Goal: Information Seeking & Learning: Compare options

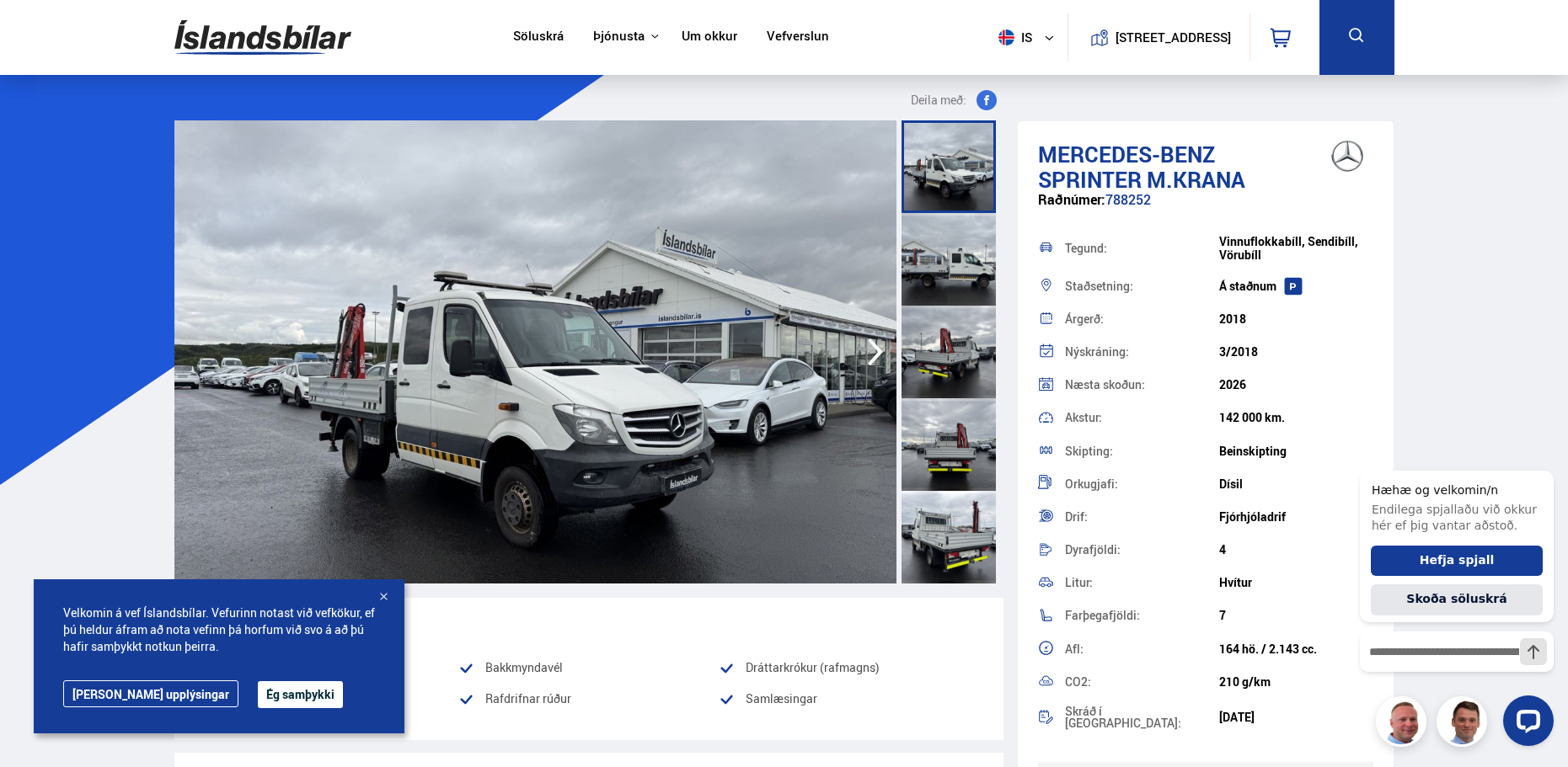
click at [264, 691] on button "Ég samþykki" at bounding box center [300, 695] width 85 height 27
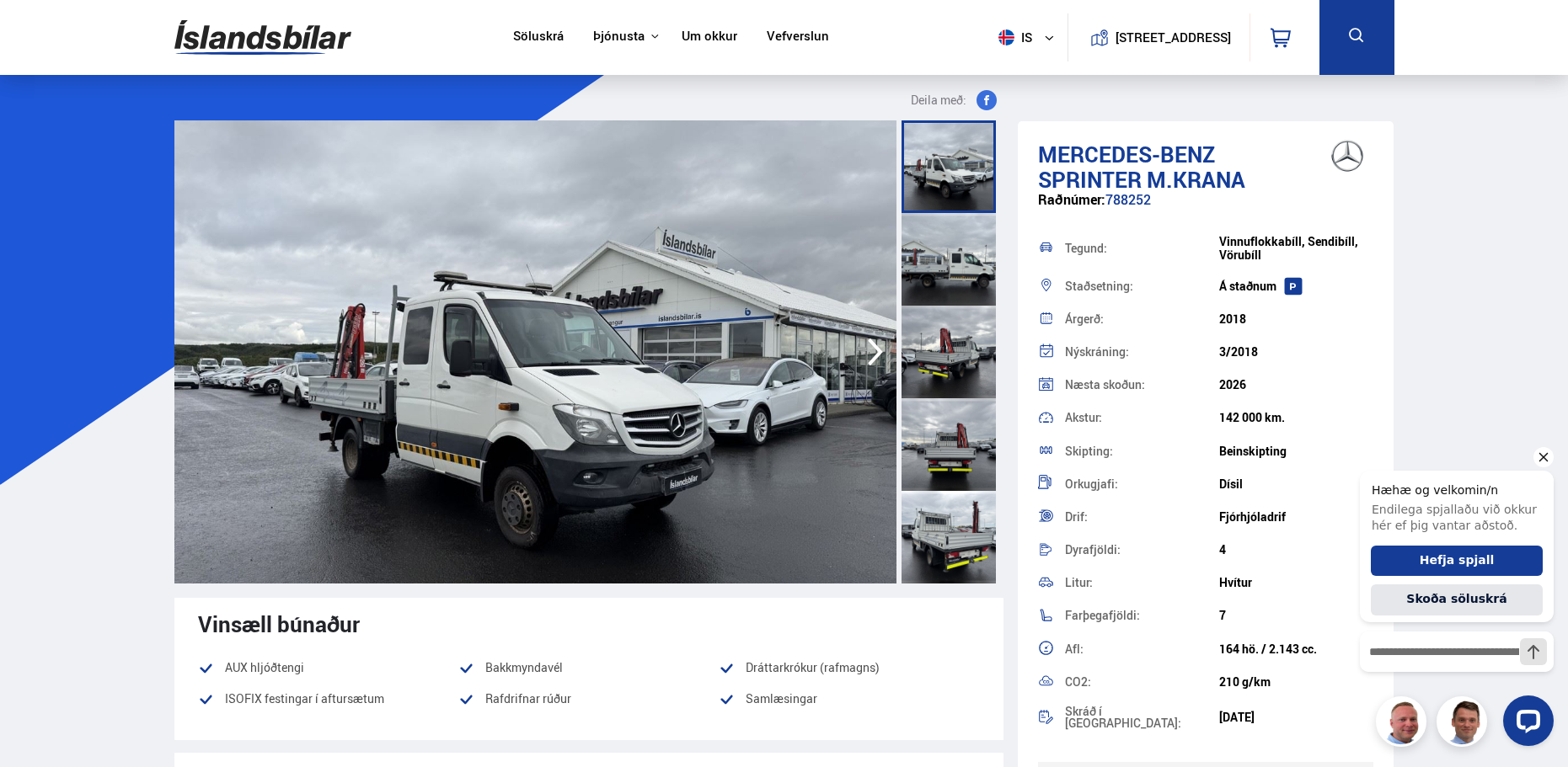
click at [1540, 454] on icon "Hide greeting" at bounding box center [1545, 458] width 9 height 9
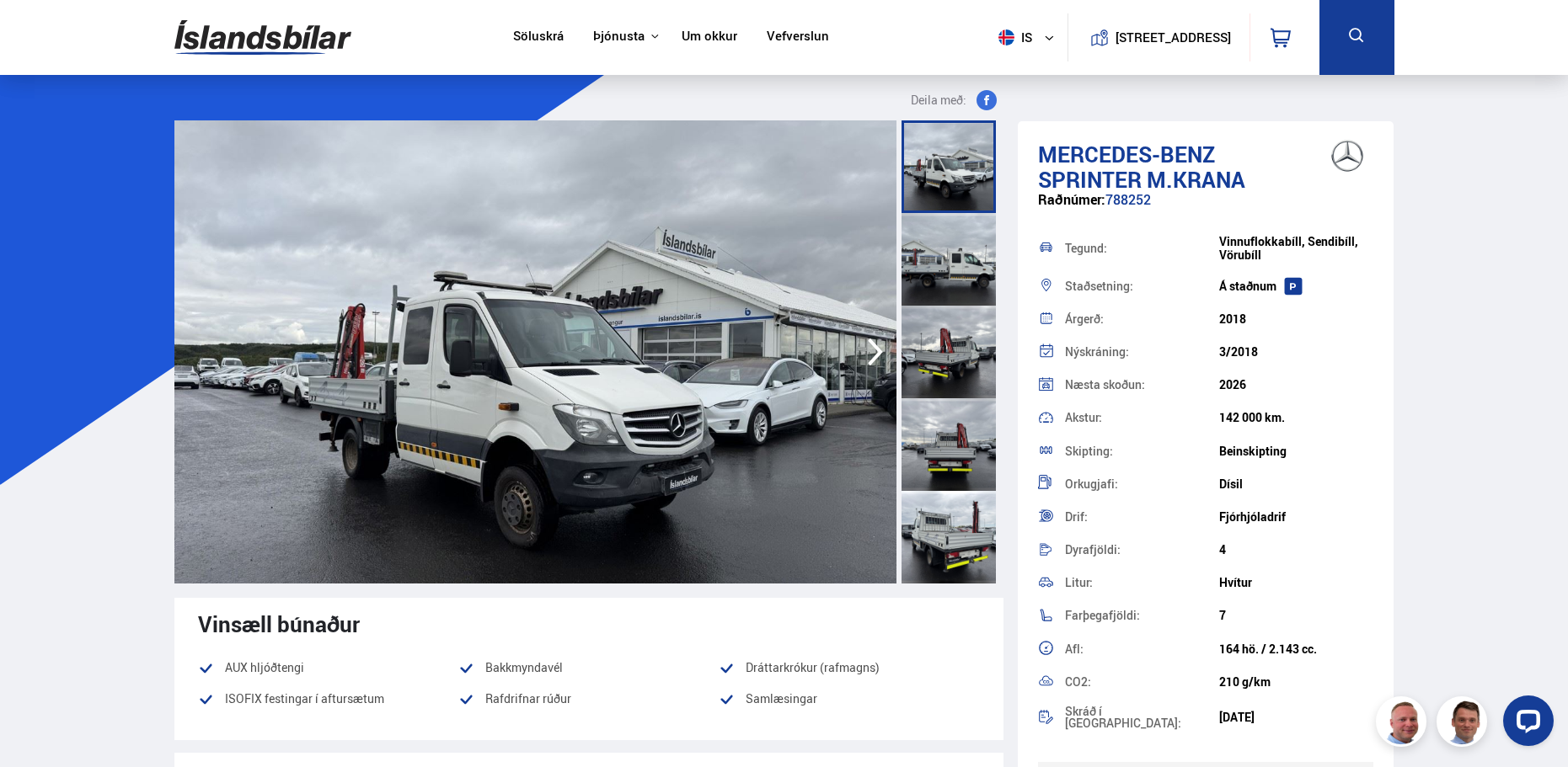
click at [784, 261] on img at bounding box center [535, 352] width 722 height 463
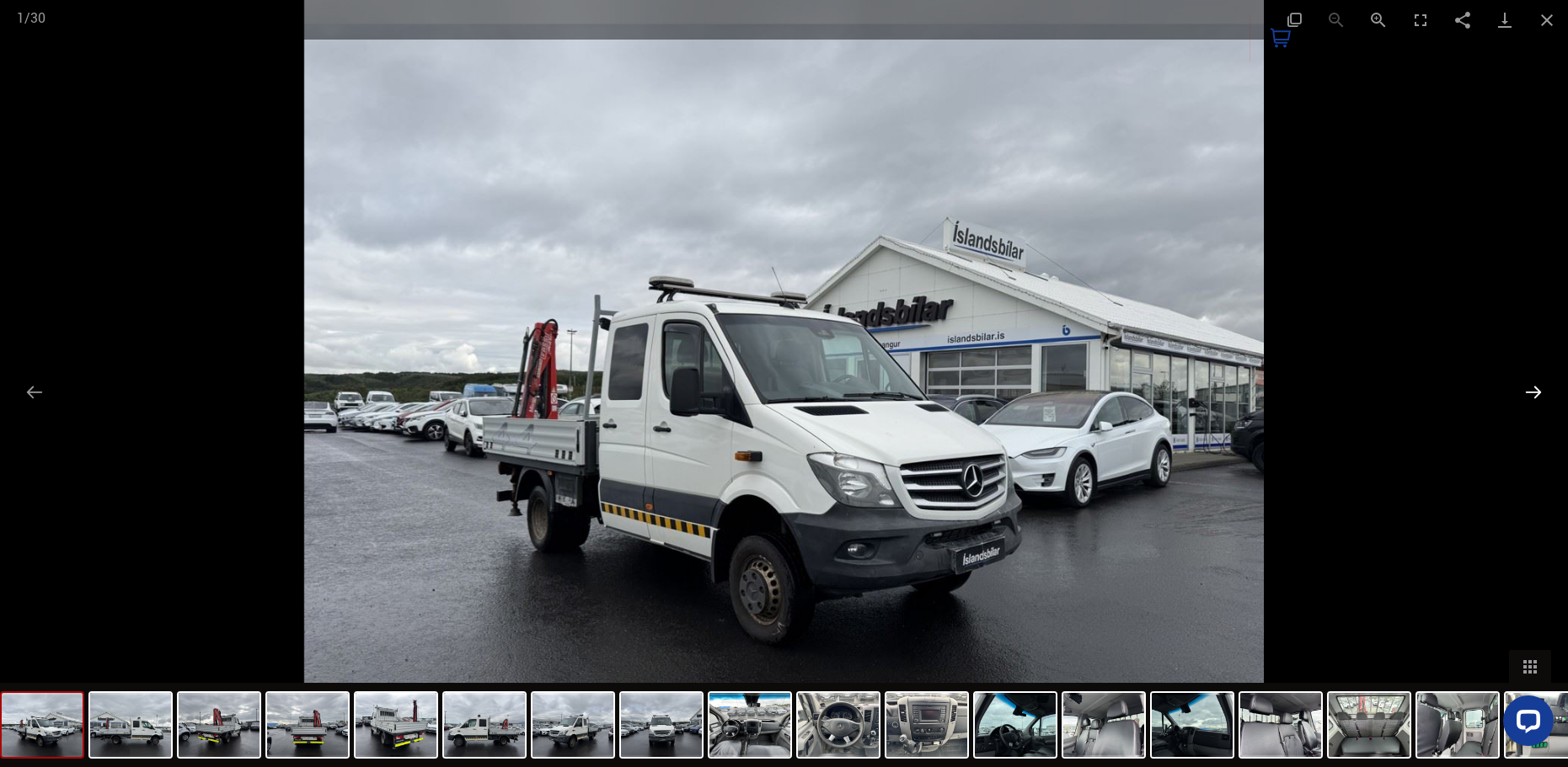
click at [1530, 388] on button "Next slide" at bounding box center [1533, 392] width 35 height 32
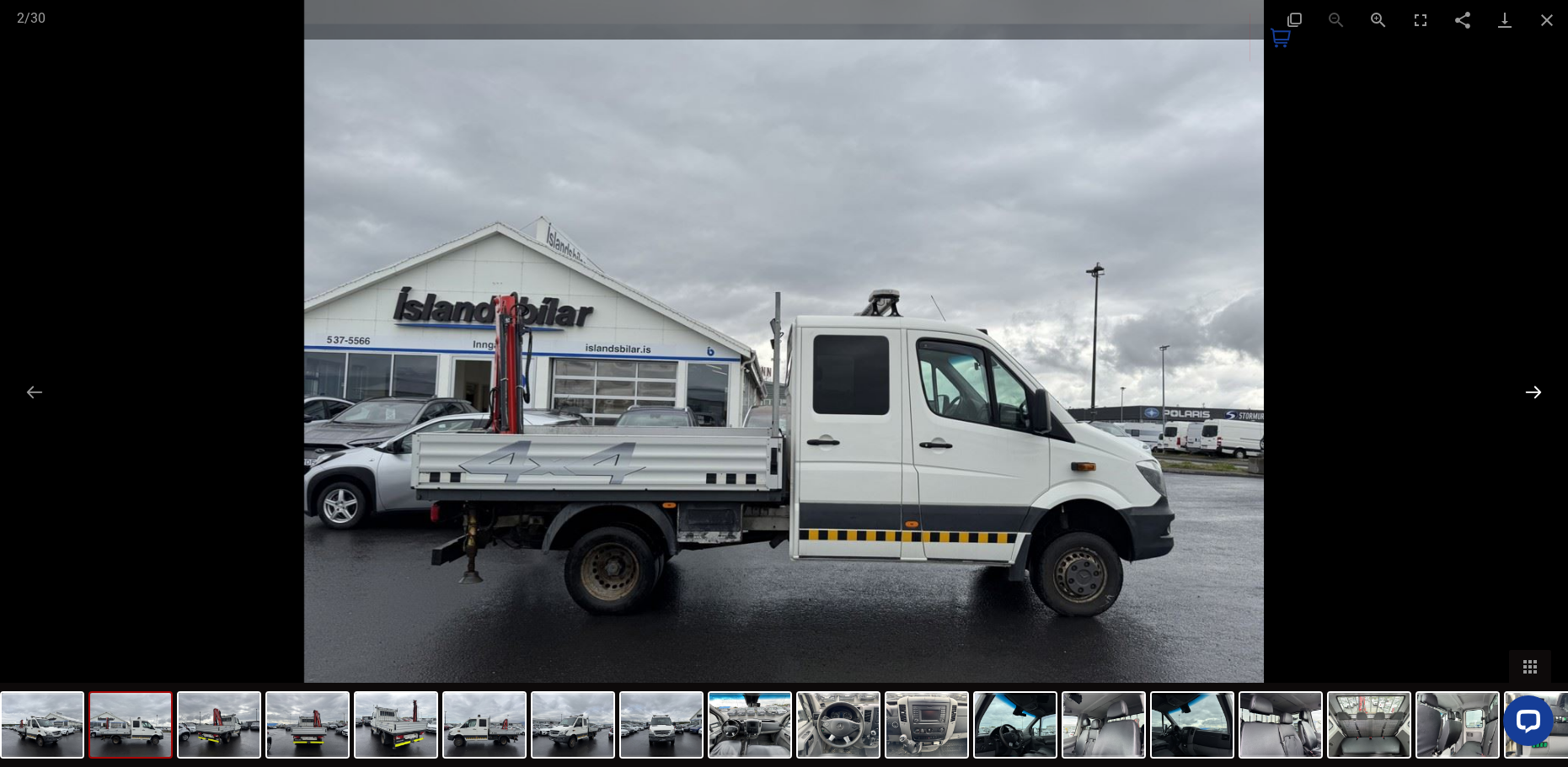
click at [1530, 388] on button "Next slide" at bounding box center [1533, 392] width 35 height 32
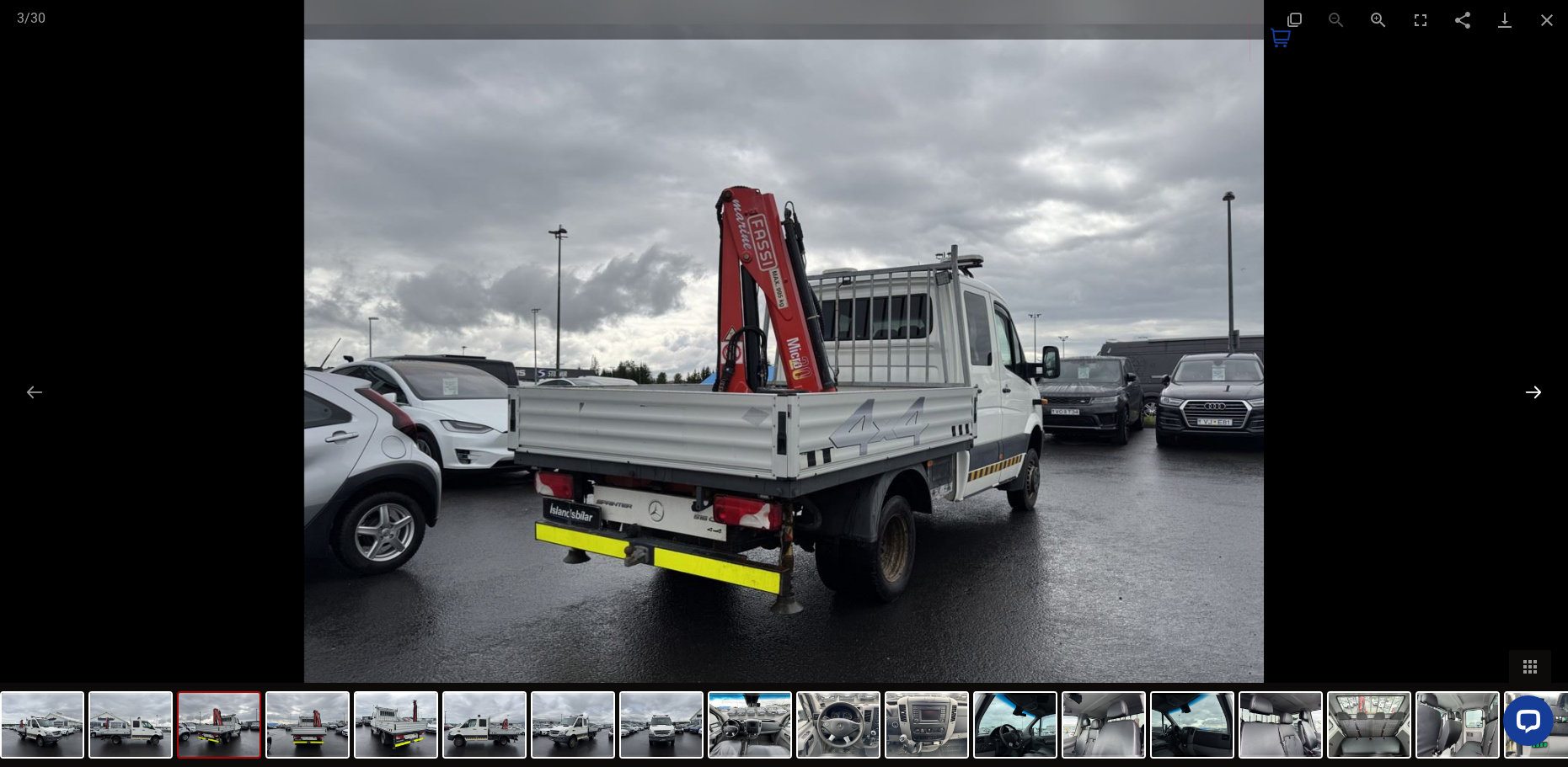
click at [1530, 388] on button "Next slide" at bounding box center [1533, 392] width 35 height 32
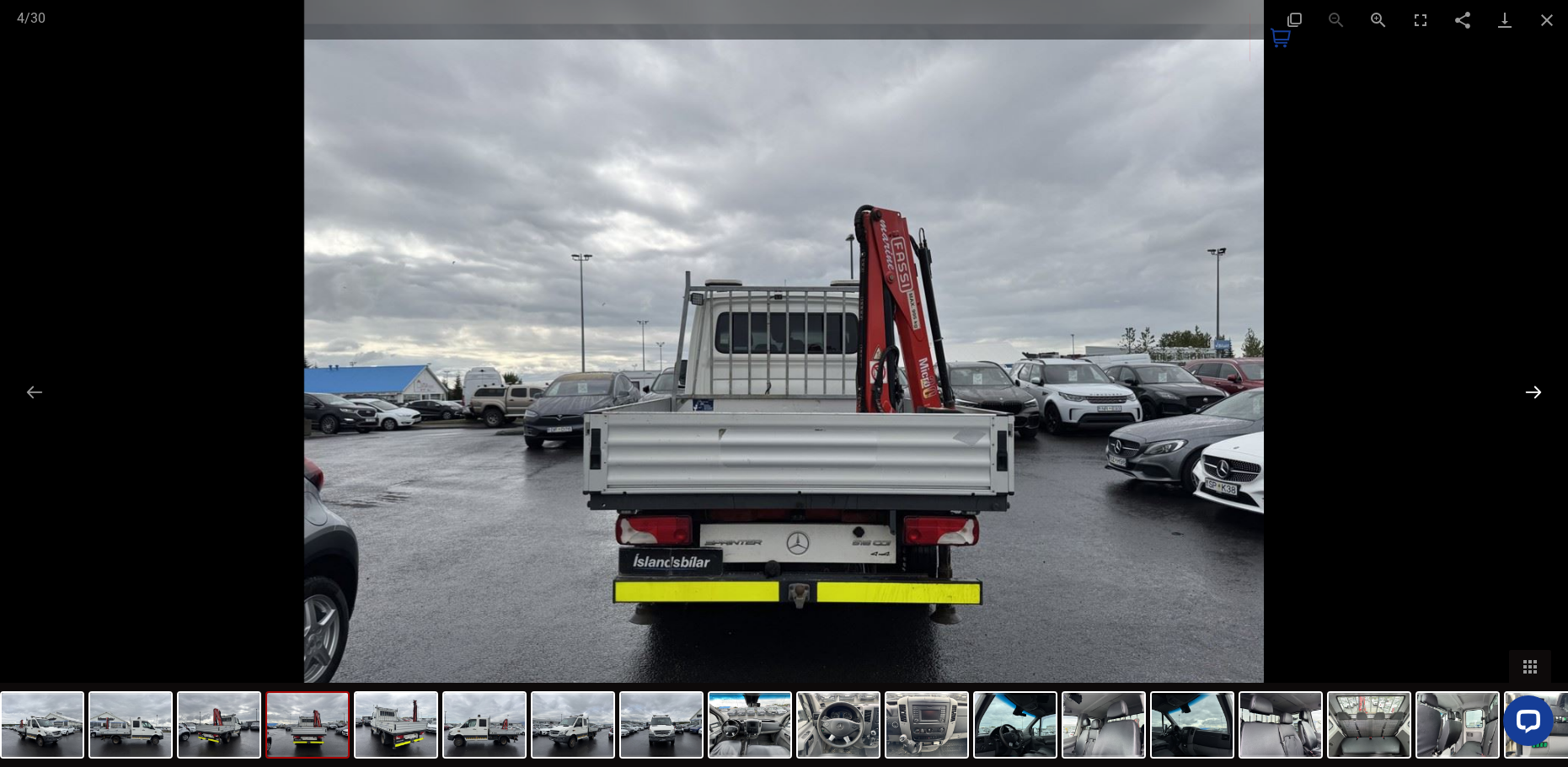
click at [1527, 387] on button "Next slide" at bounding box center [1533, 392] width 35 height 32
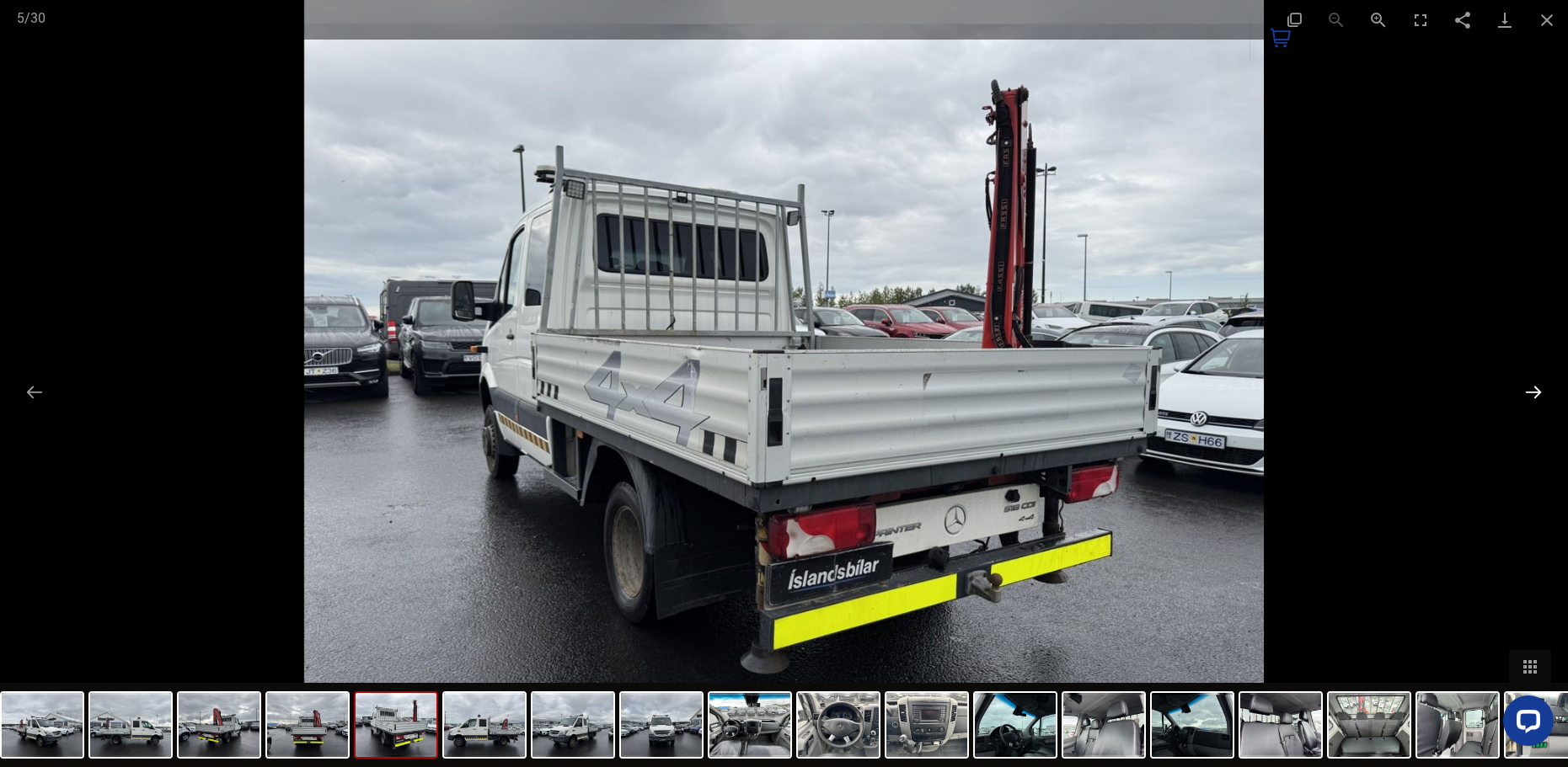
click at [1527, 387] on button "Next slide" at bounding box center [1533, 392] width 35 height 32
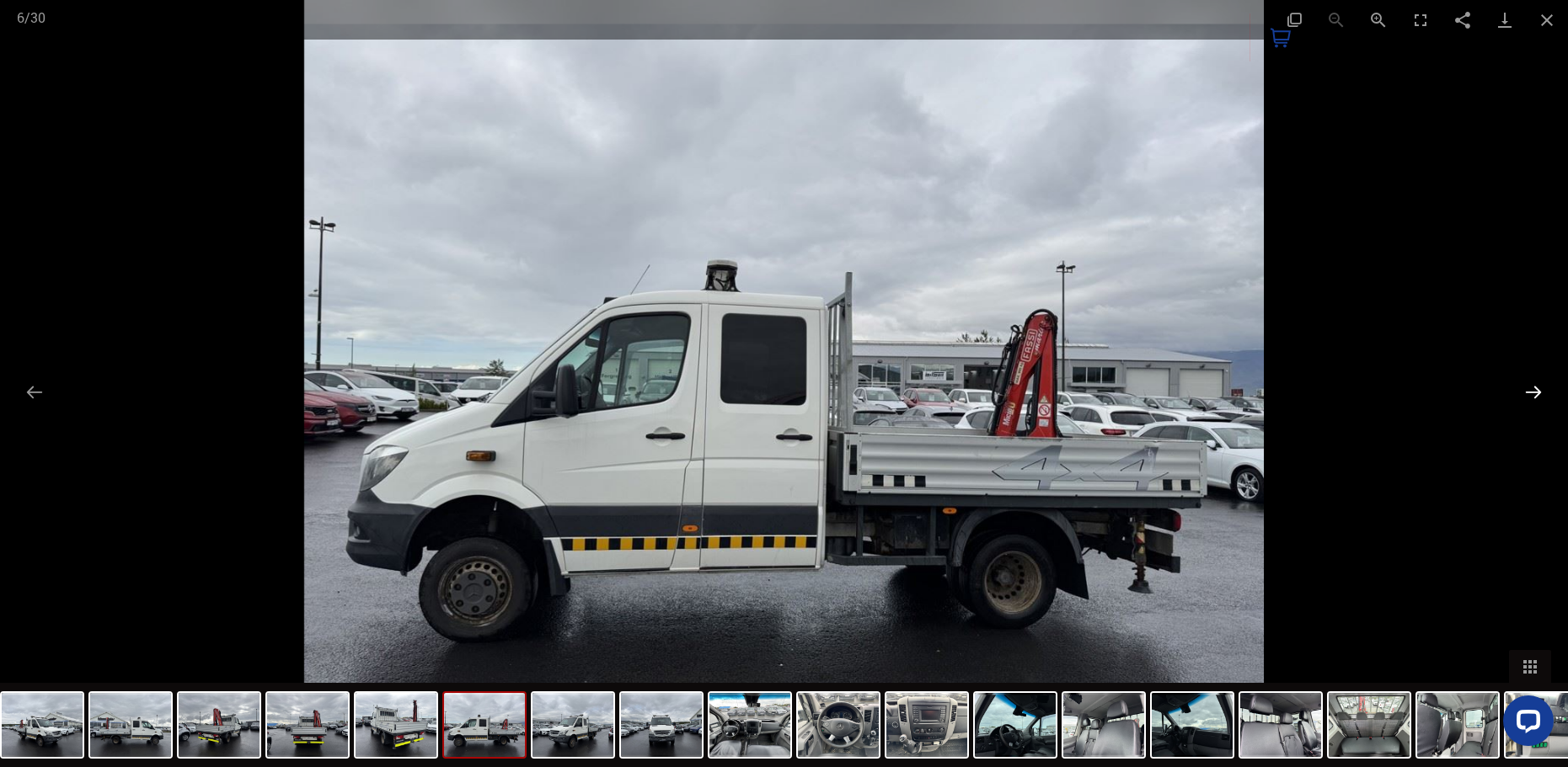
click at [1527, 387] on button "Next slide" at bounding box center [1533, 392] width 35 height 32
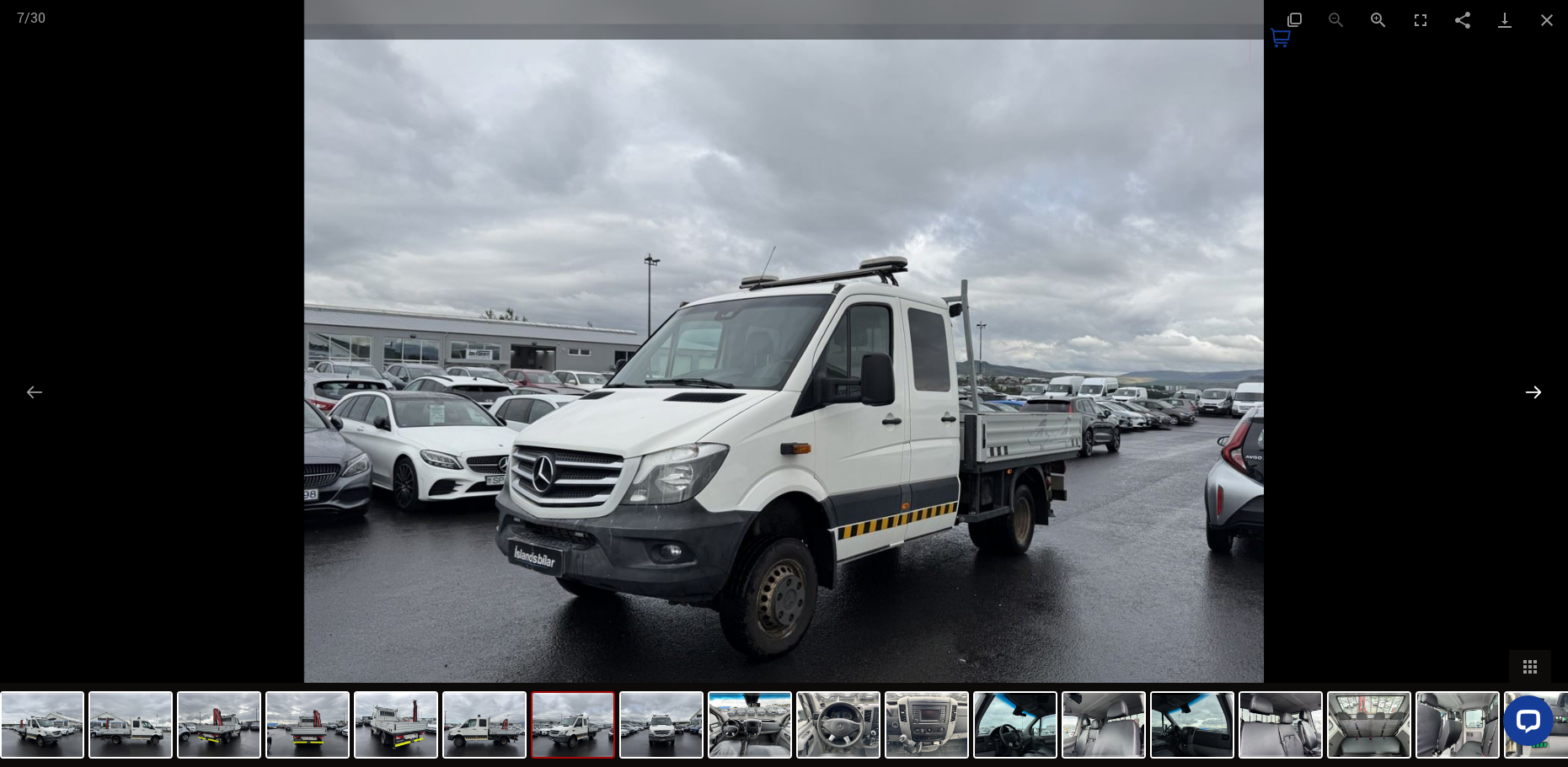
click at [1527, 387] on button "Next slide" at bounding box center [1533, 392] width 35 height 32
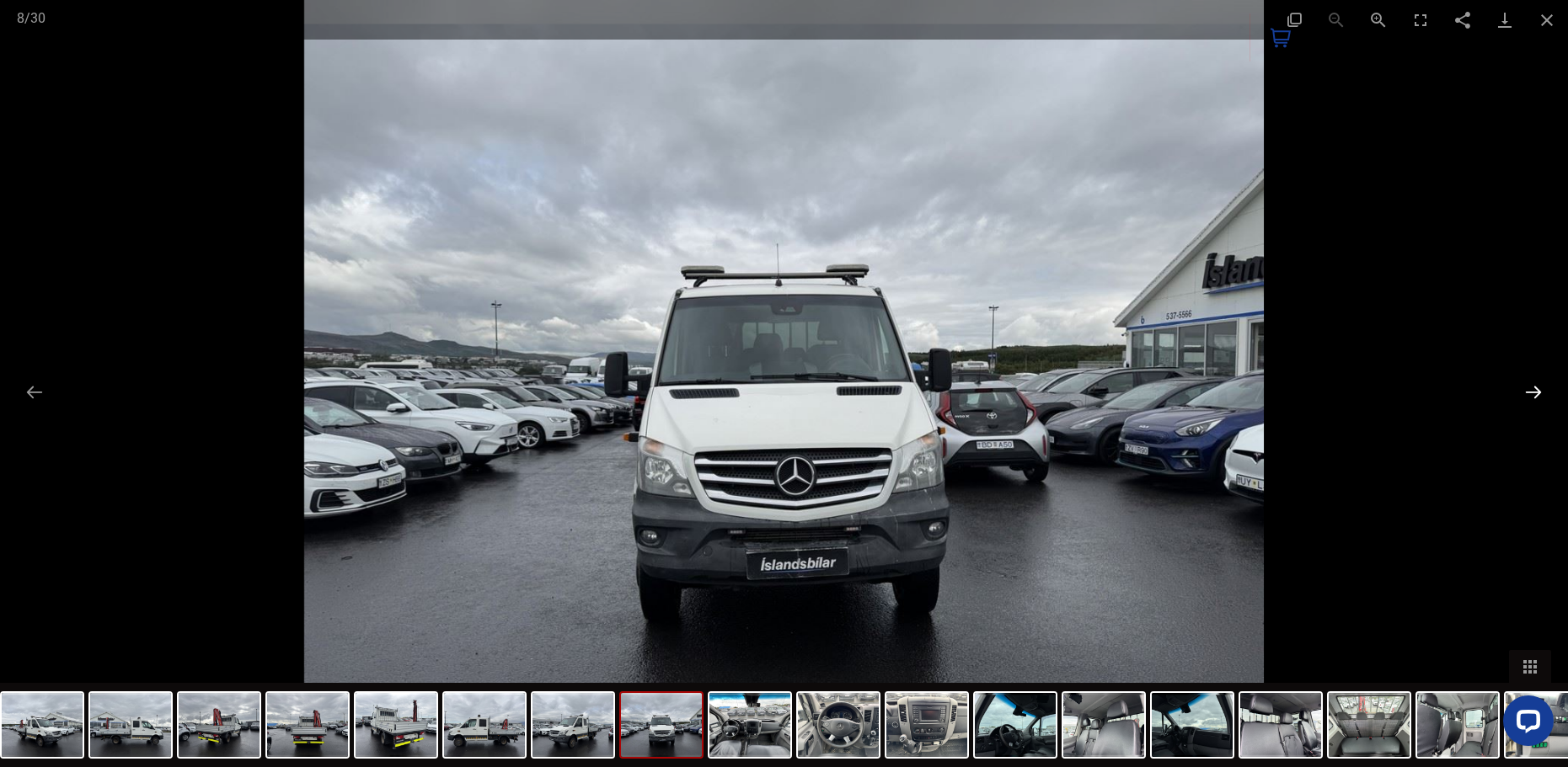
click at [1526, 387] on button "Next slide" at bounding box center [1533, 392] width 35 height 32
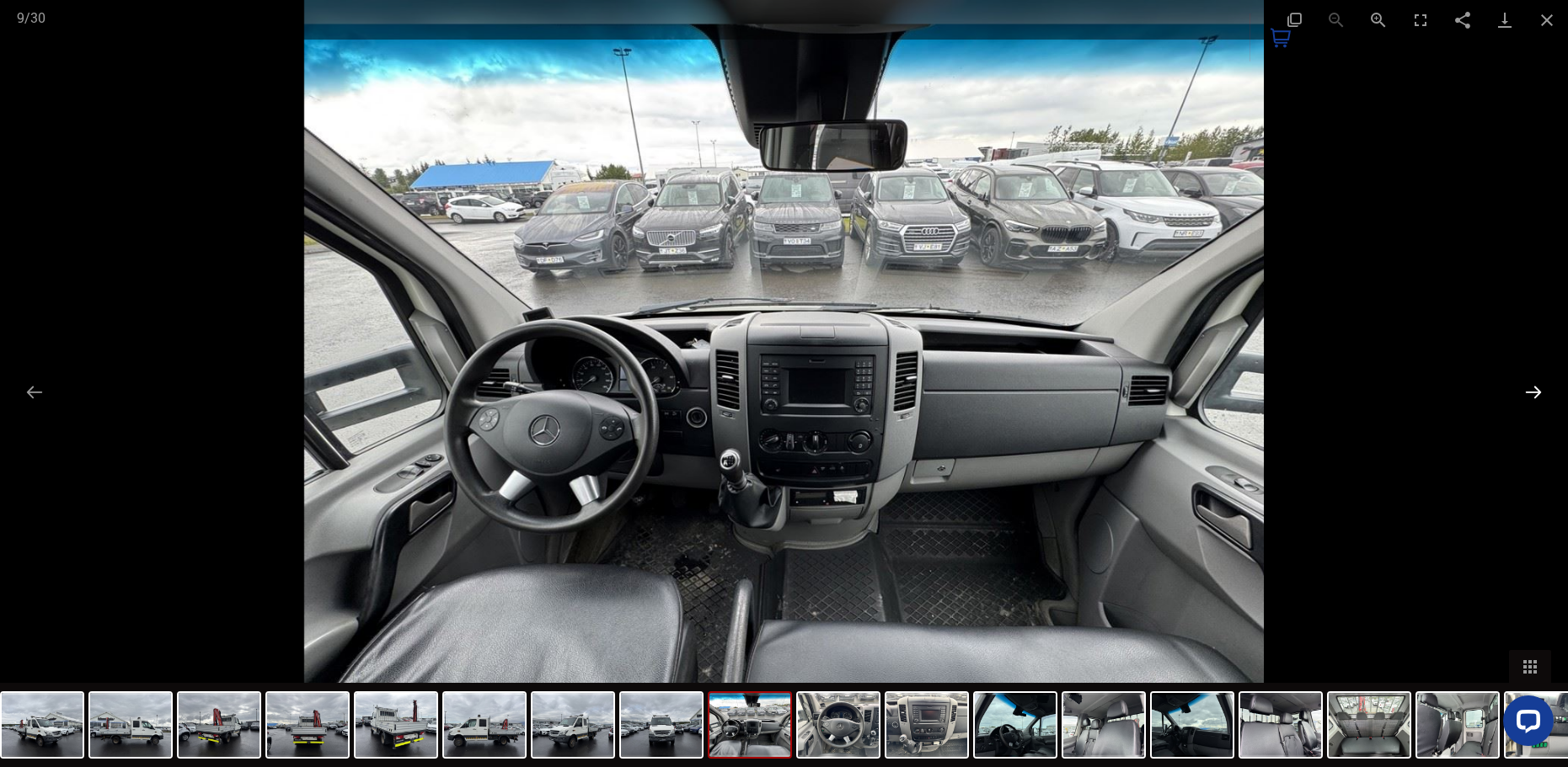
click at [1526, 387] on button "Next slide" at bounding box center [1533, 392] width 35 height 32
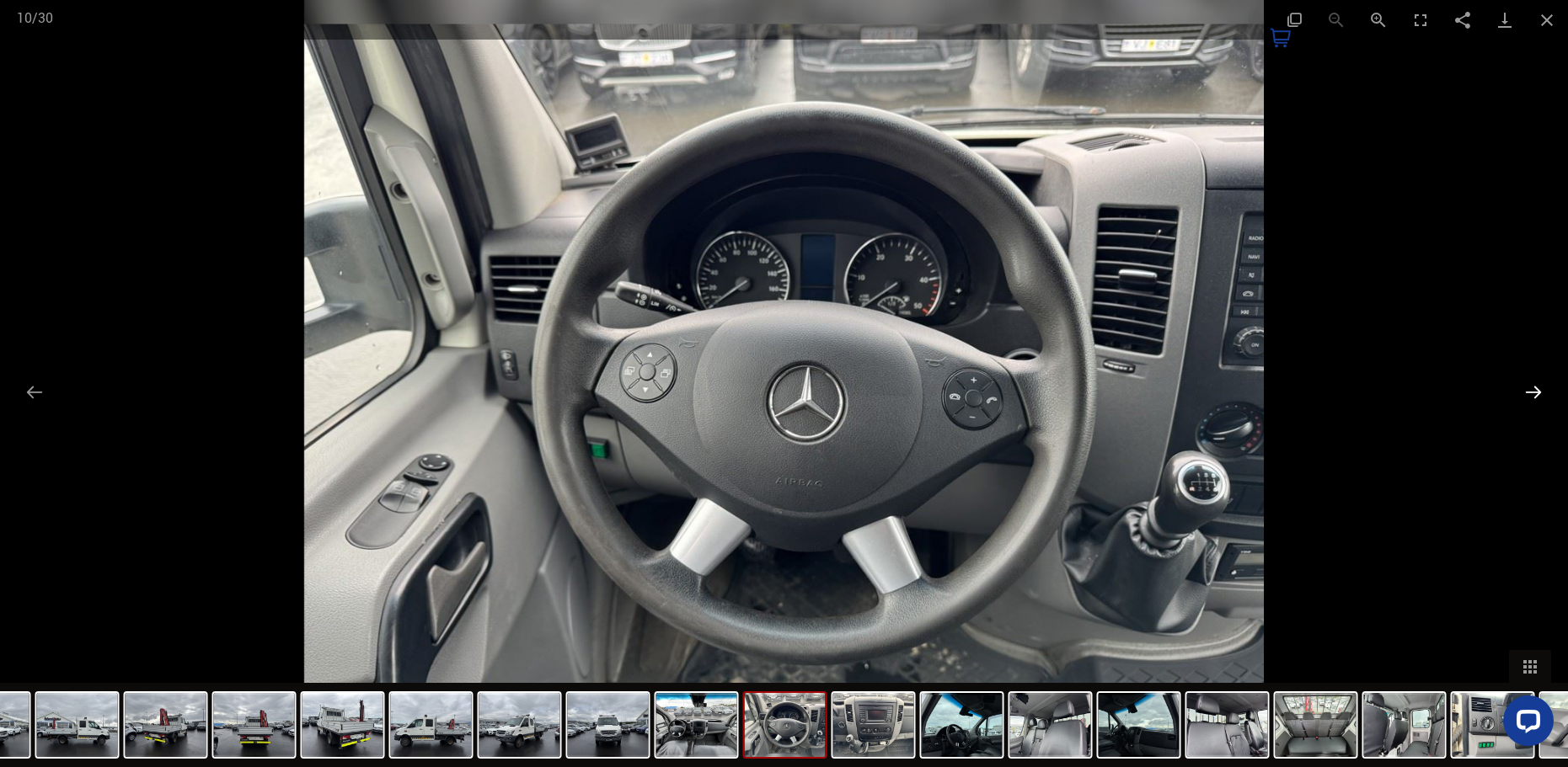
click at [1526, 387] on button "Next slide" at bounding box center [1533, 392] width 35 height 32
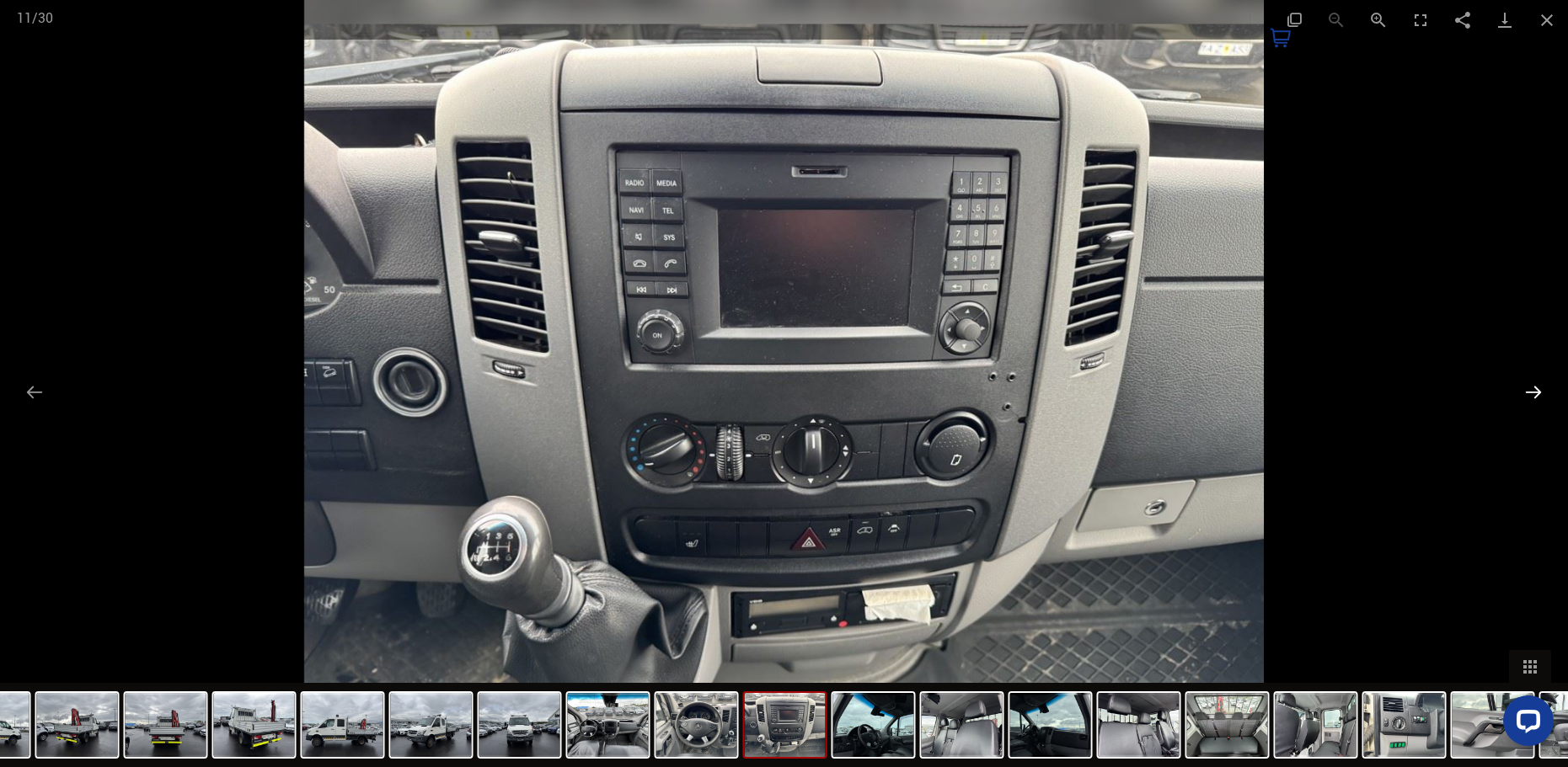
click at [1526, 387] on button "Next slide" at bounding box center [1533, 392] width 35 height 32
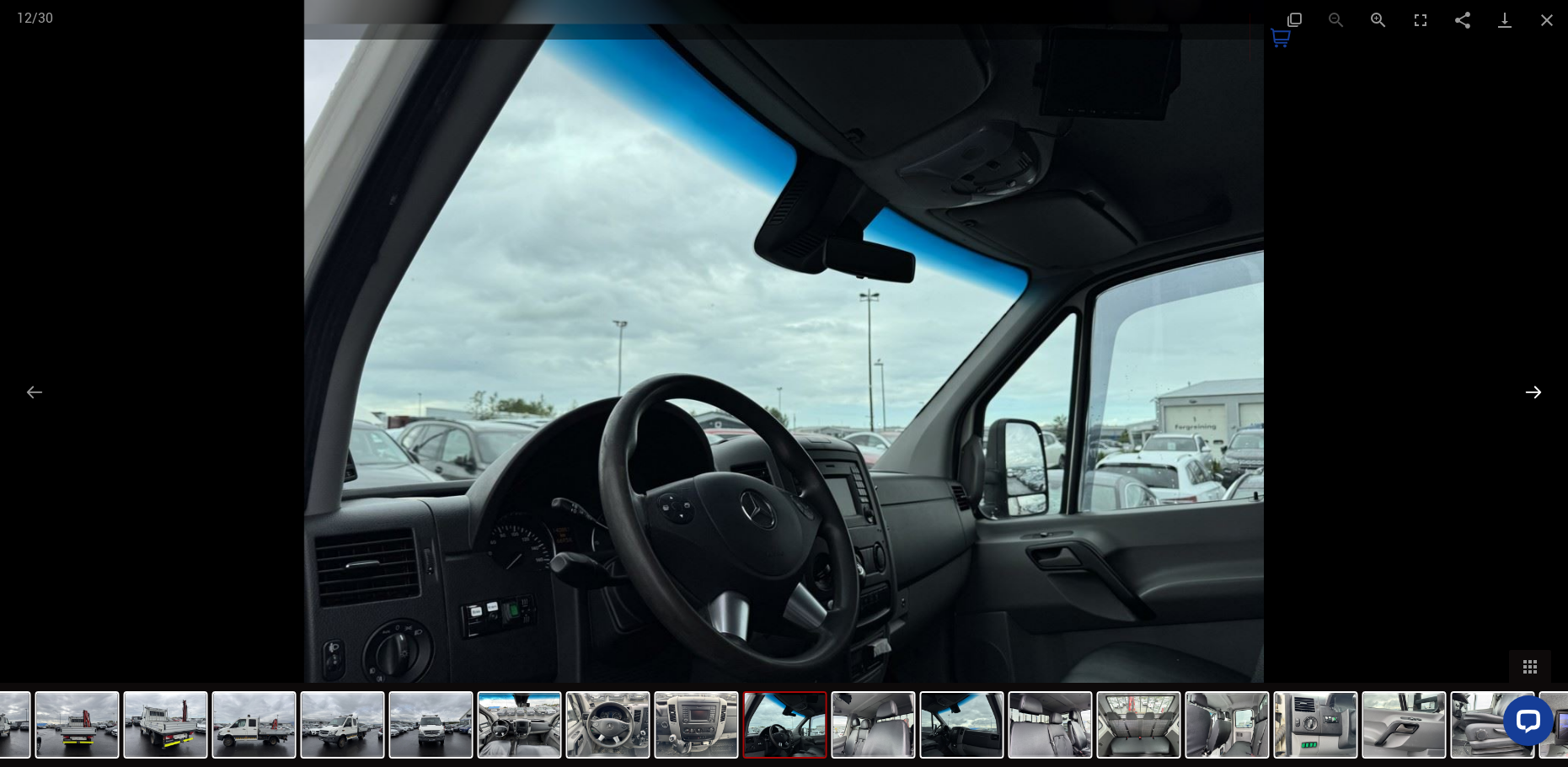
click at [1526, 387] on button "Next slide" at bounding box center [1533, 392] width 35 height 32
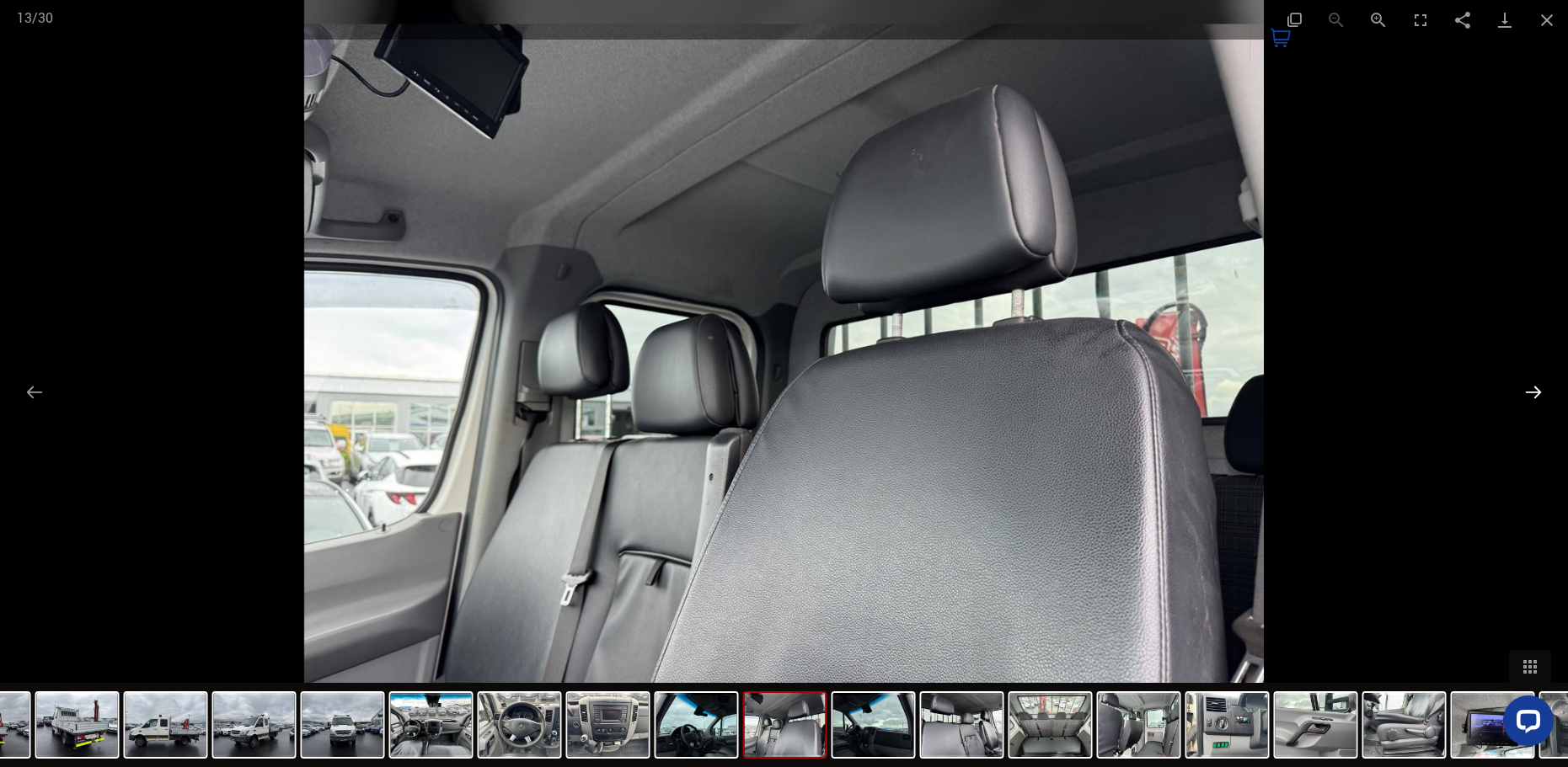
click at [1526, 387] on button "Next slide" at bounding box center [1533, 392] width 35 height 32
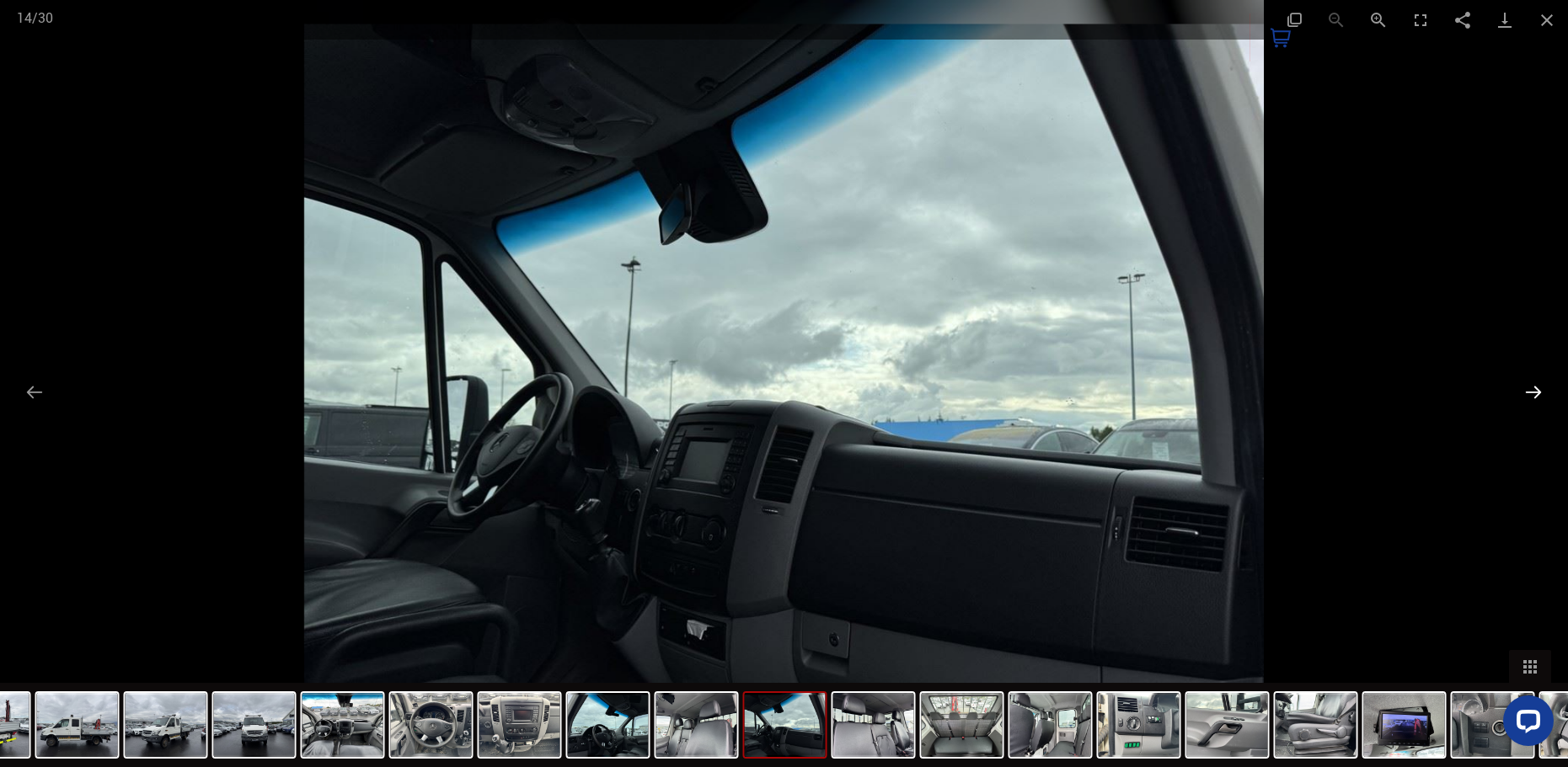
click at [1526, 387] on button "Next slide" at bounding box center [1533, 392] width 35 height 32
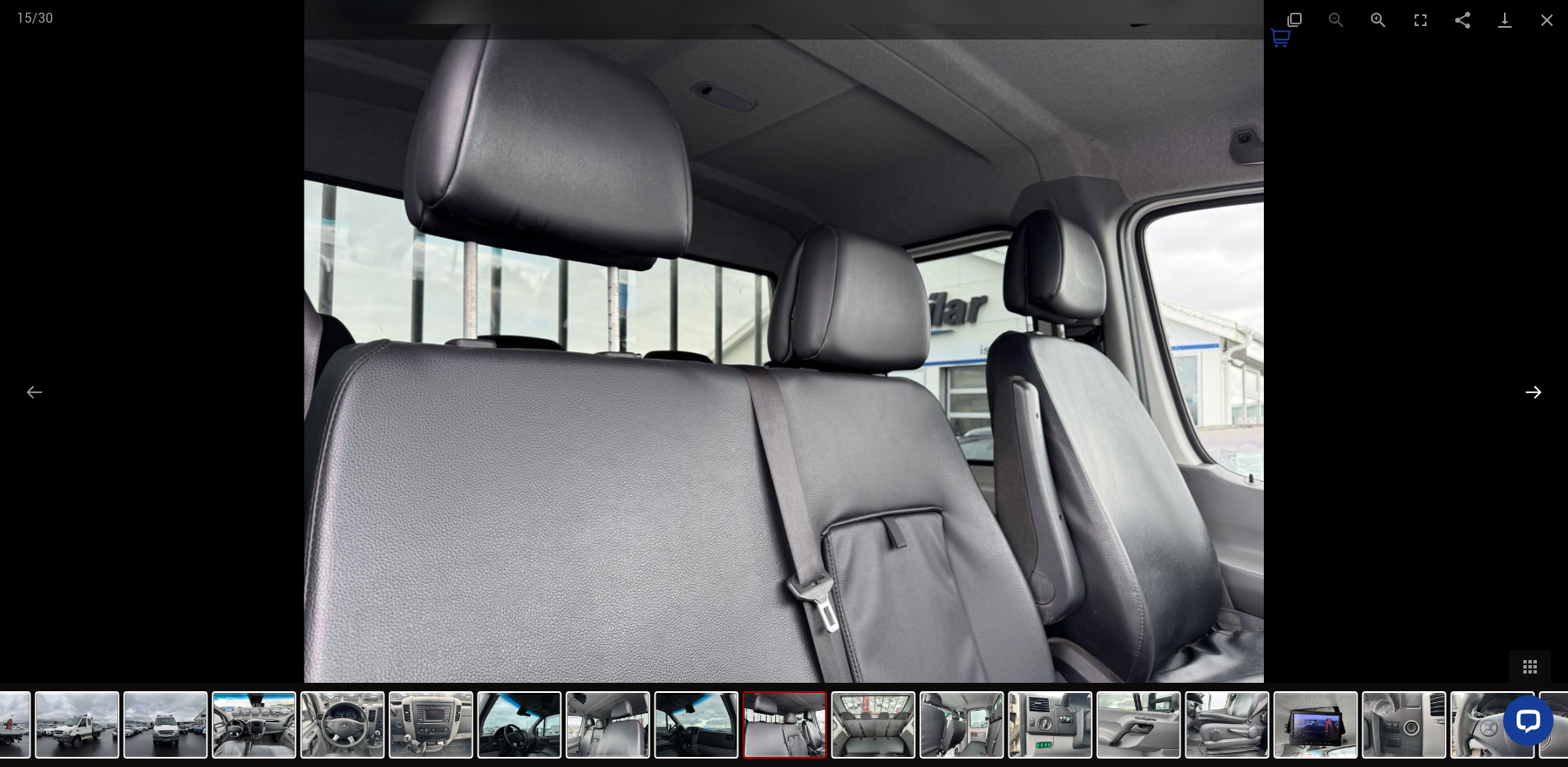
click at [1526, 387] on button "Next slide" at bounding box center [1533, 392] width 35 height 32
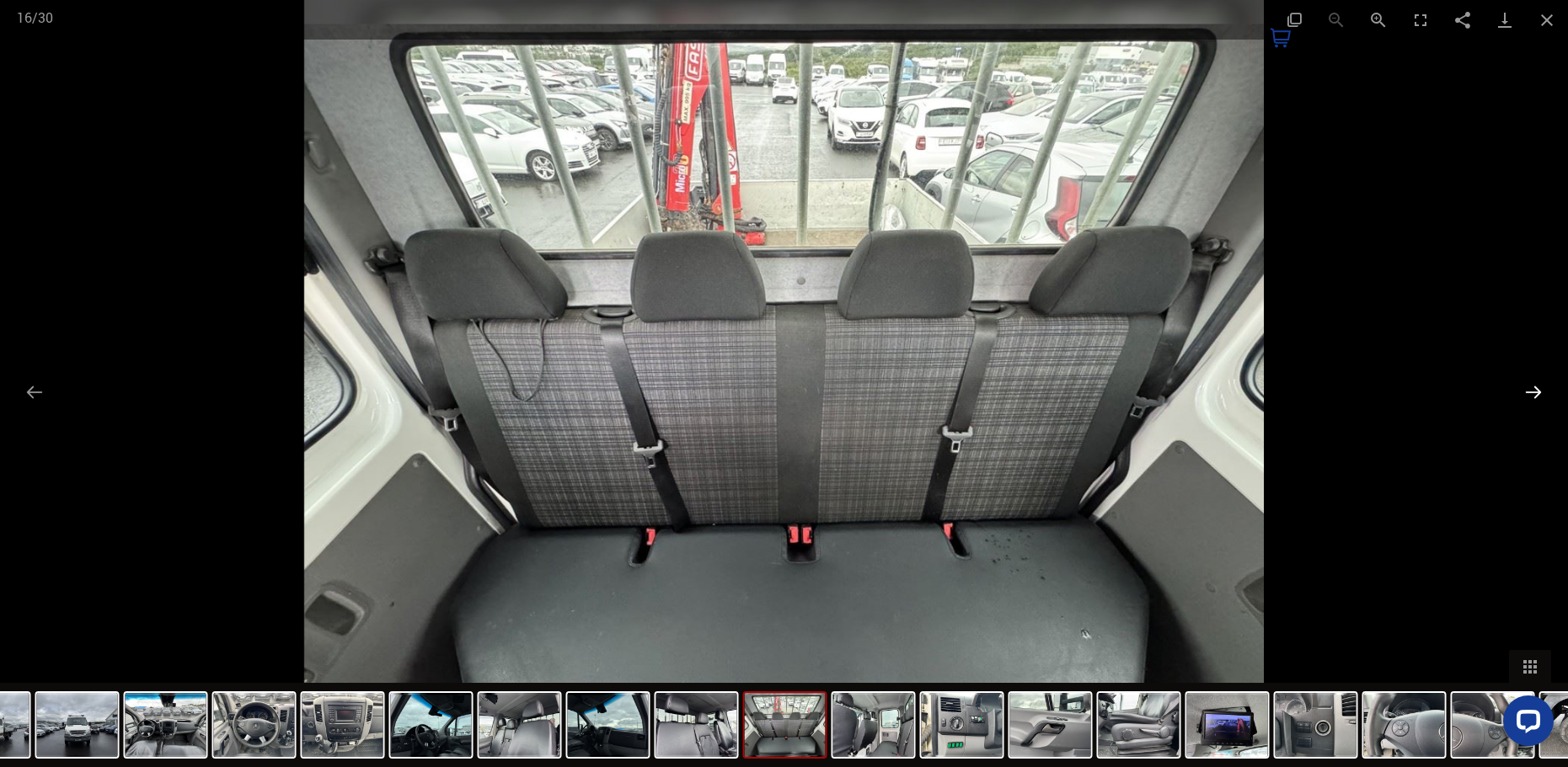
click at [1526, 387] on button "Next slide" at bounding box center [1533, 392] width 35 height 32
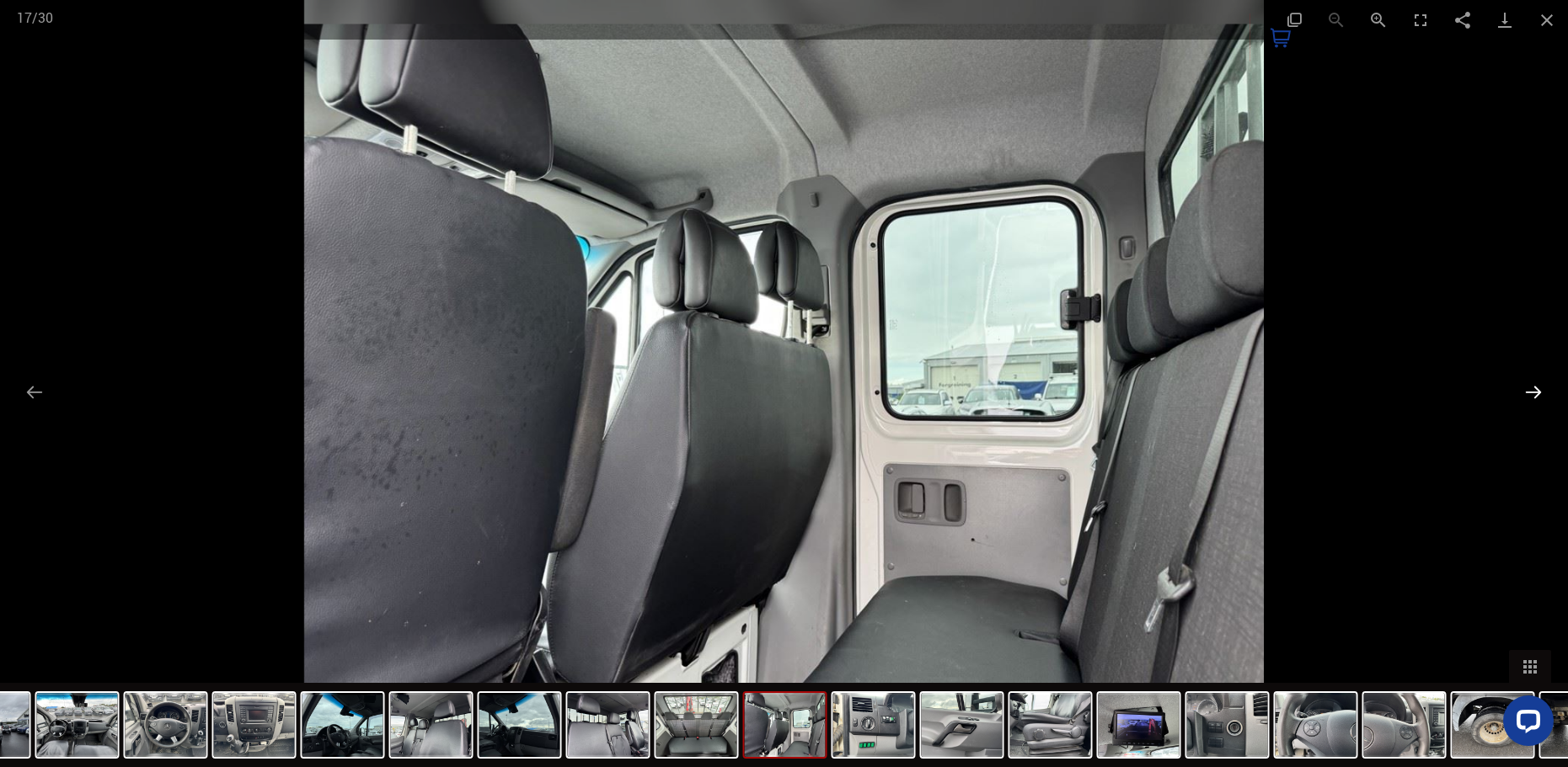
click at [1526, 387] on button "Next slide" at bounding box center [1533, 392] width 35 height 32
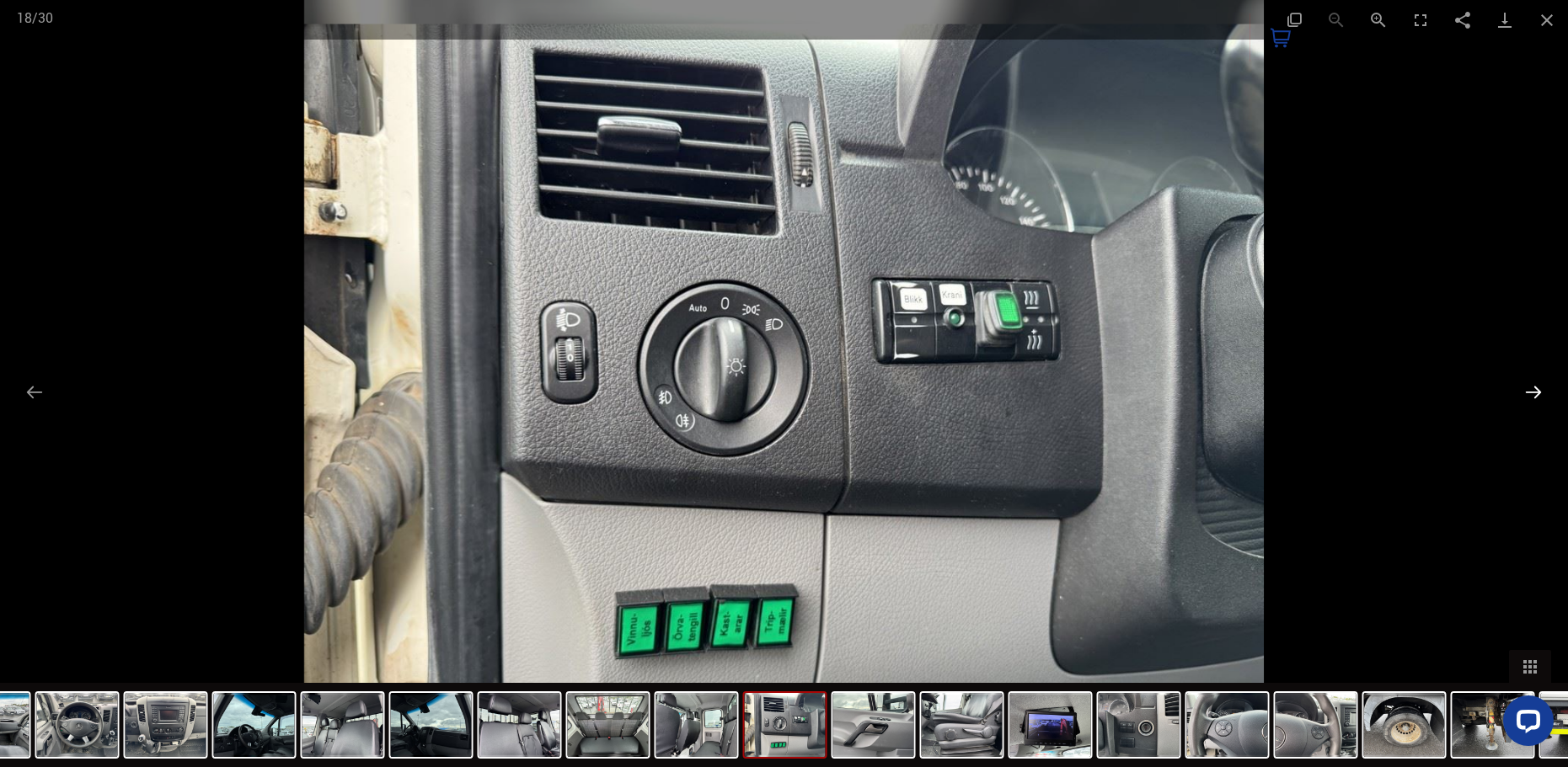
click at [1533, 393] on button "Next slide" at bounding box center [1533, 392] width 35 height 32
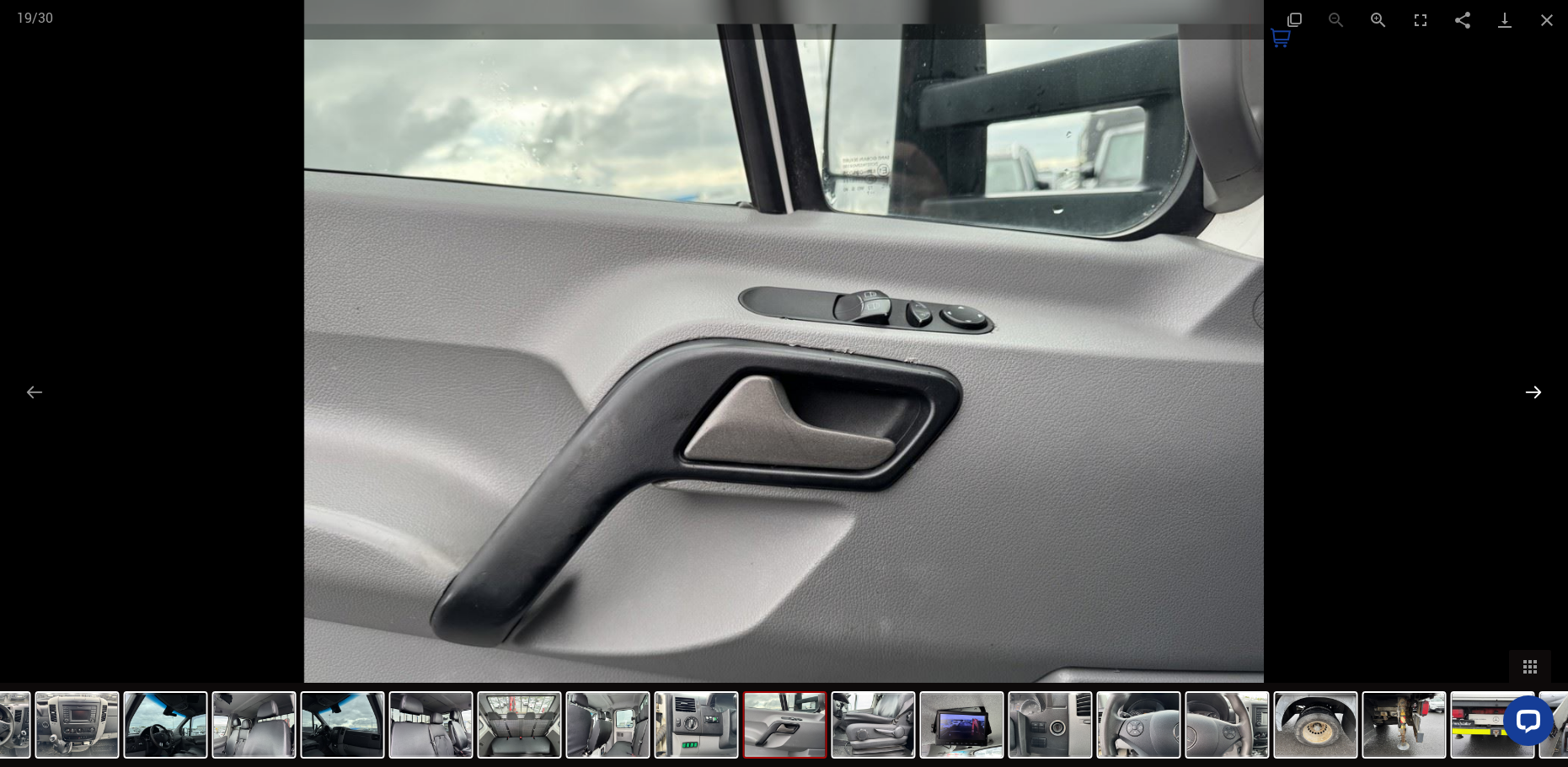
click at [1533, 393] on button "Next slide" at bounding box center [1533, 392] width 35 height 32
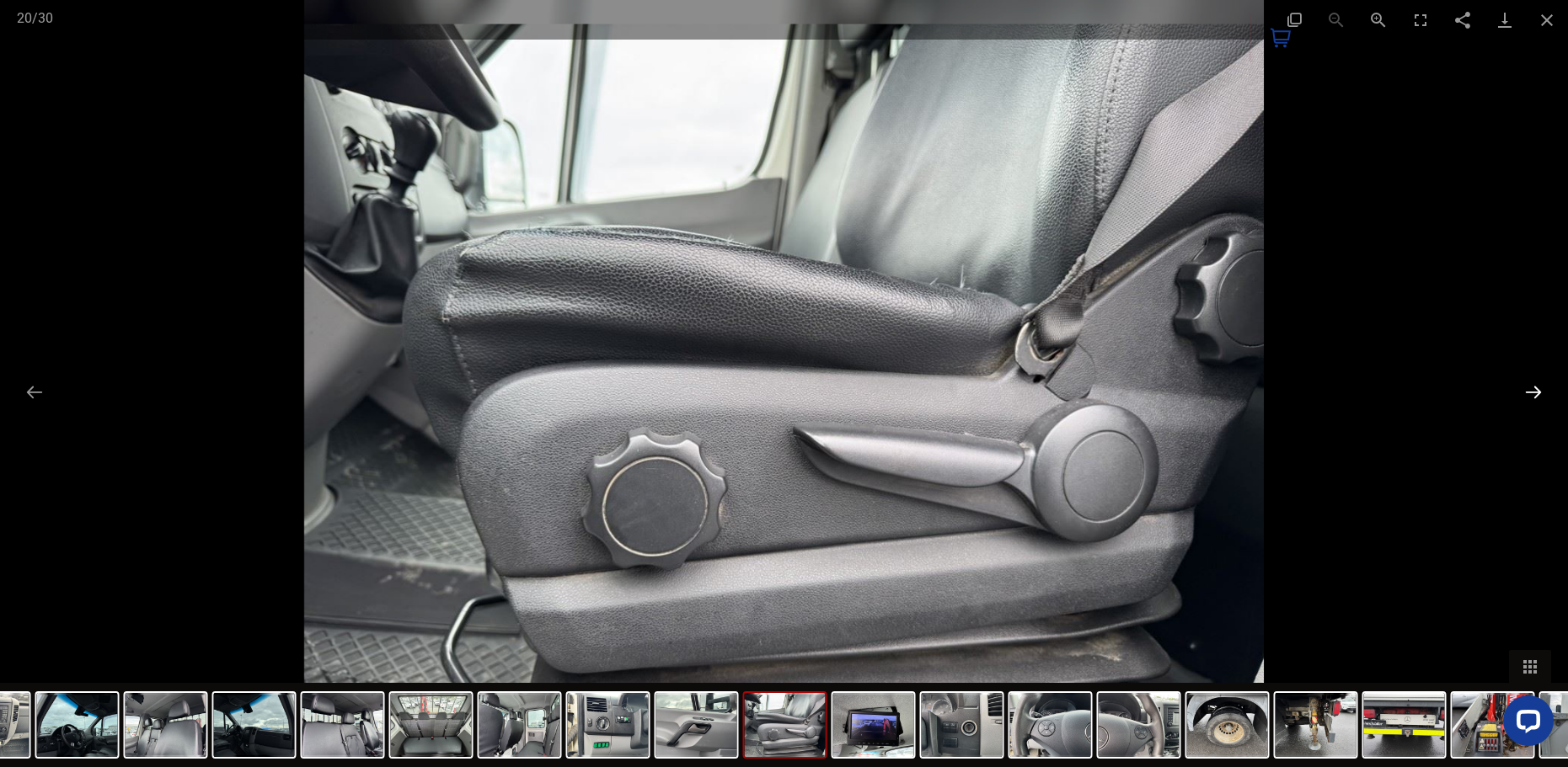
click at [1533, 393] on button "Next slide" at bounding box center [1533, 392] width 35 height 32
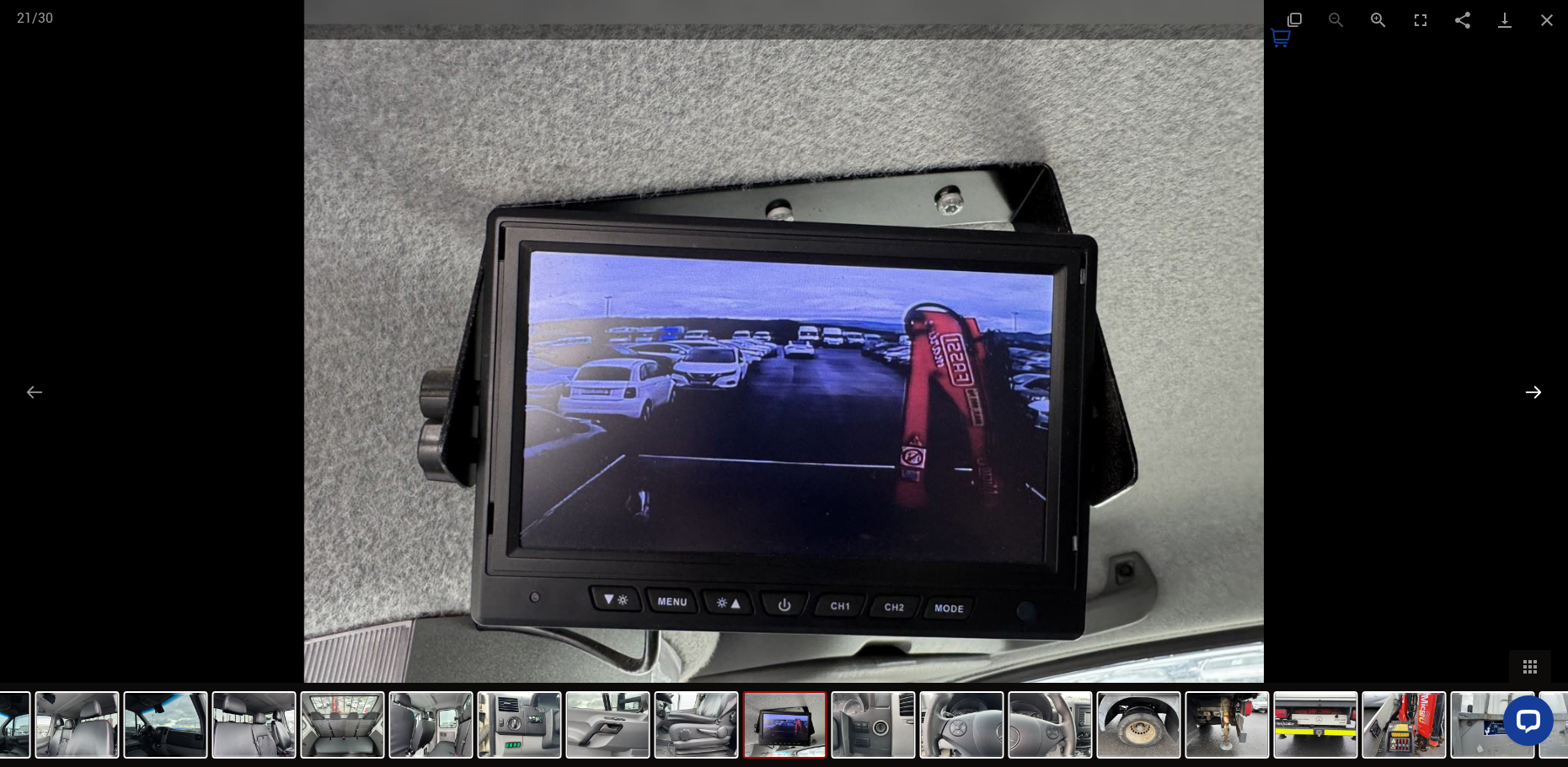
click at [1533, 393] on button "Next slide" at bounding box center [1533, 392] width 35 height 32
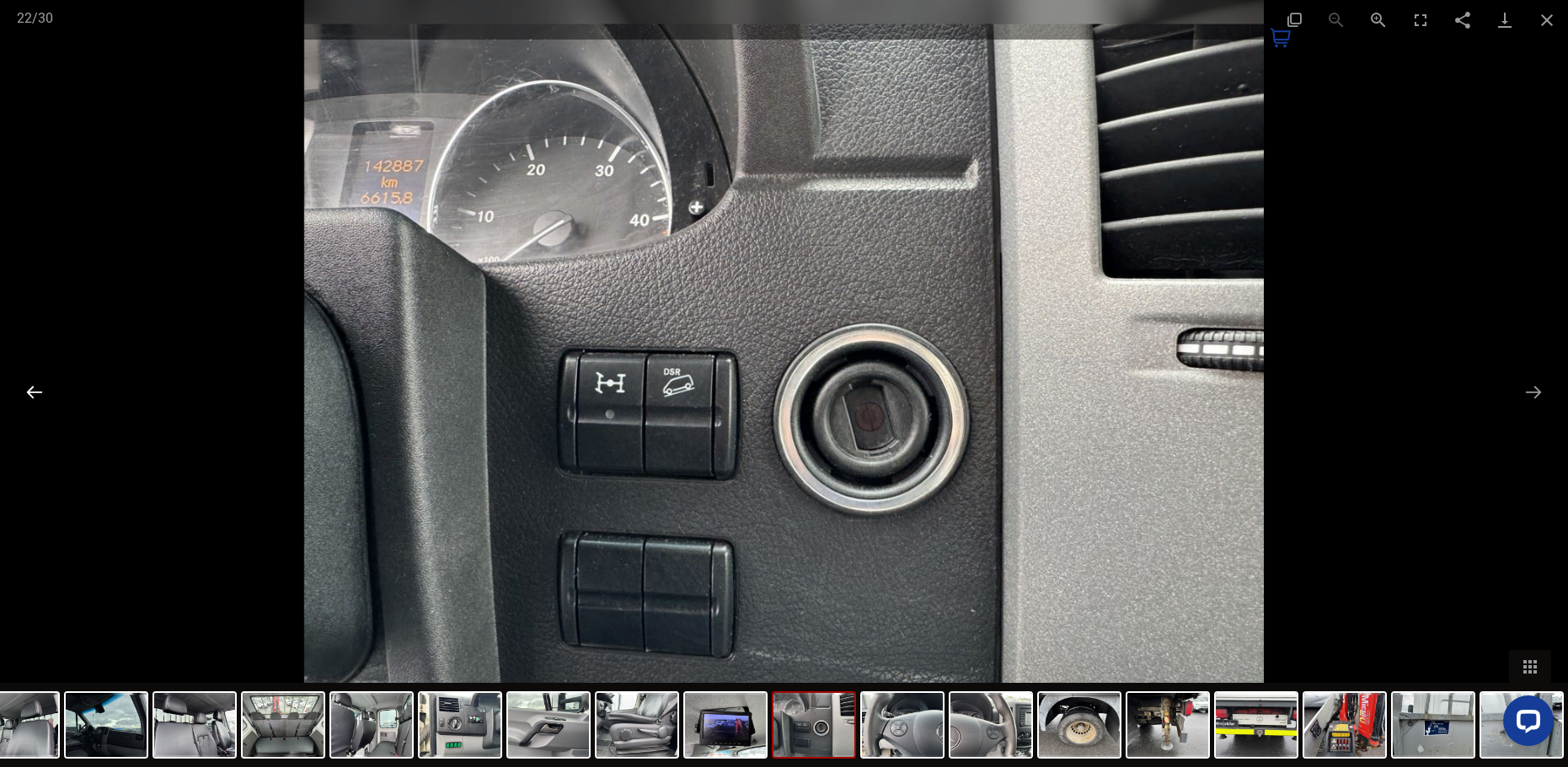
click at [32, 395] on button "Previous slide" at bounding box center [34, 392] width 35 height 32
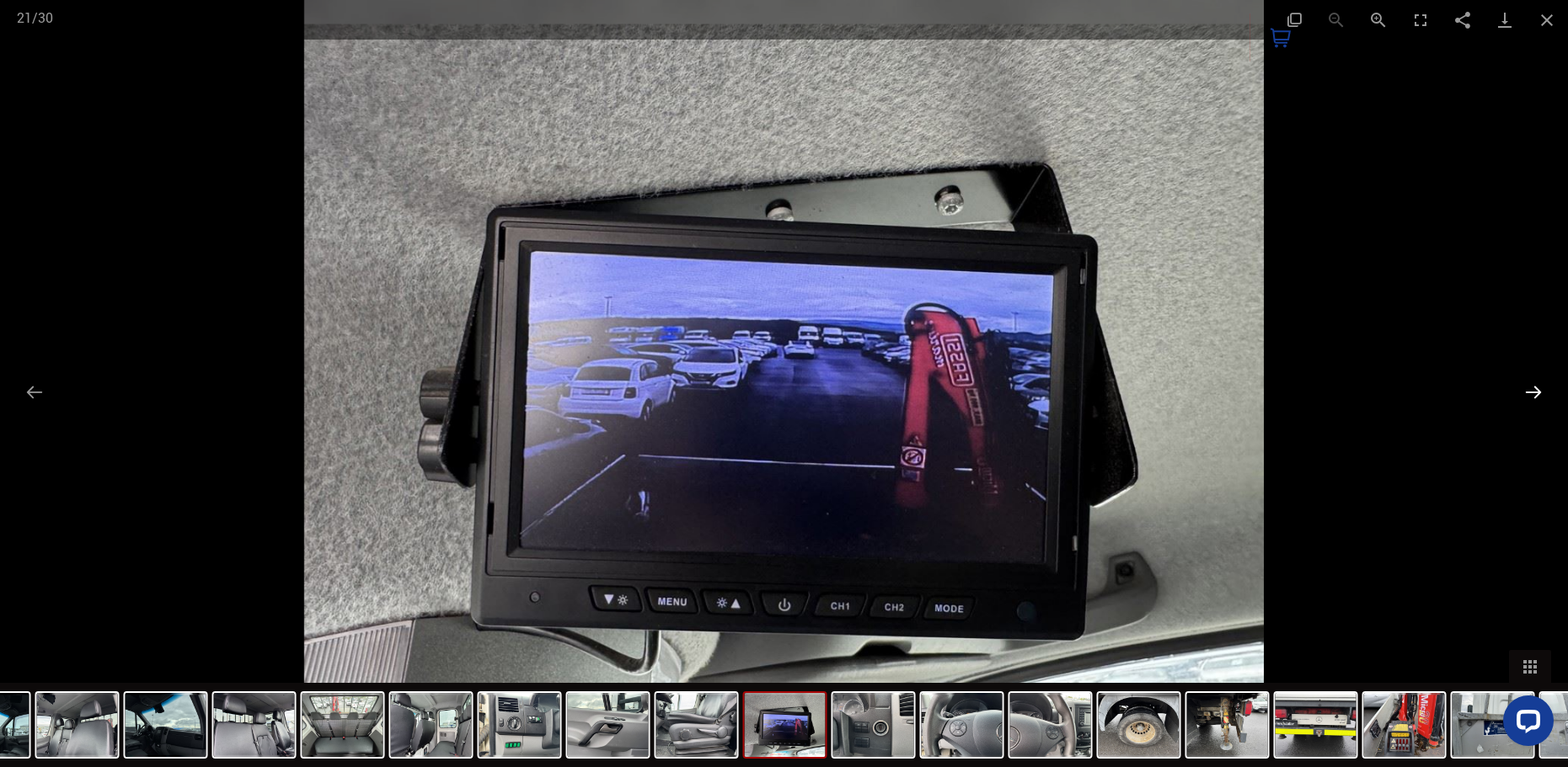
click at [1534, 391] on button "Next slide" at bounding box center [1533, 392] width 35 height 32
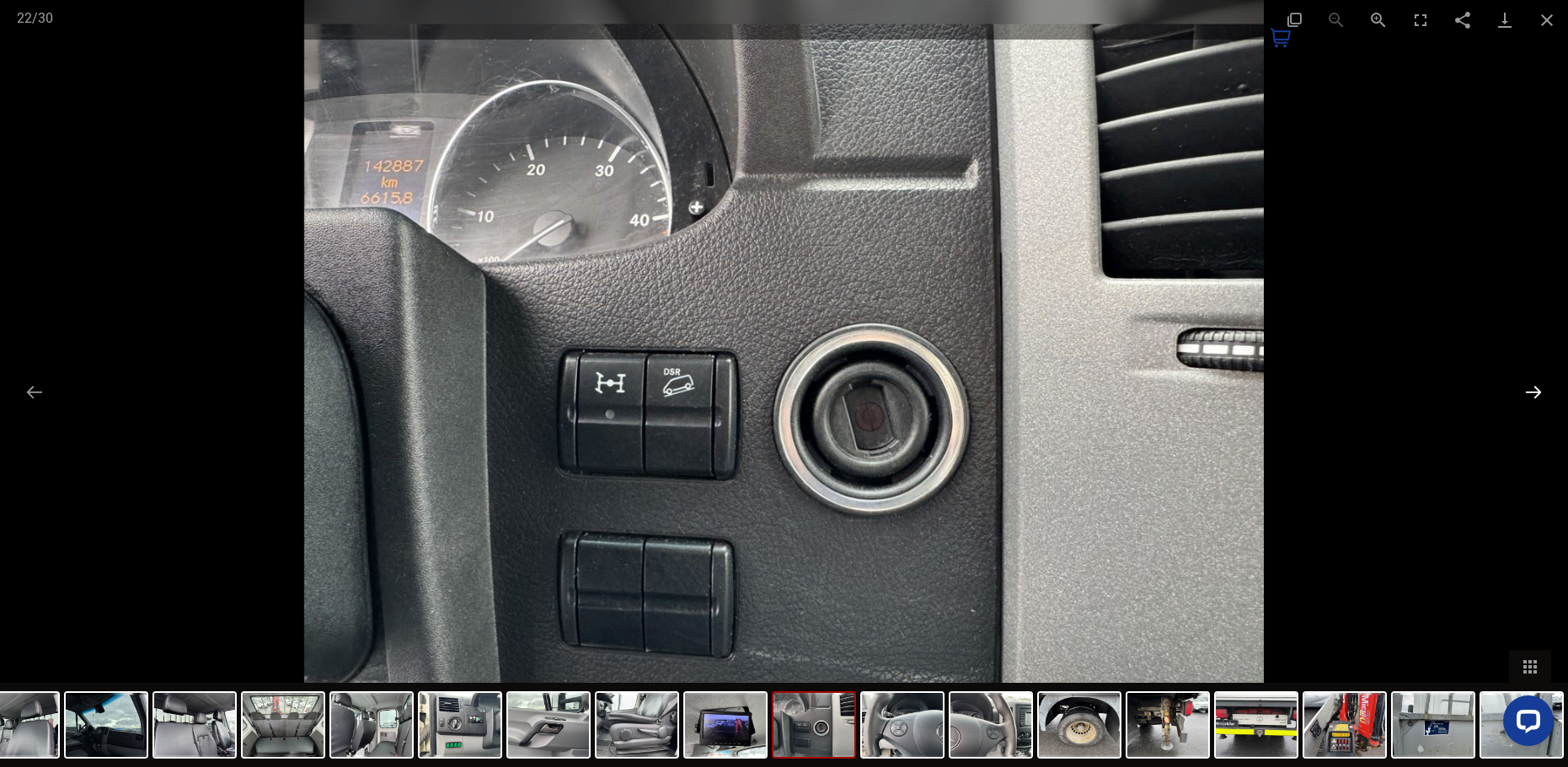
click at [1533, 390] on button "Next slide" at bounding box center [1533, 392] width 35 height 32
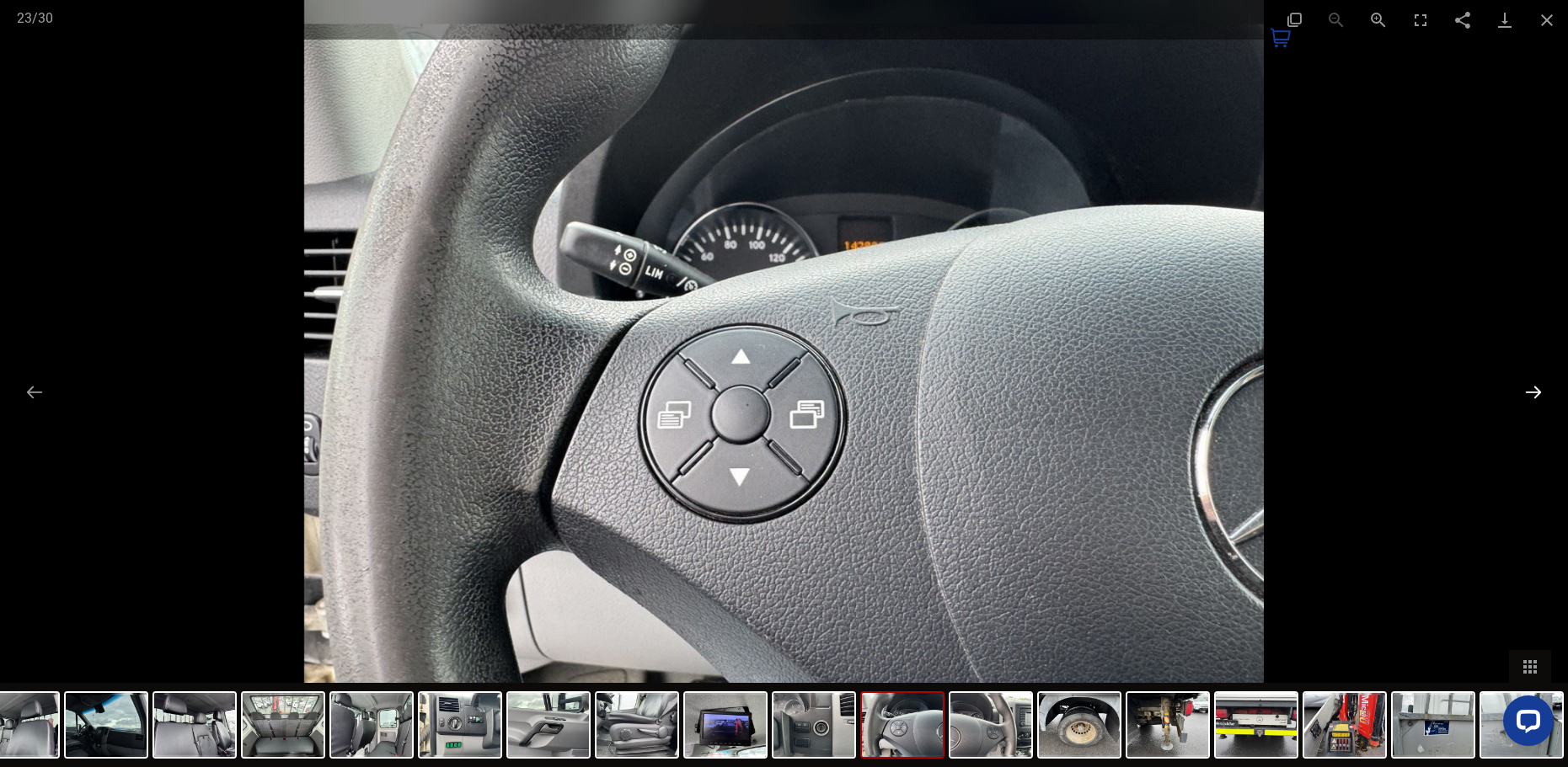
click at [1533, 390] on button "Next slide" at bounding box center [1533, 392] width 35 height 32
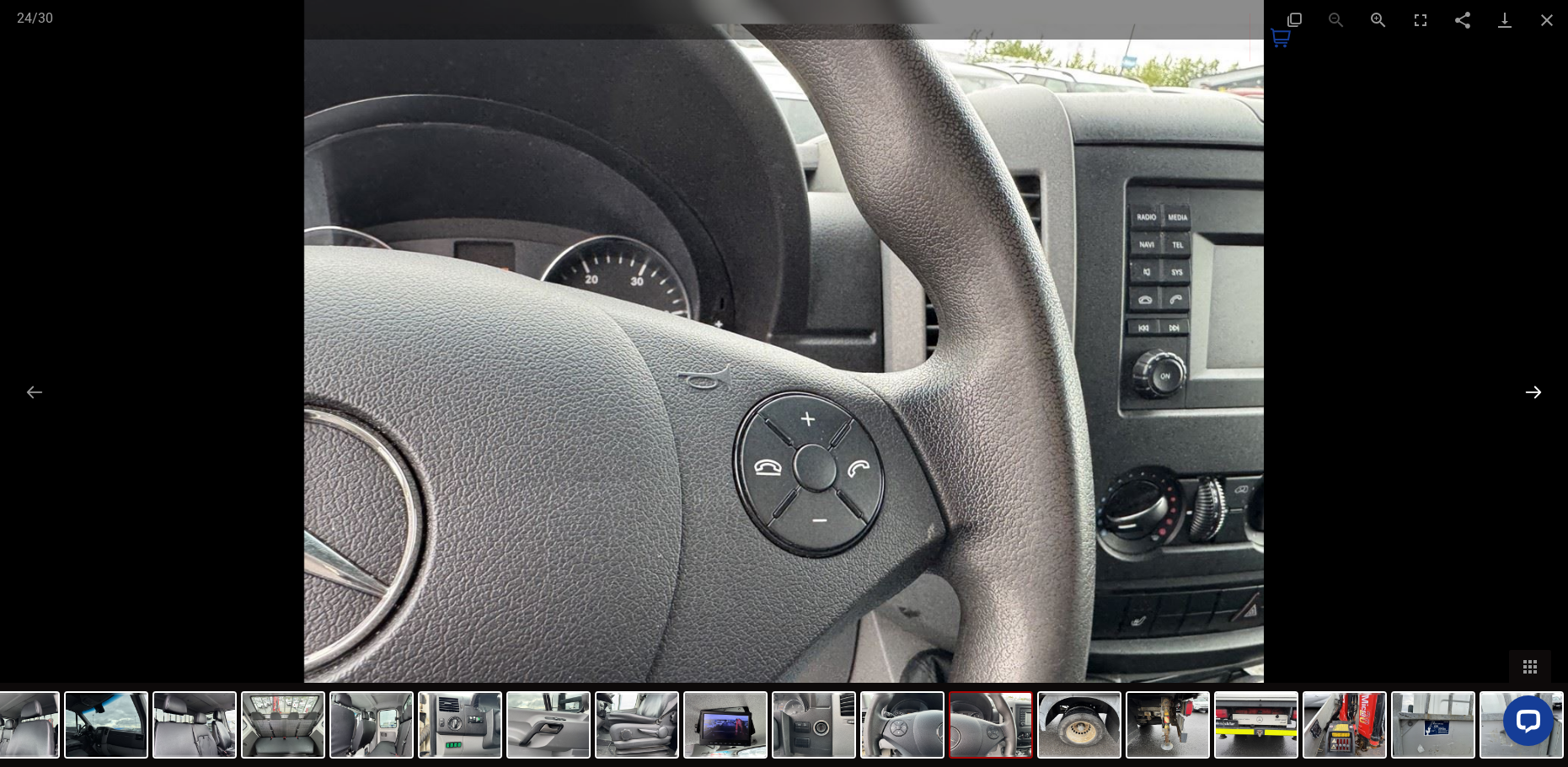
click at [1533, 390] on button "Next slide" at bounding box center [1533, 392] width 35 height 32
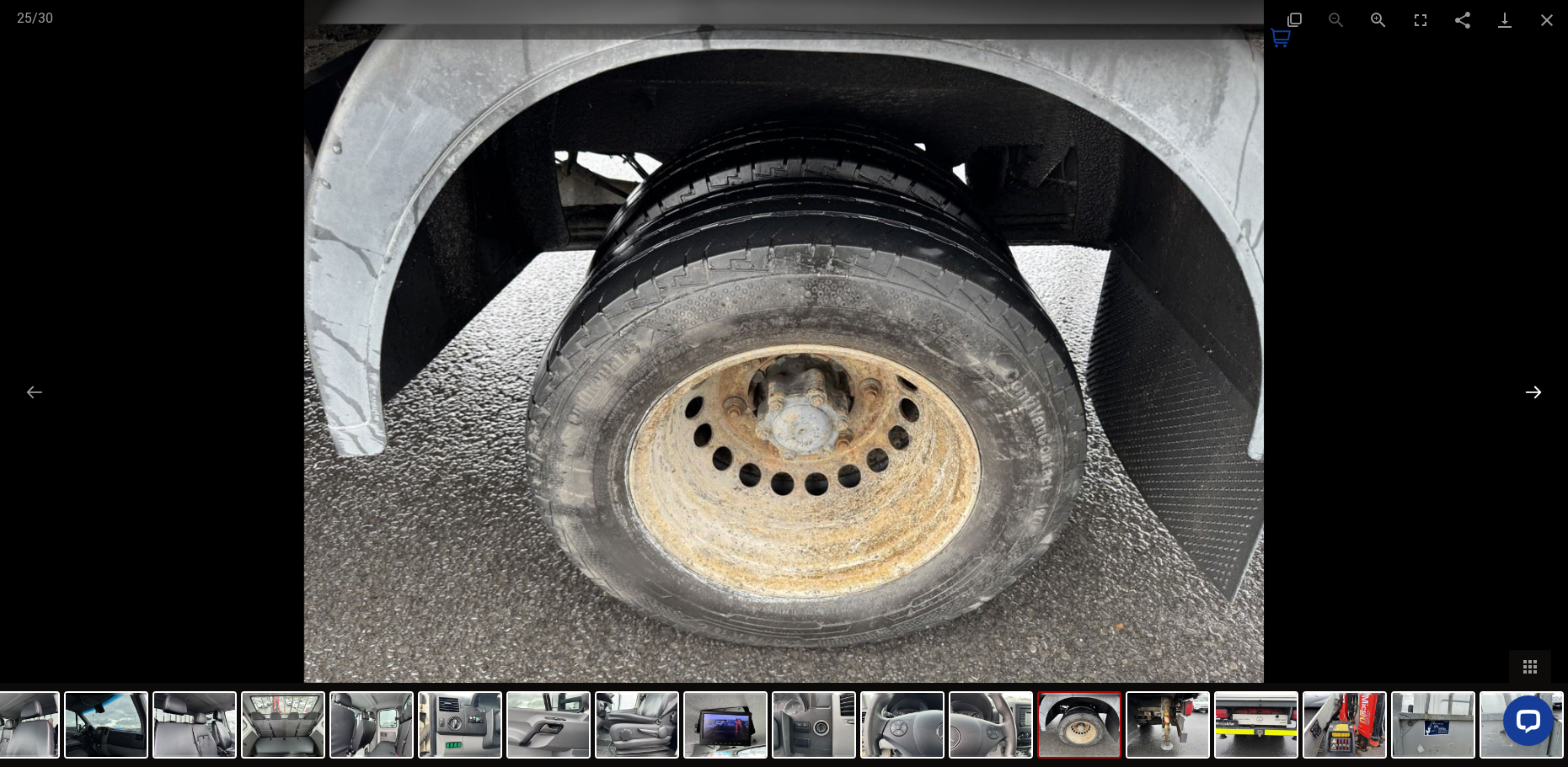
click at [1533, 390] on button "Next slide" at bounding box center [1533, 392] width 35 height 32
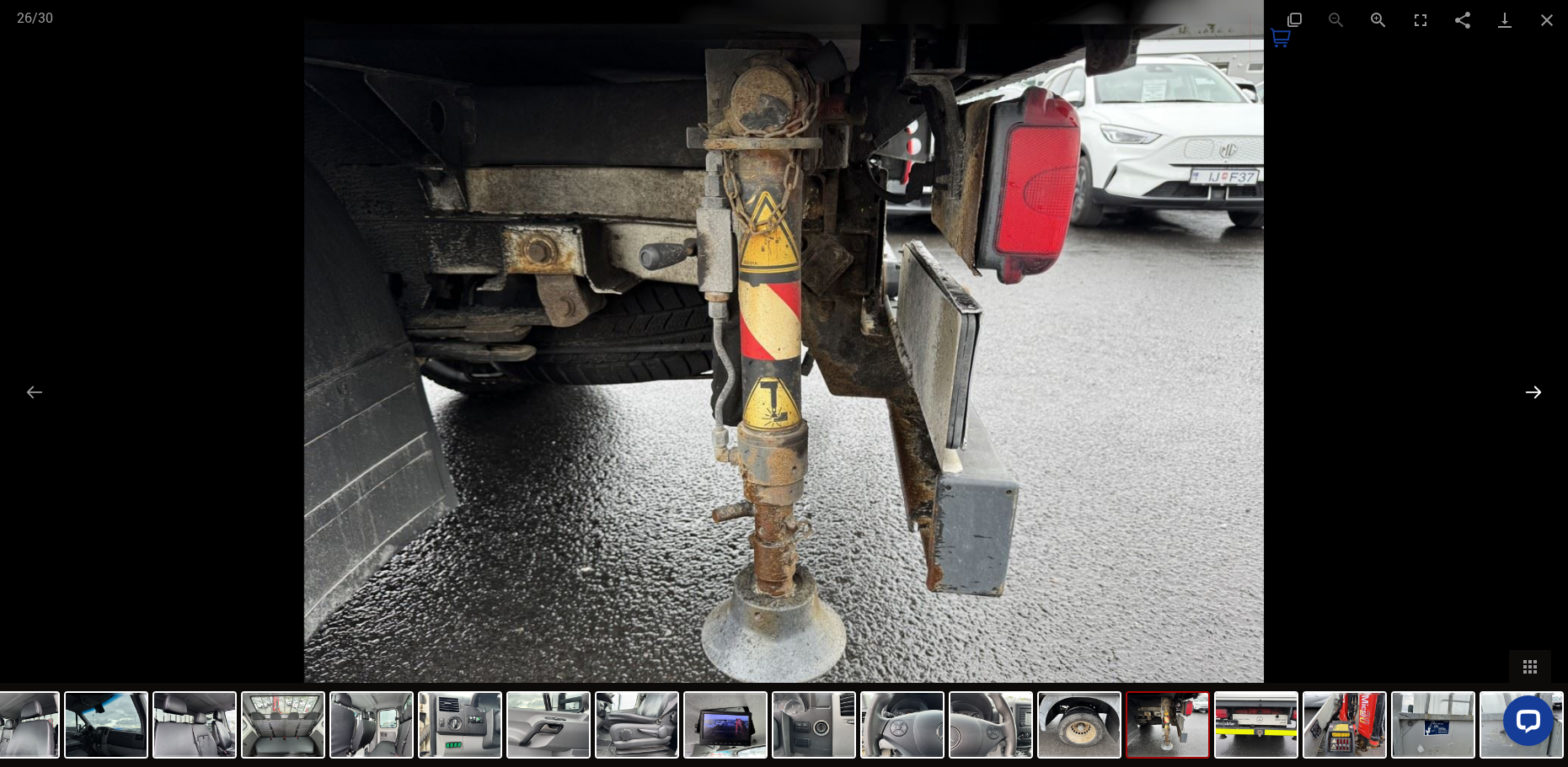
click at [1533, 390] on button "Next slide" at bounding box center [1533, 392] width 35 height 32
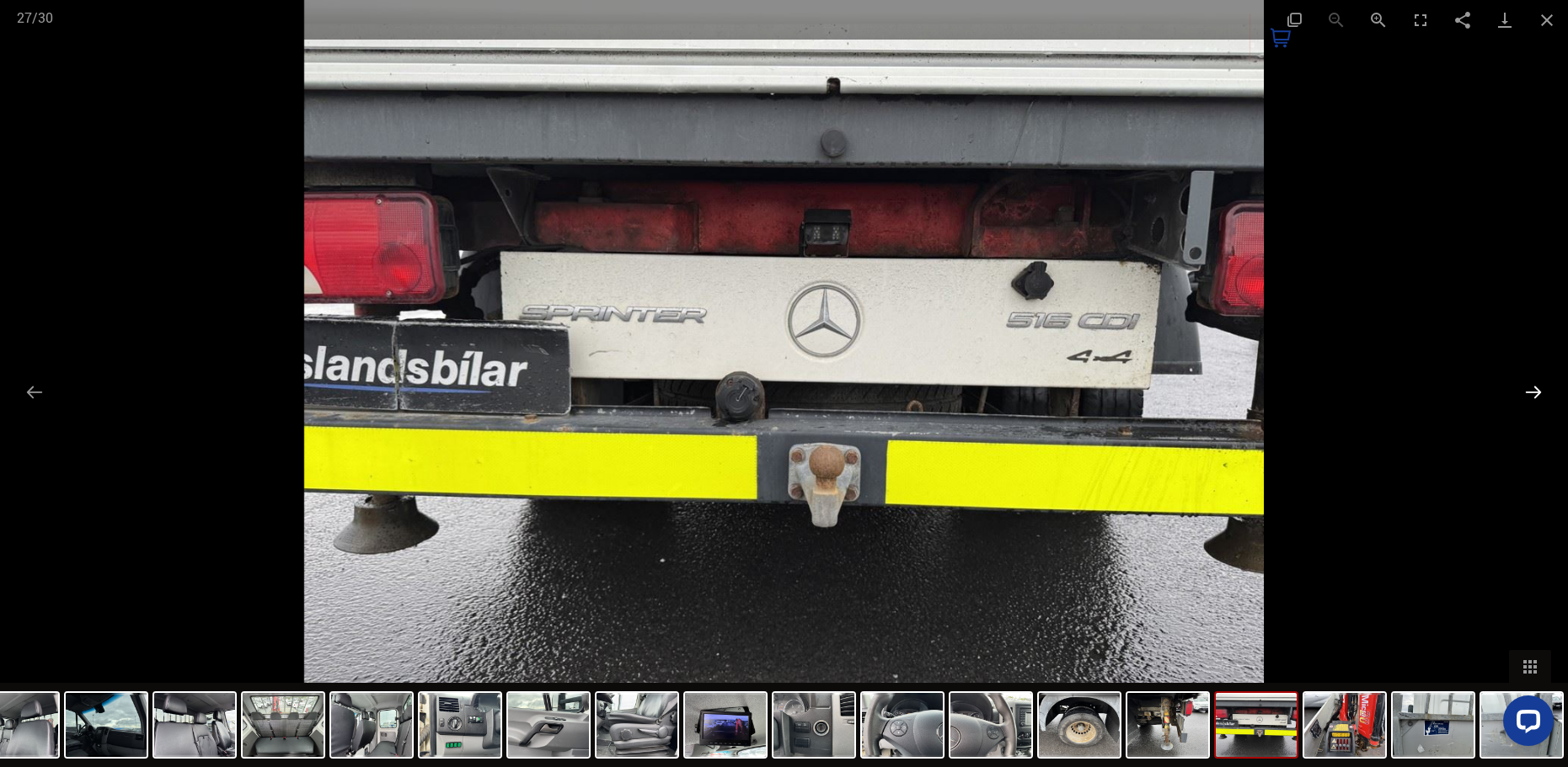
click at [1533, 390] on button "Next slide" at bounding box center [1533, 392] width 35 height 32
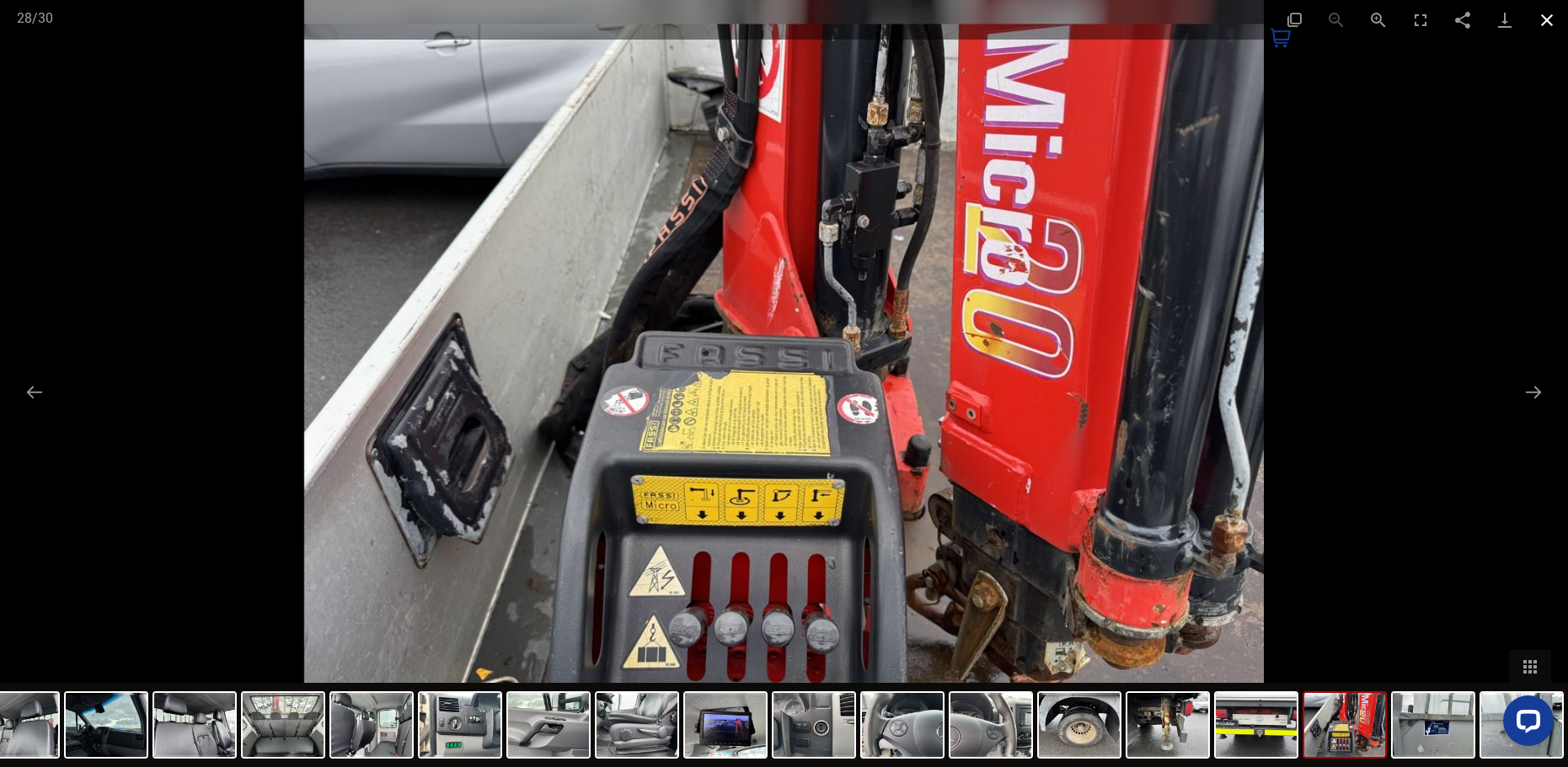
click at [1551, 14] on button "Close gallery" at bounding box center [1547, 20] width 42 height 40
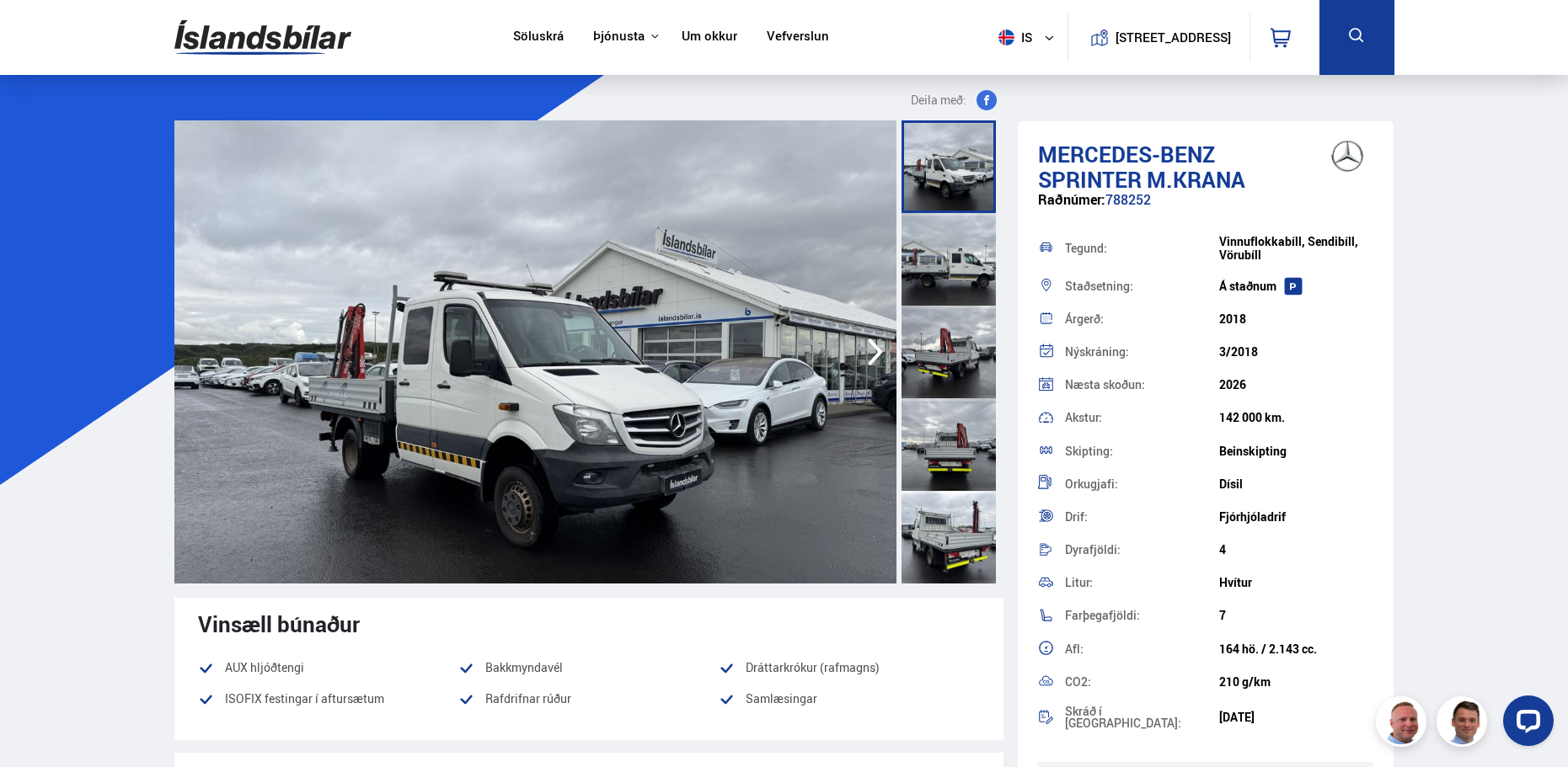
click at [516, 32] on link "Söluskrá" at bounding box center [538, 38] width 50 height 18
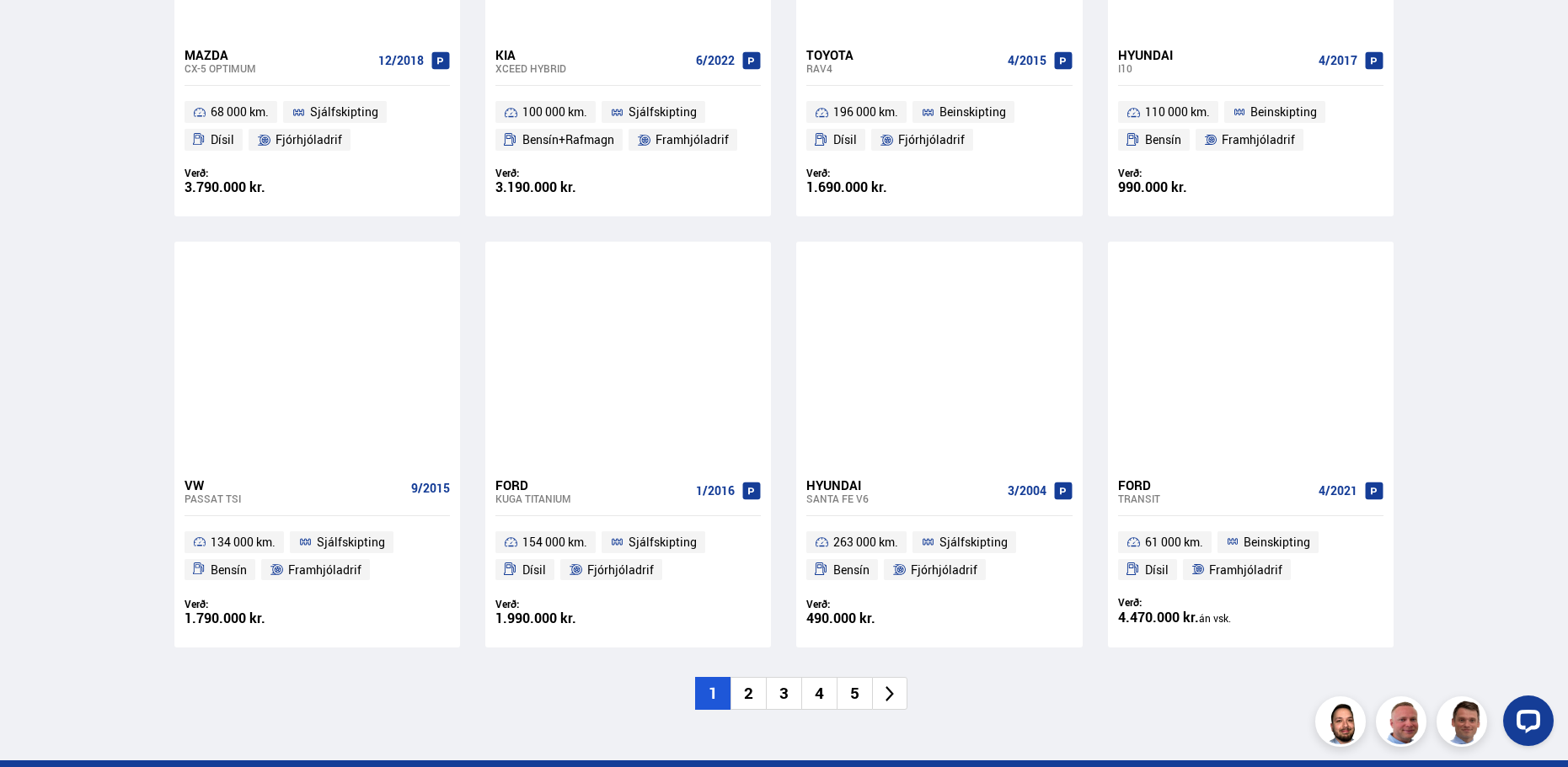
scroll to position [2589, 0]
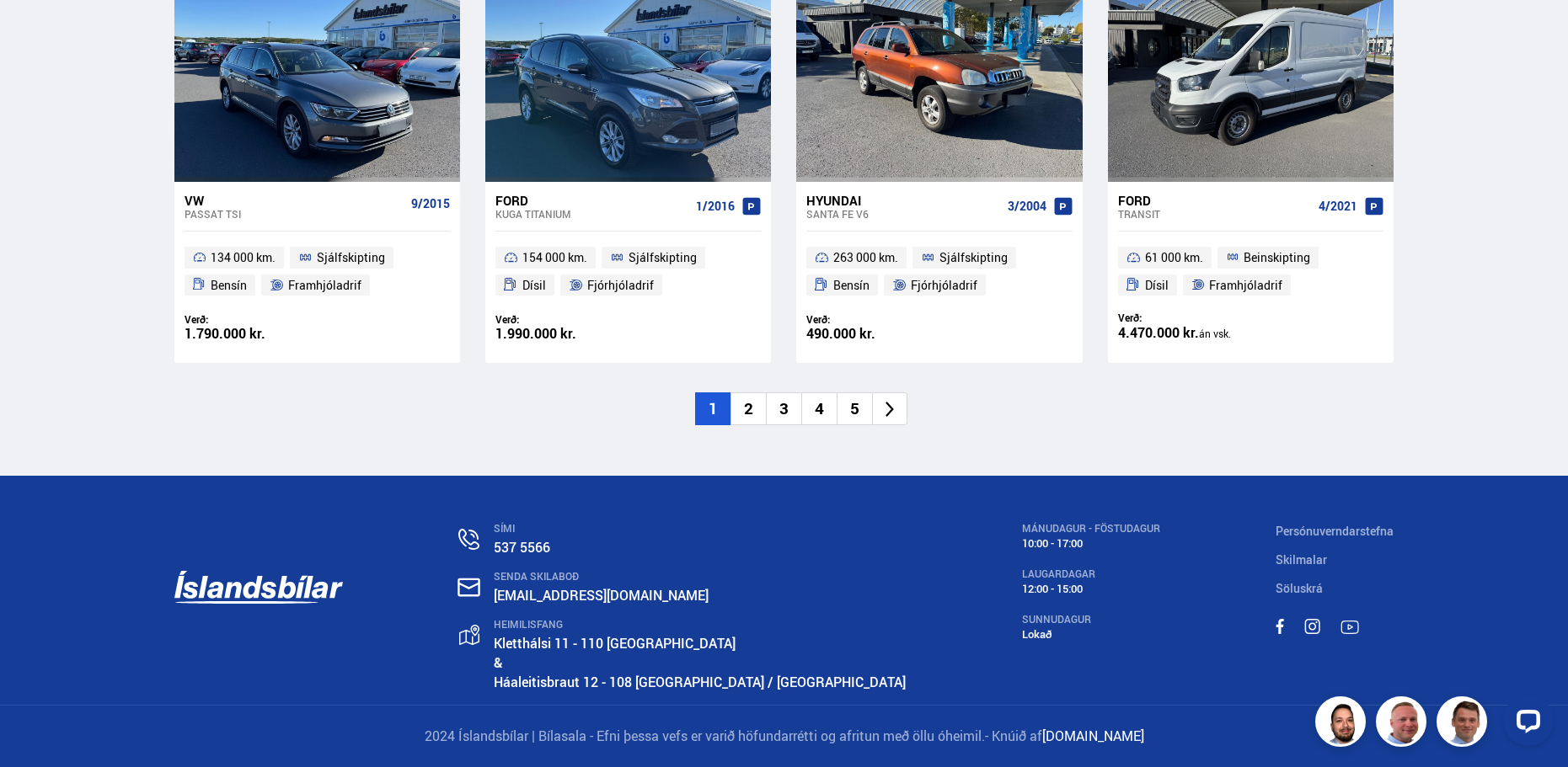
click at [892, 406] on icon at bounding box center [889, 410] width 8 height 16
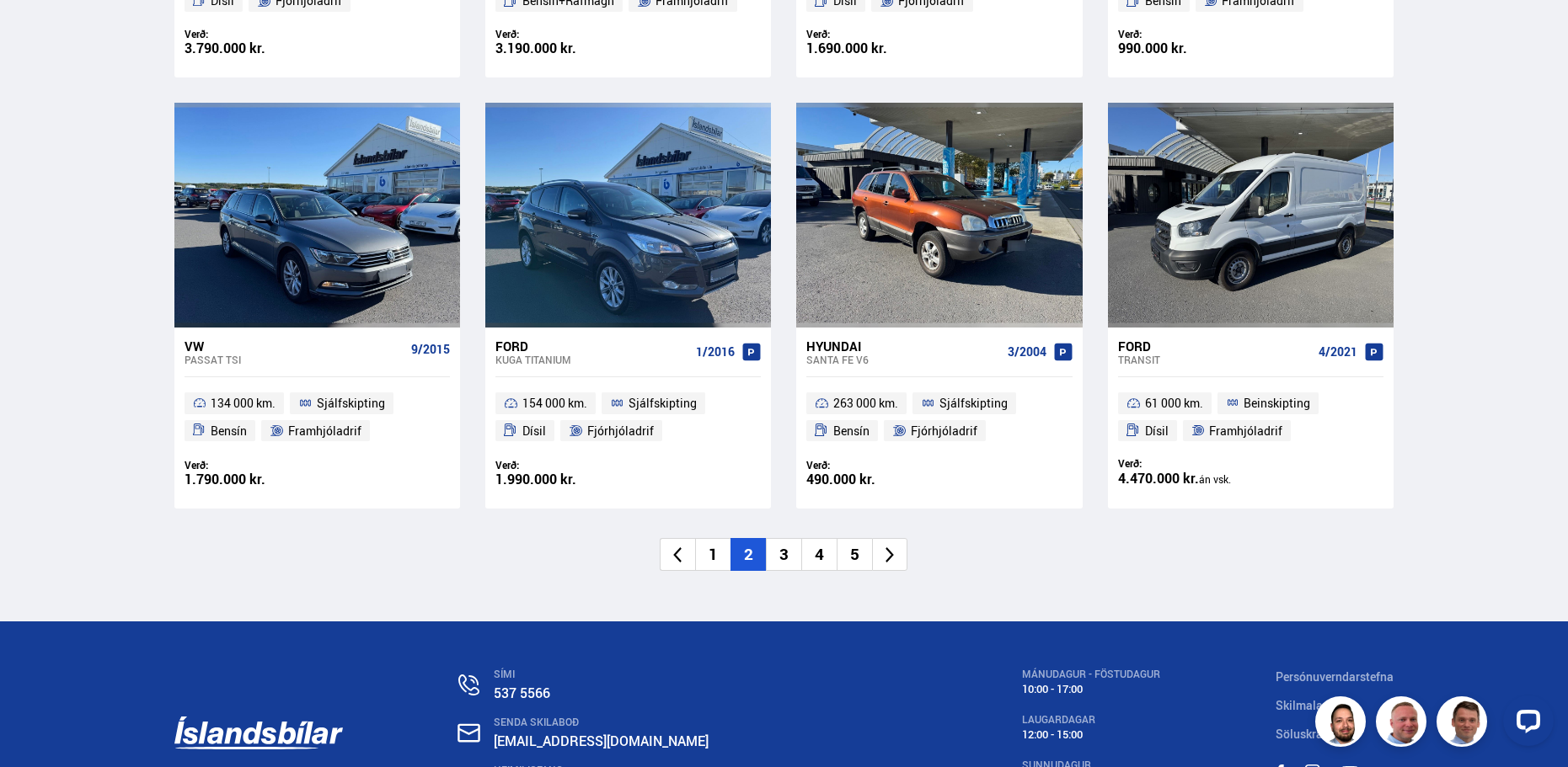
scroll to position [1989, 0]
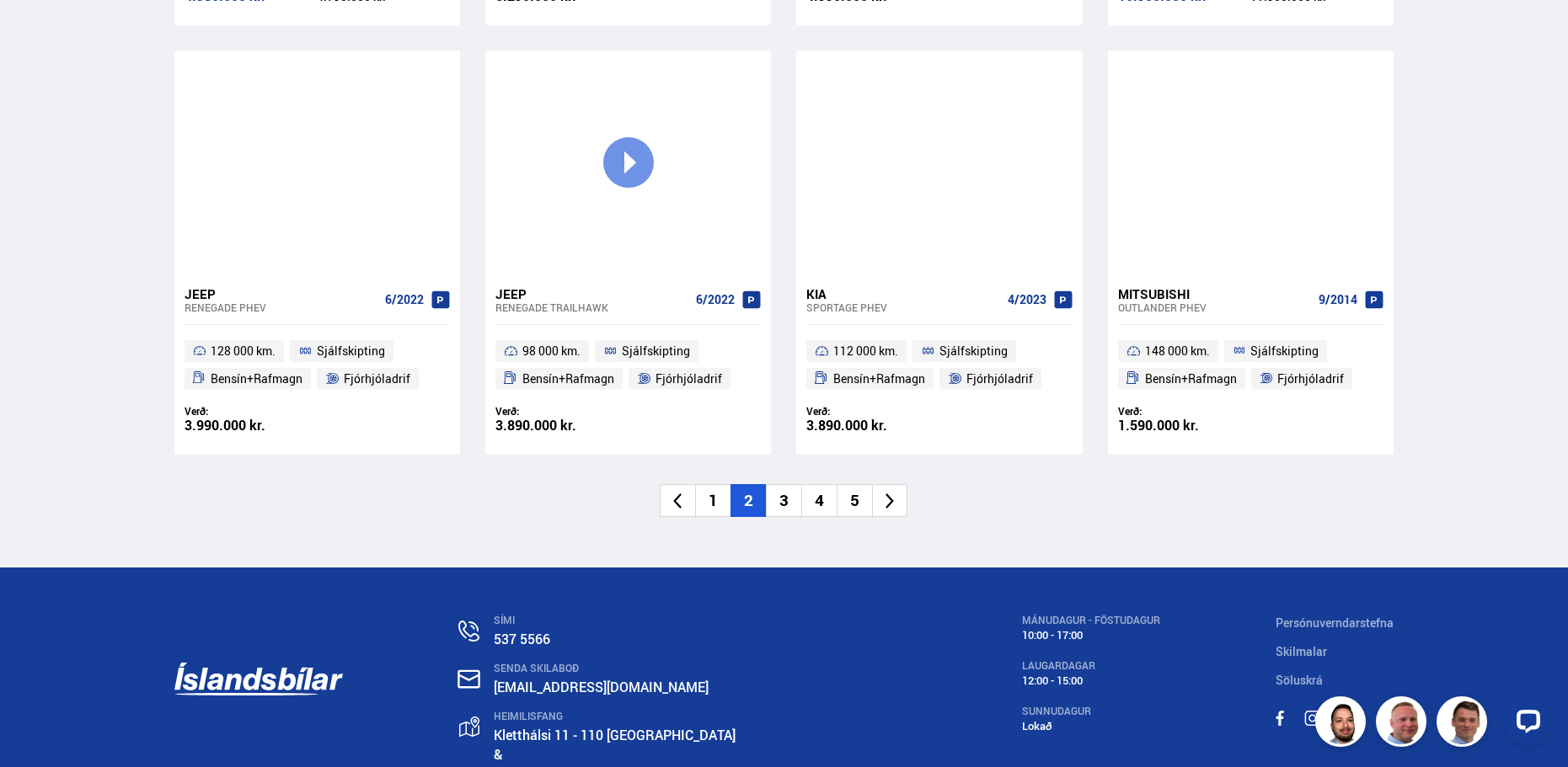
scroll to position [2588, 0]
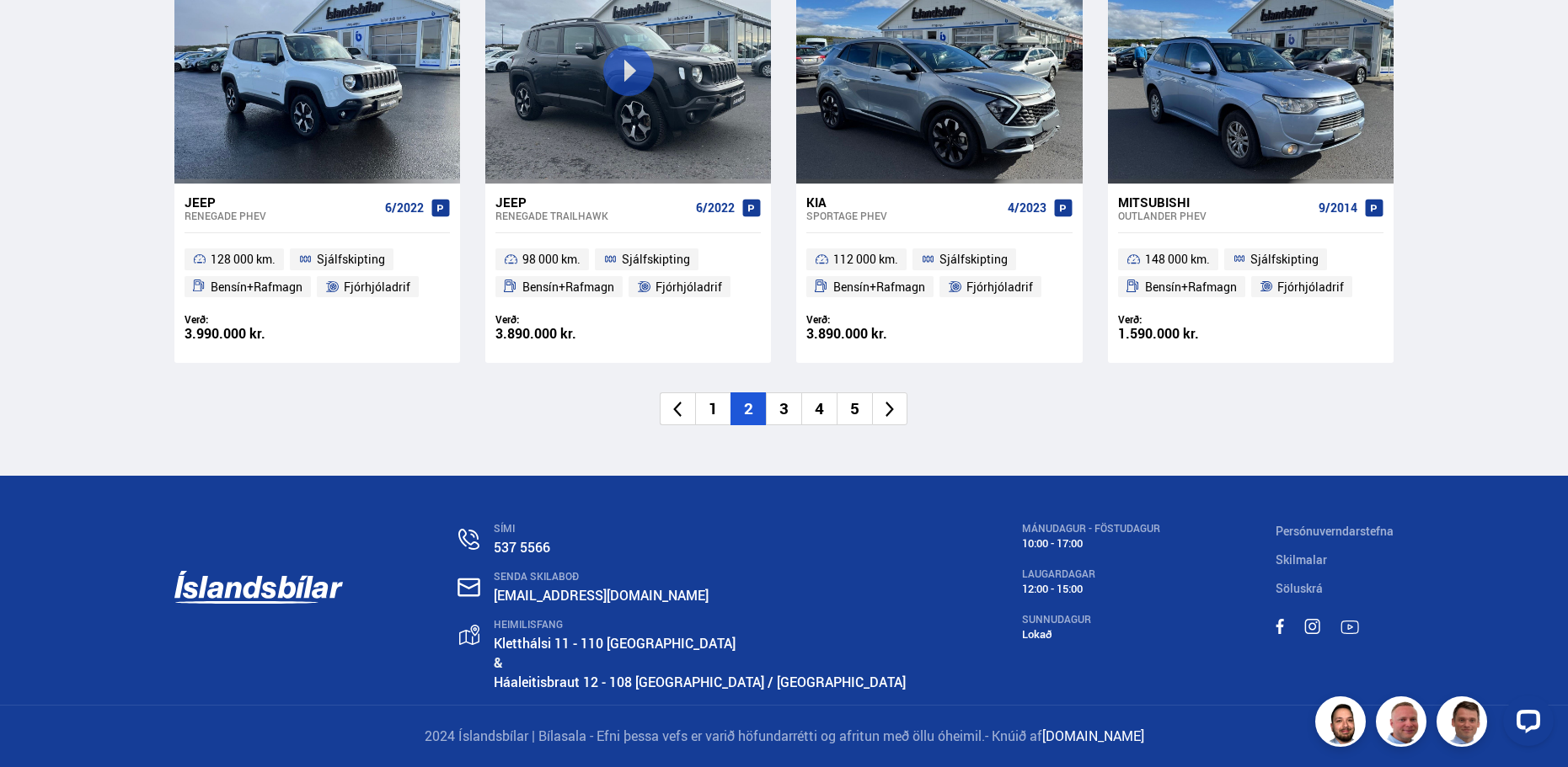
click at [783, 415] on li "3" at bounding box center [784, 409] width 35 height 32
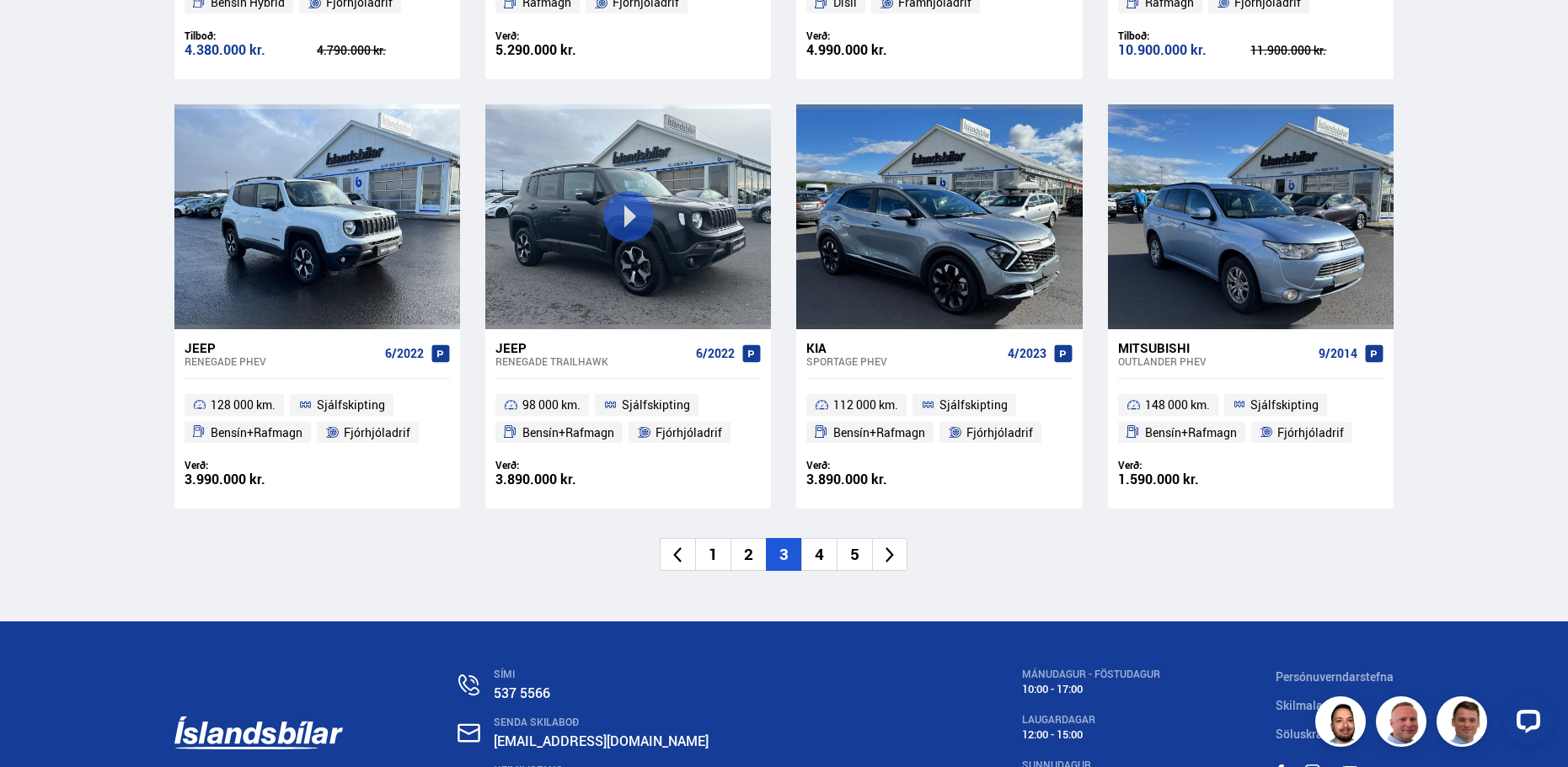
scroll to position [1609, 0]
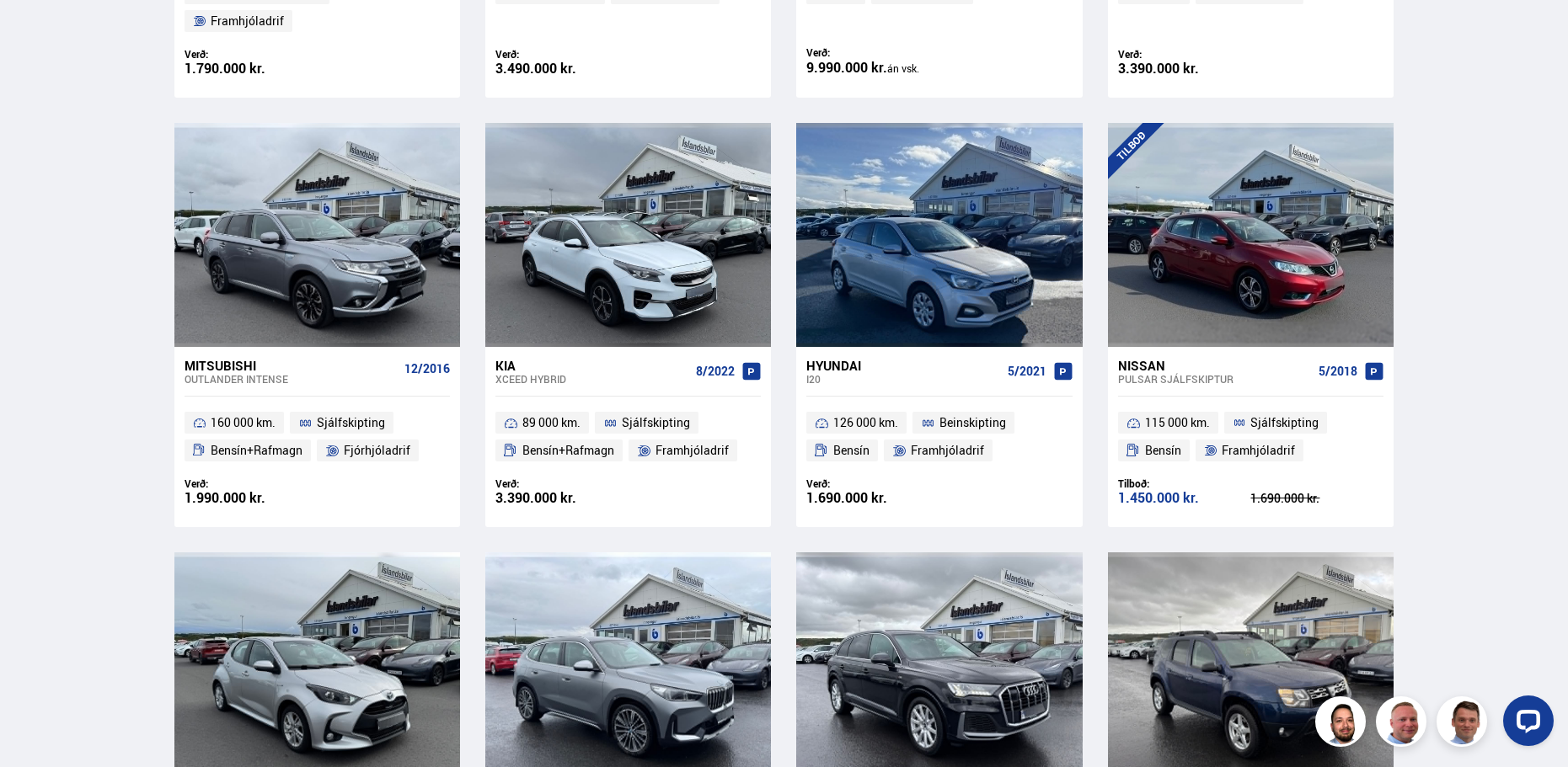
scroll to position [2359, 0]
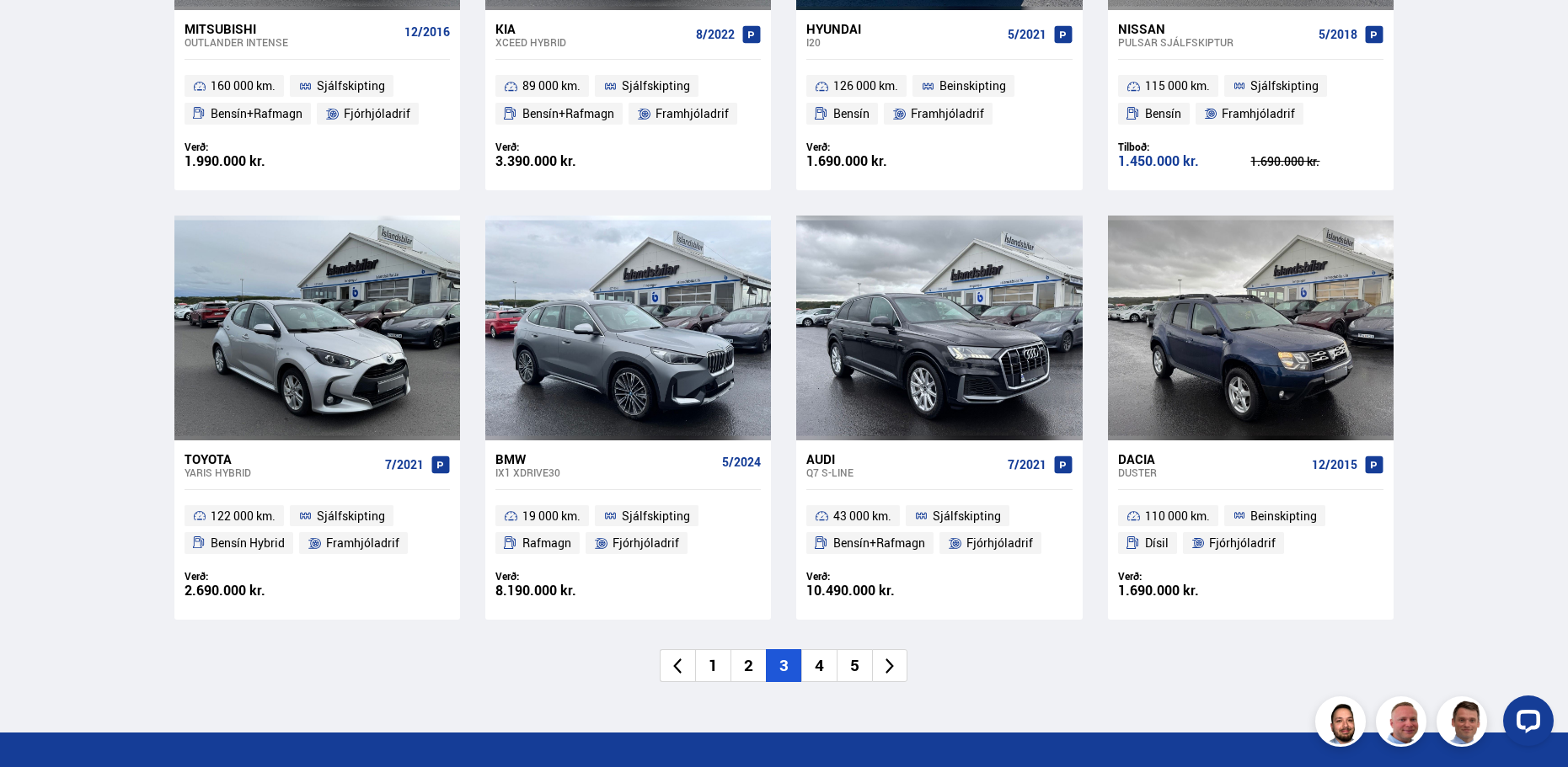
click at [822, 650] on li "4" at bounding box center [819, 666] width 35 height 32
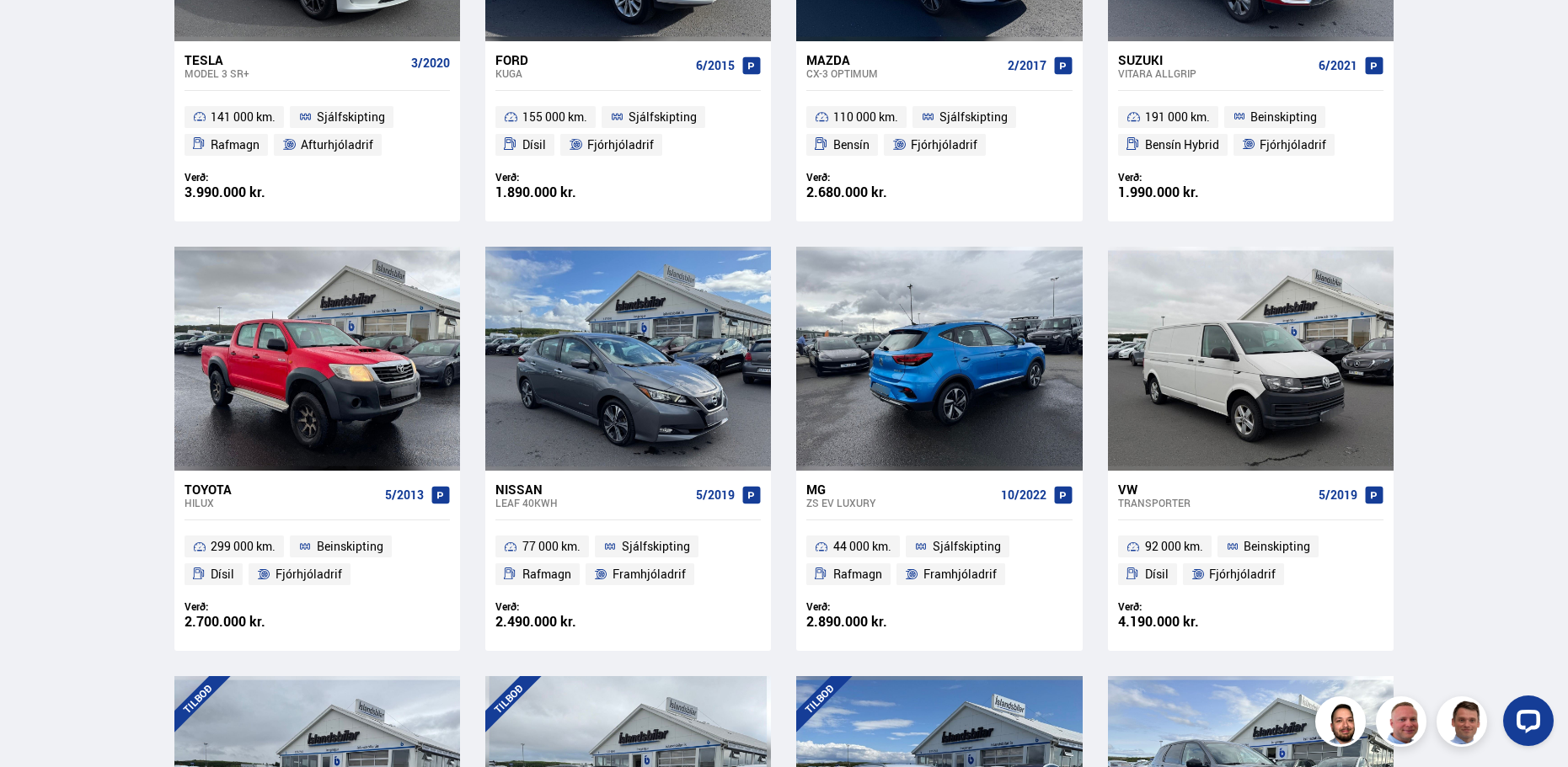
scroll to position [1347, 0]
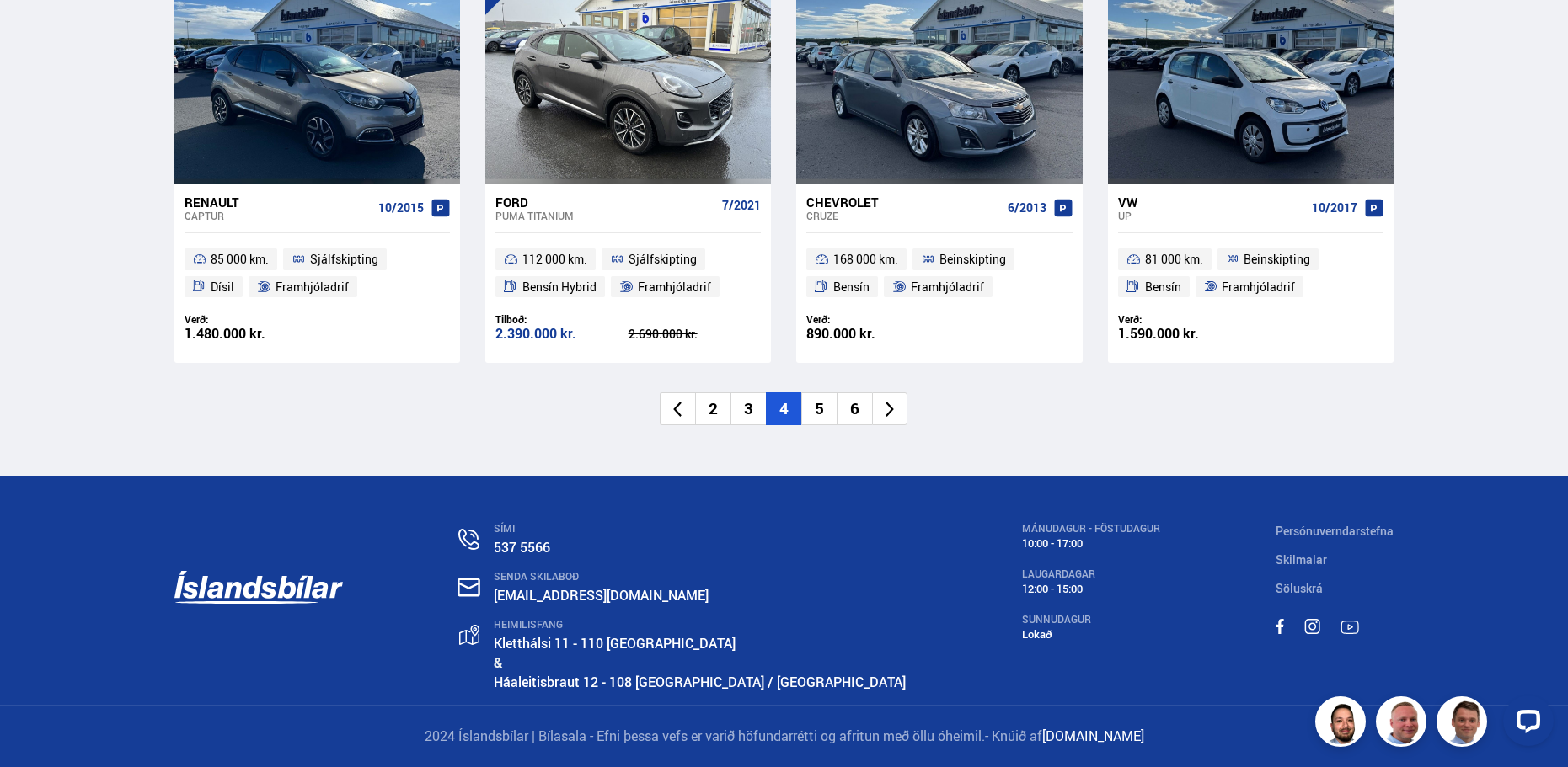
click at [888, 417] on icon at bounding box center [890, 409] width 19 height 19
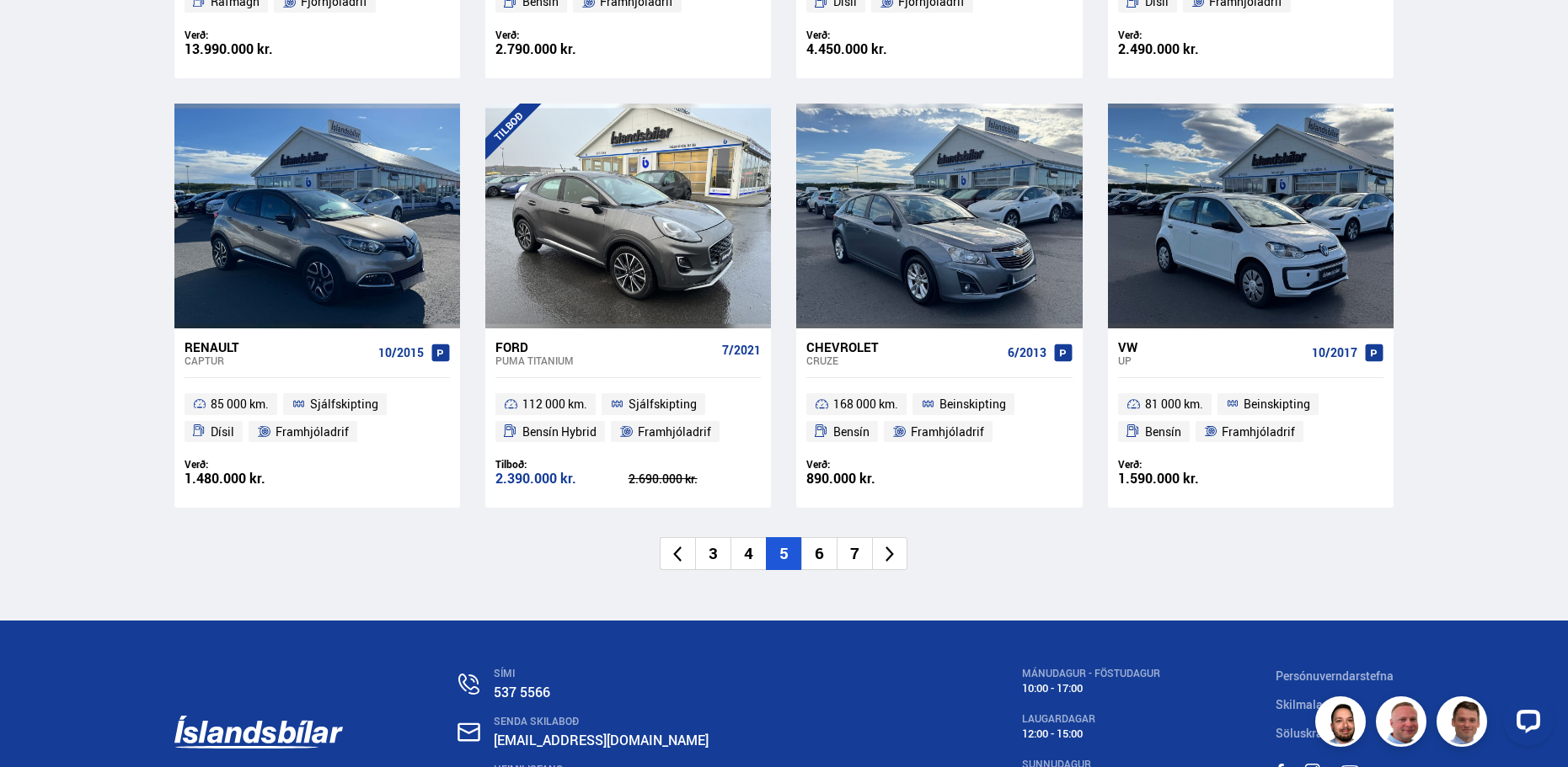
scroll to position [1188, 0]
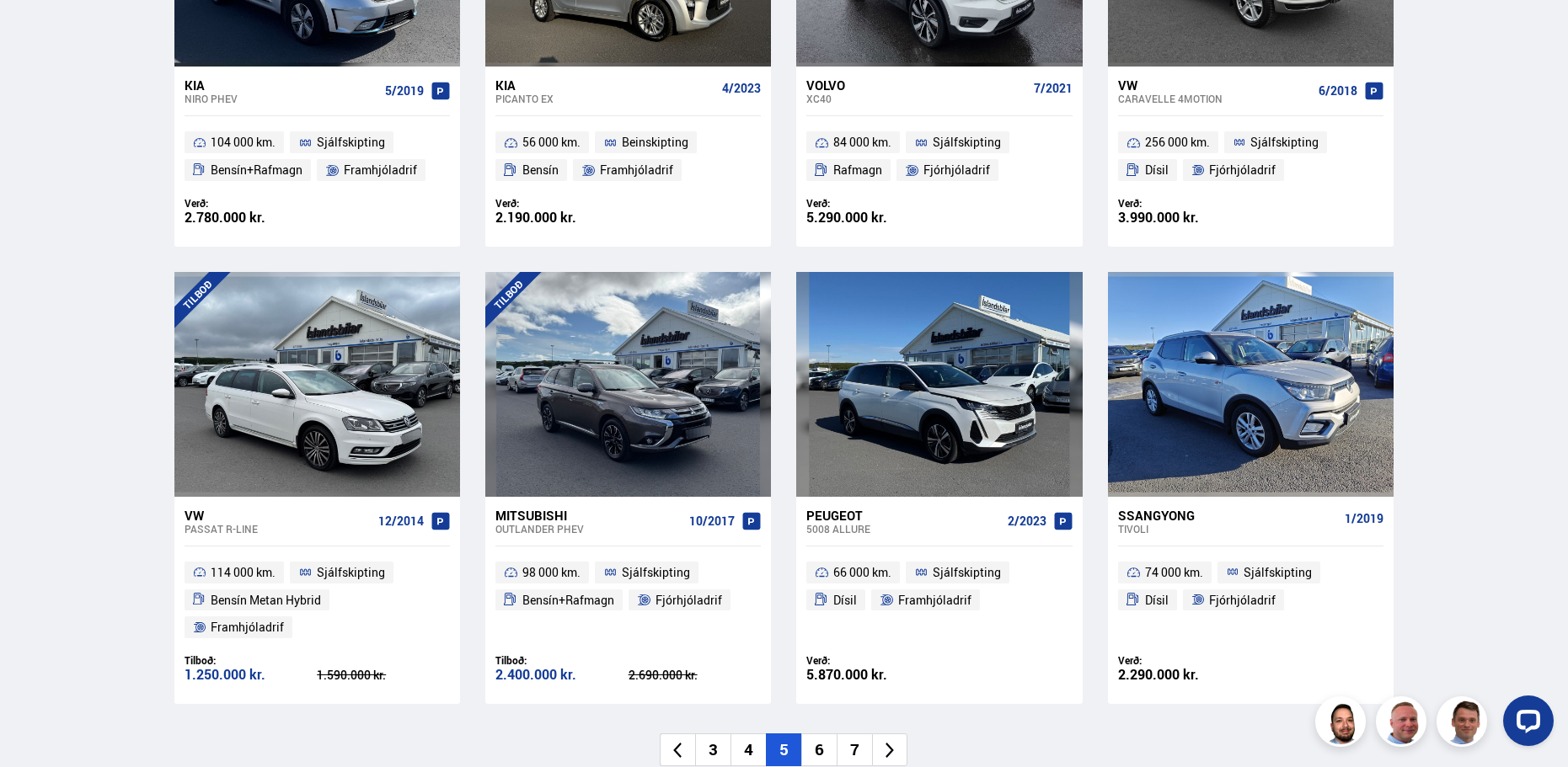
scroll to position [2527, 0]
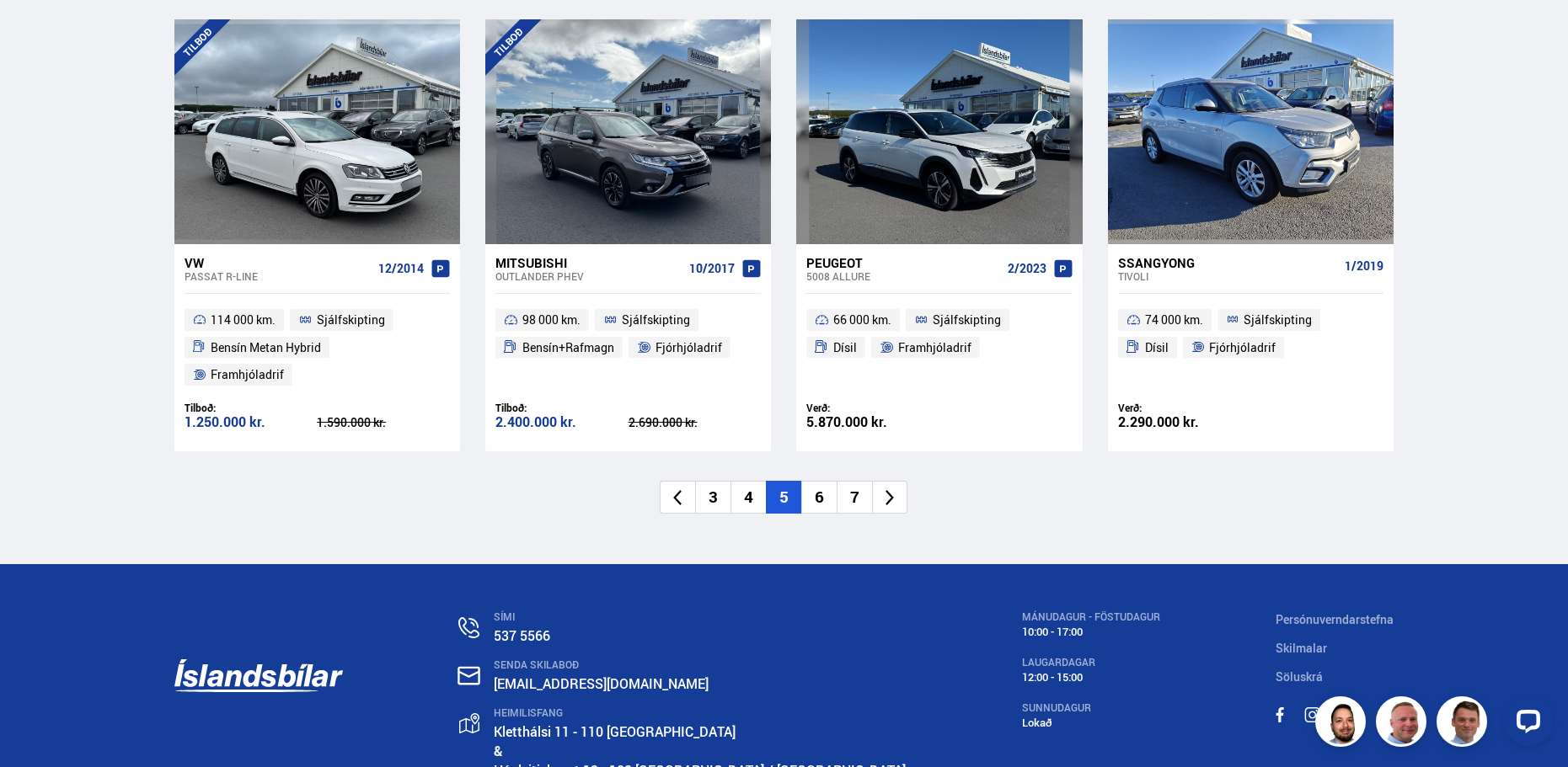
click at [894, 489] on icon at bounding box center [890, 498] width 19 height 19
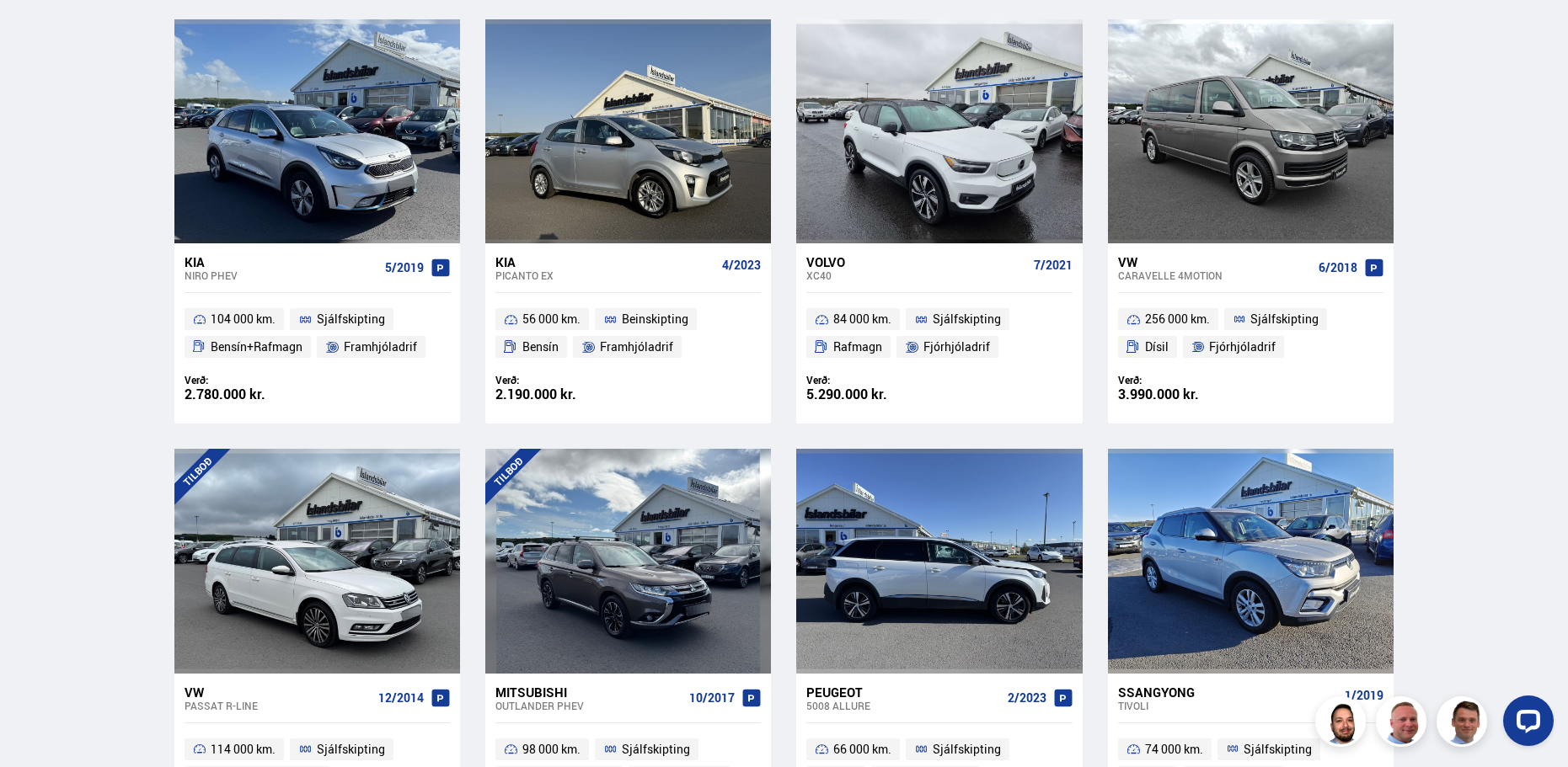
scroll to position [1057, 0]
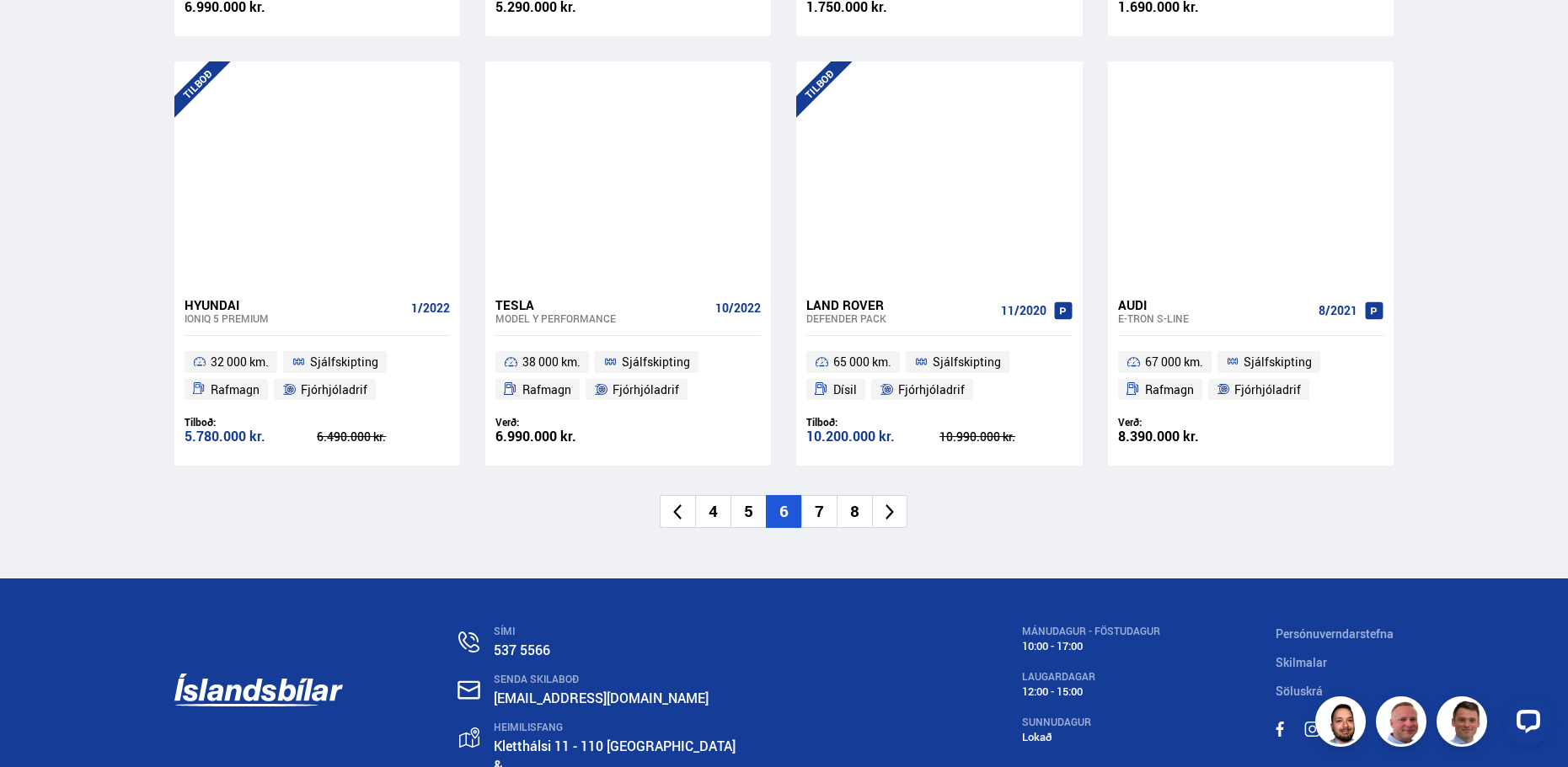
scroll to position [2589, 0]
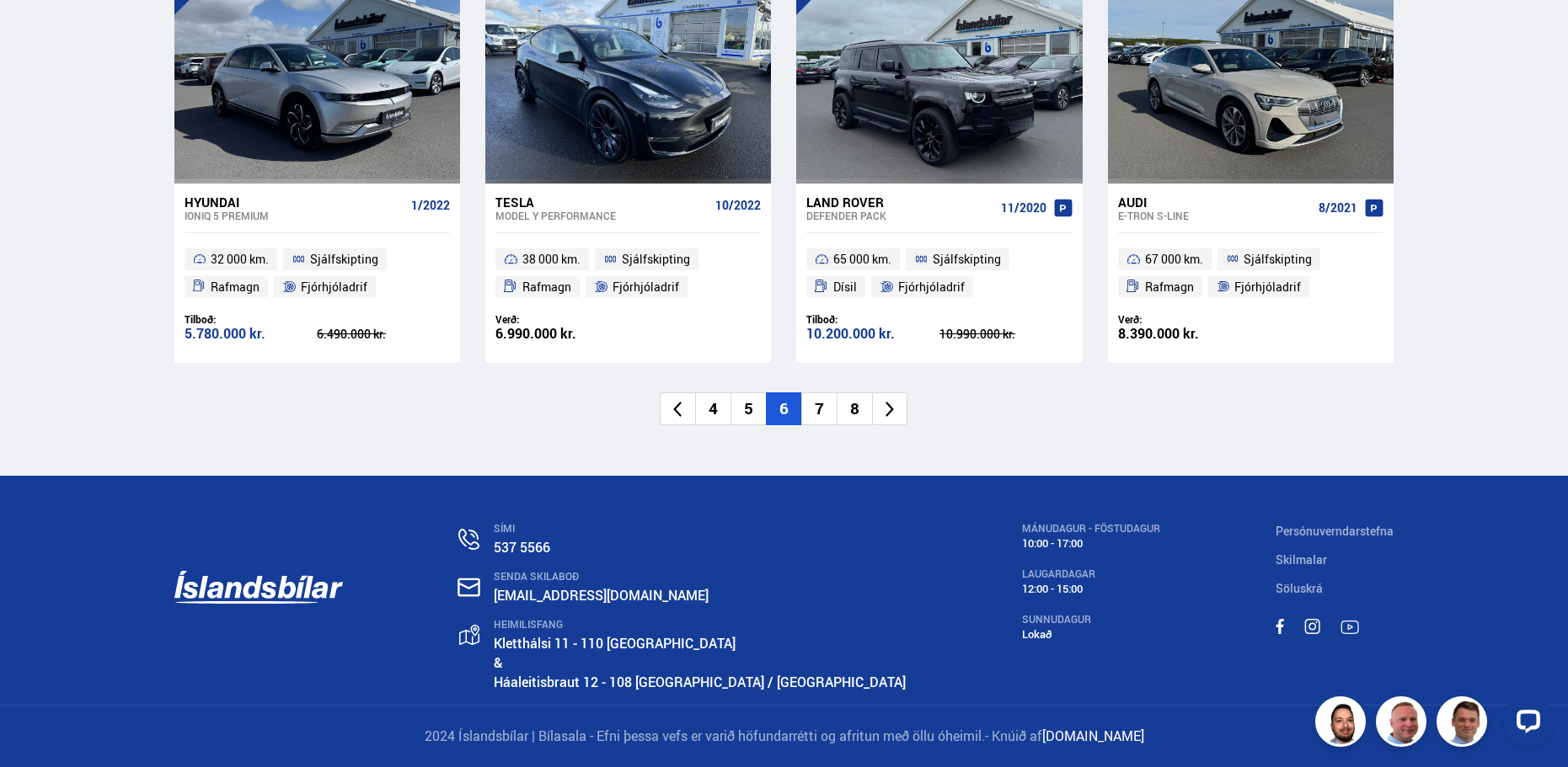
click at [885, 412] on icon at bounding box center [890, 409] width 19 height 19
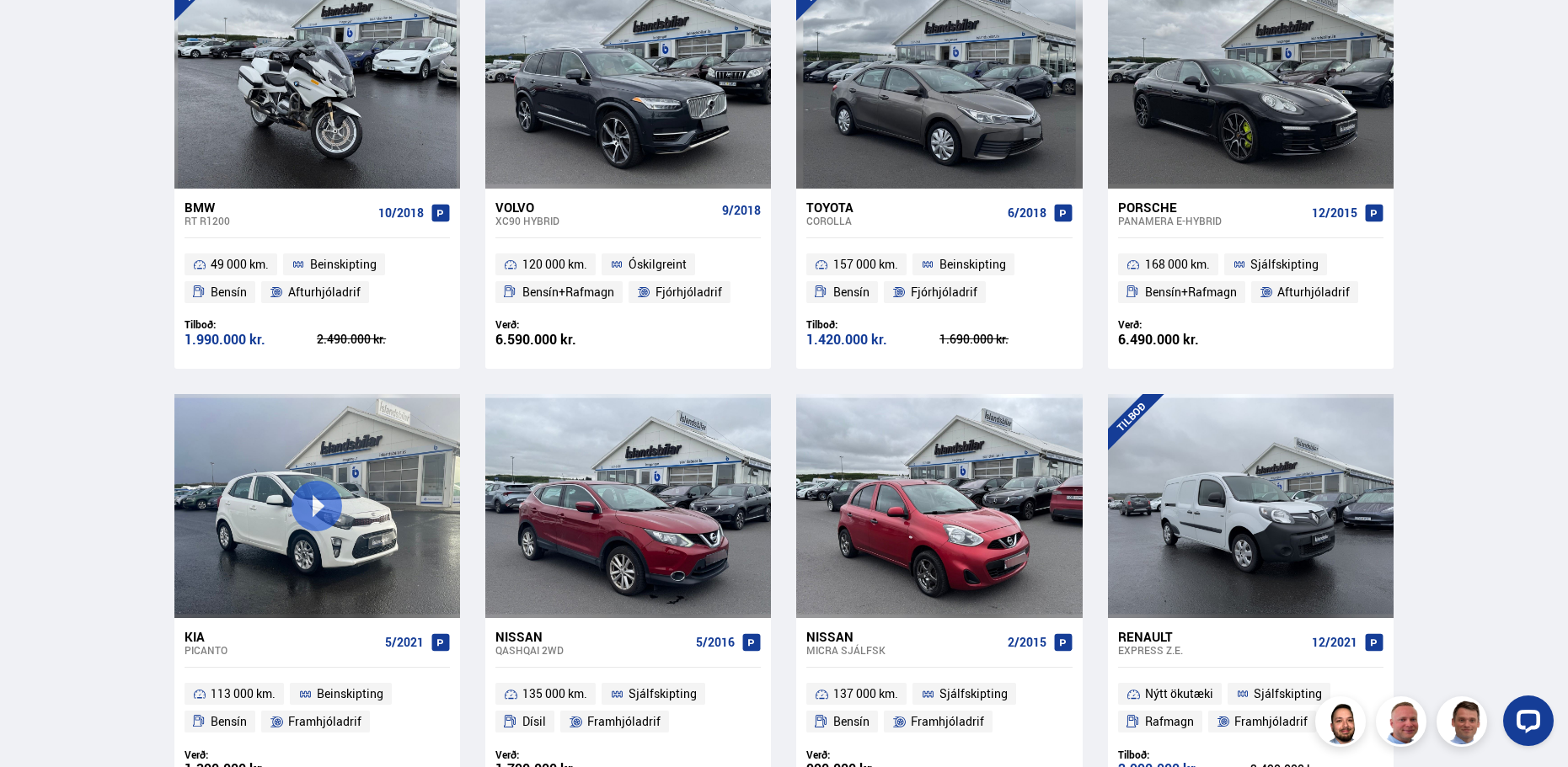
scroll to position [689, 0]
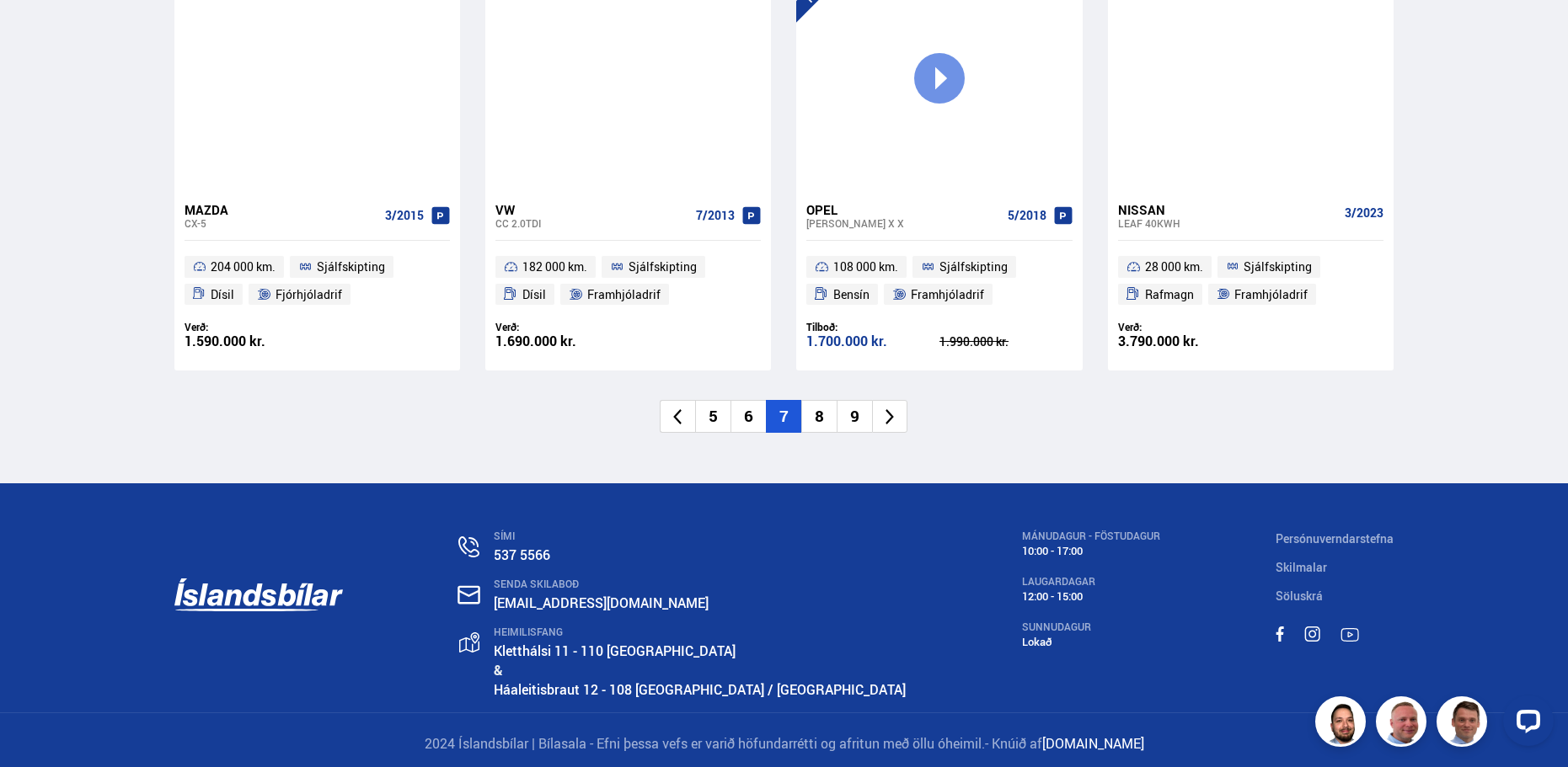
scroll to position [2588, 0]
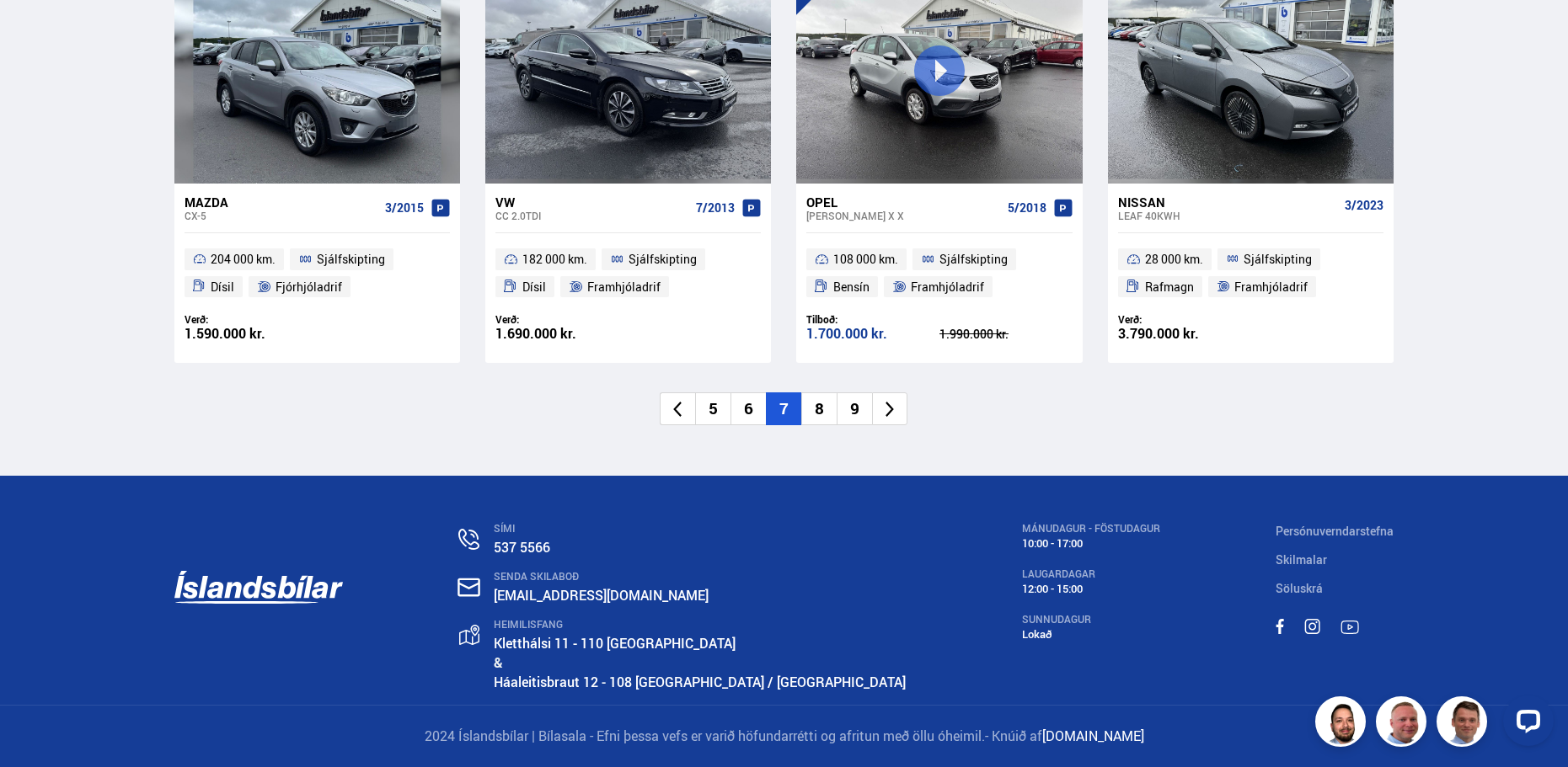
click at [891, 410] on icon at bounding box center [890, 409] width 19 height 19
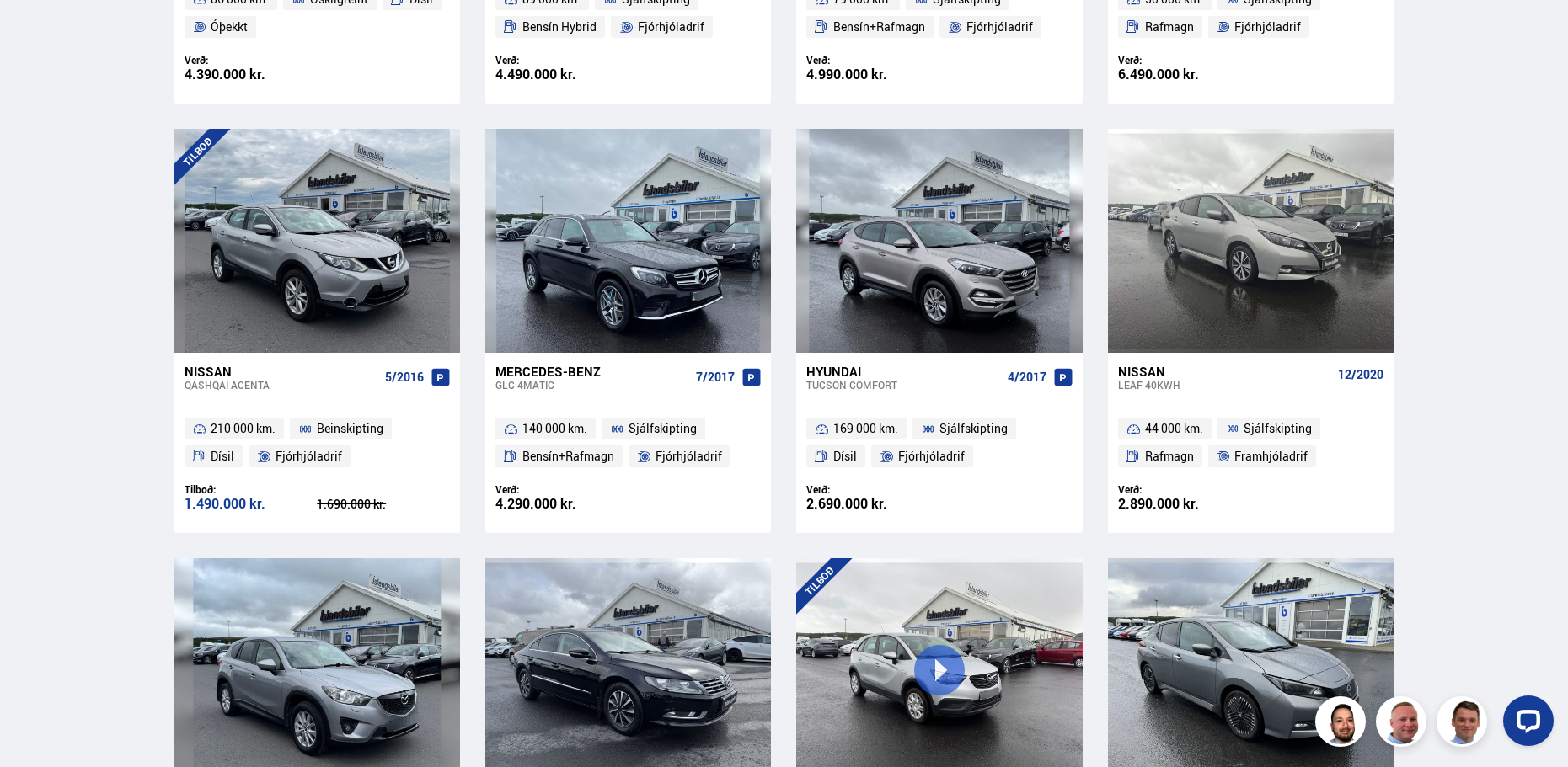
scroll to position [1293, 0]
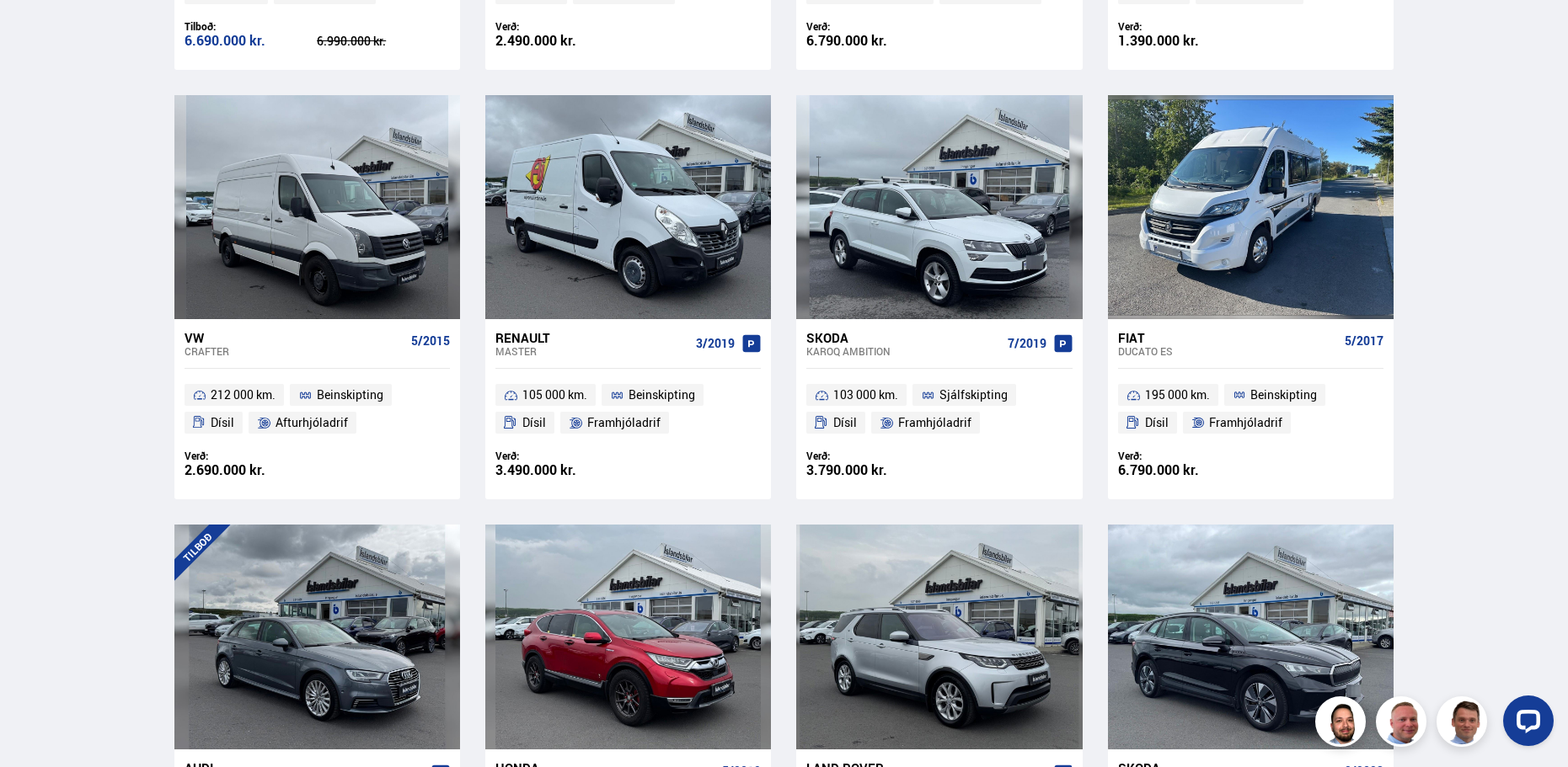
scroll to position [2443, 0]
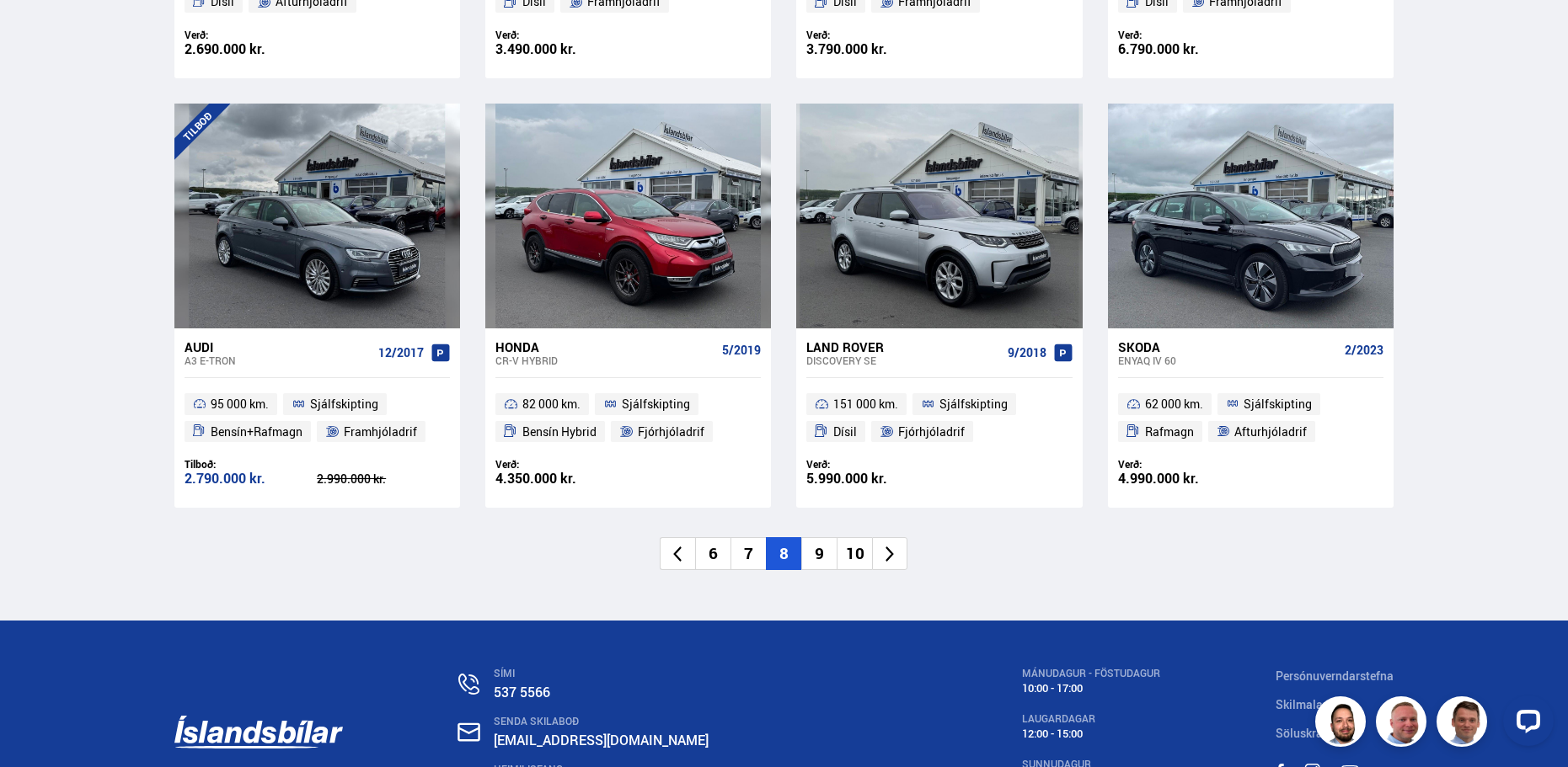
click at [893, 559] on icon at bounding box center [890, 554] width 19 height 19
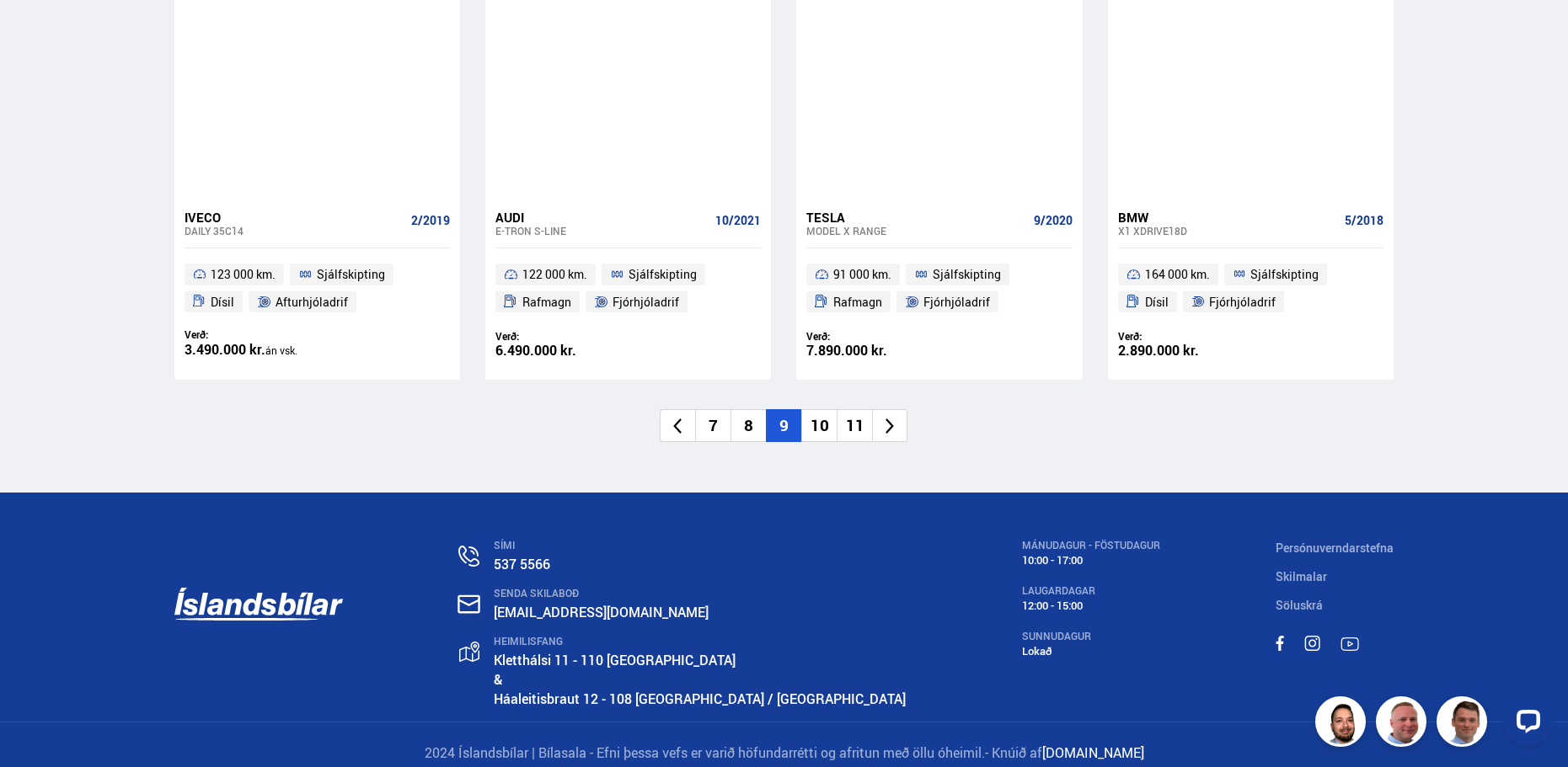
scroll to position [2589, 0]
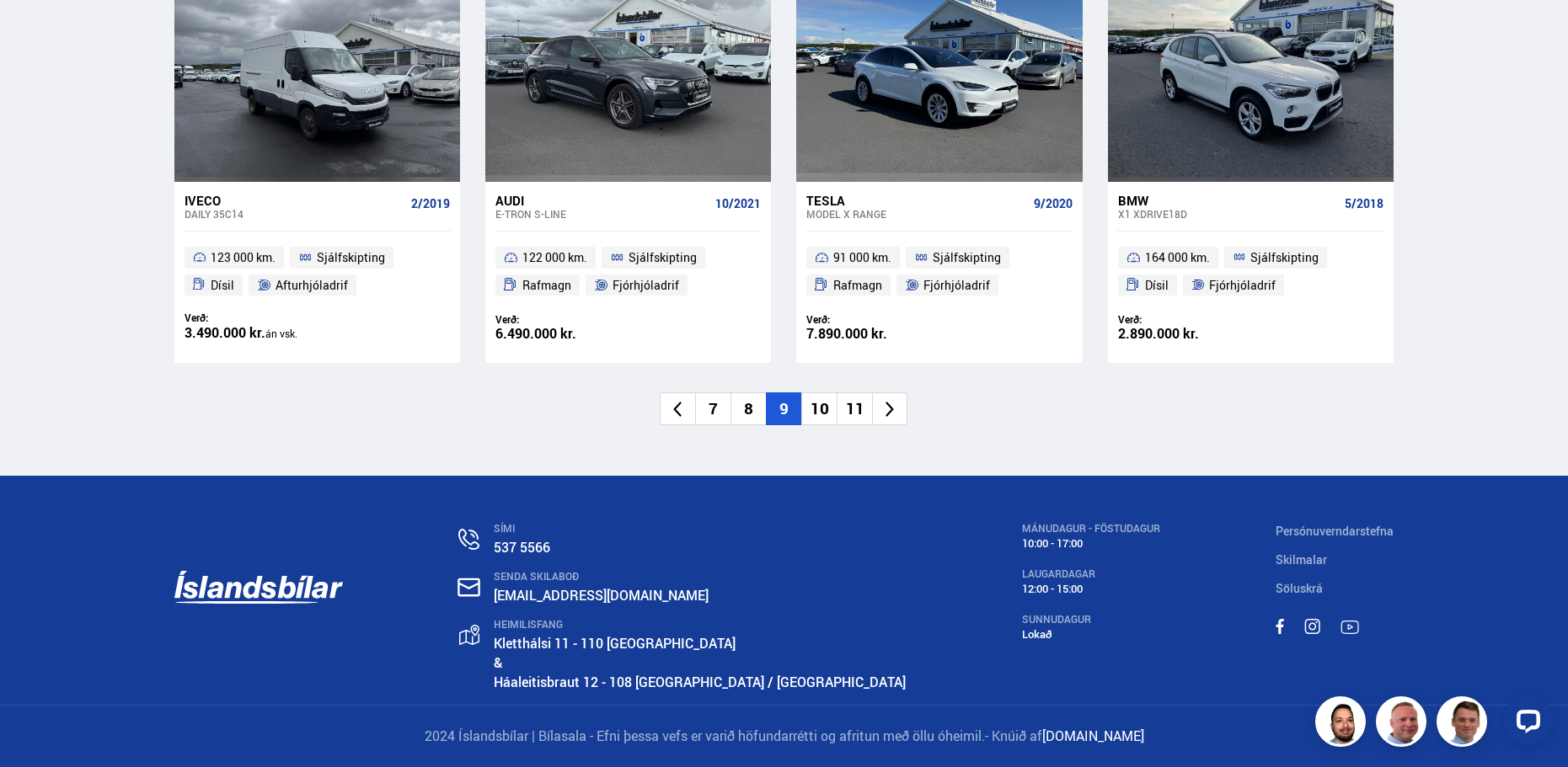
click at [896, 413] on icon at bounding box center [890, 409] width 19 height 19
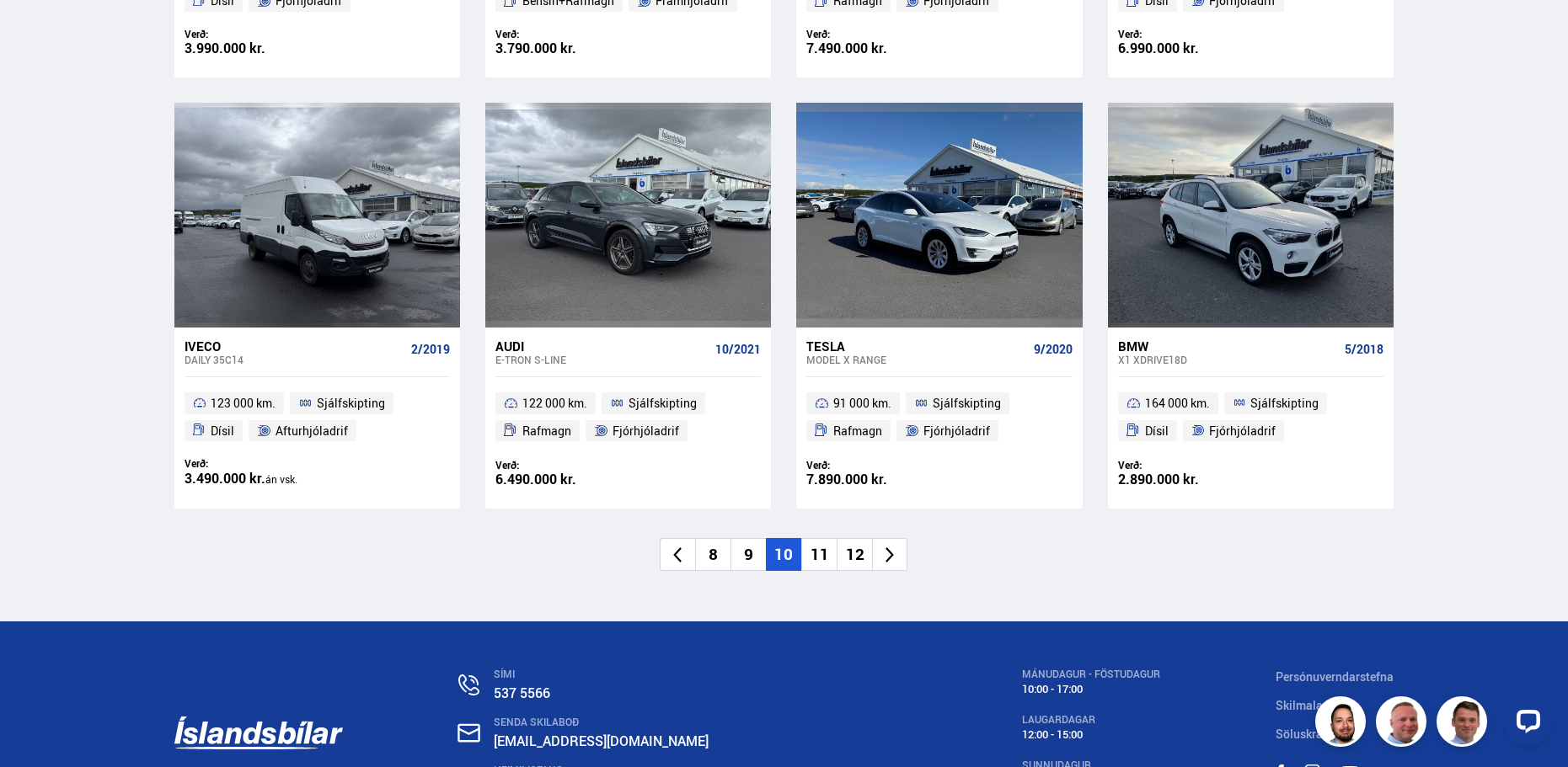
scroll to position [1189, 0]
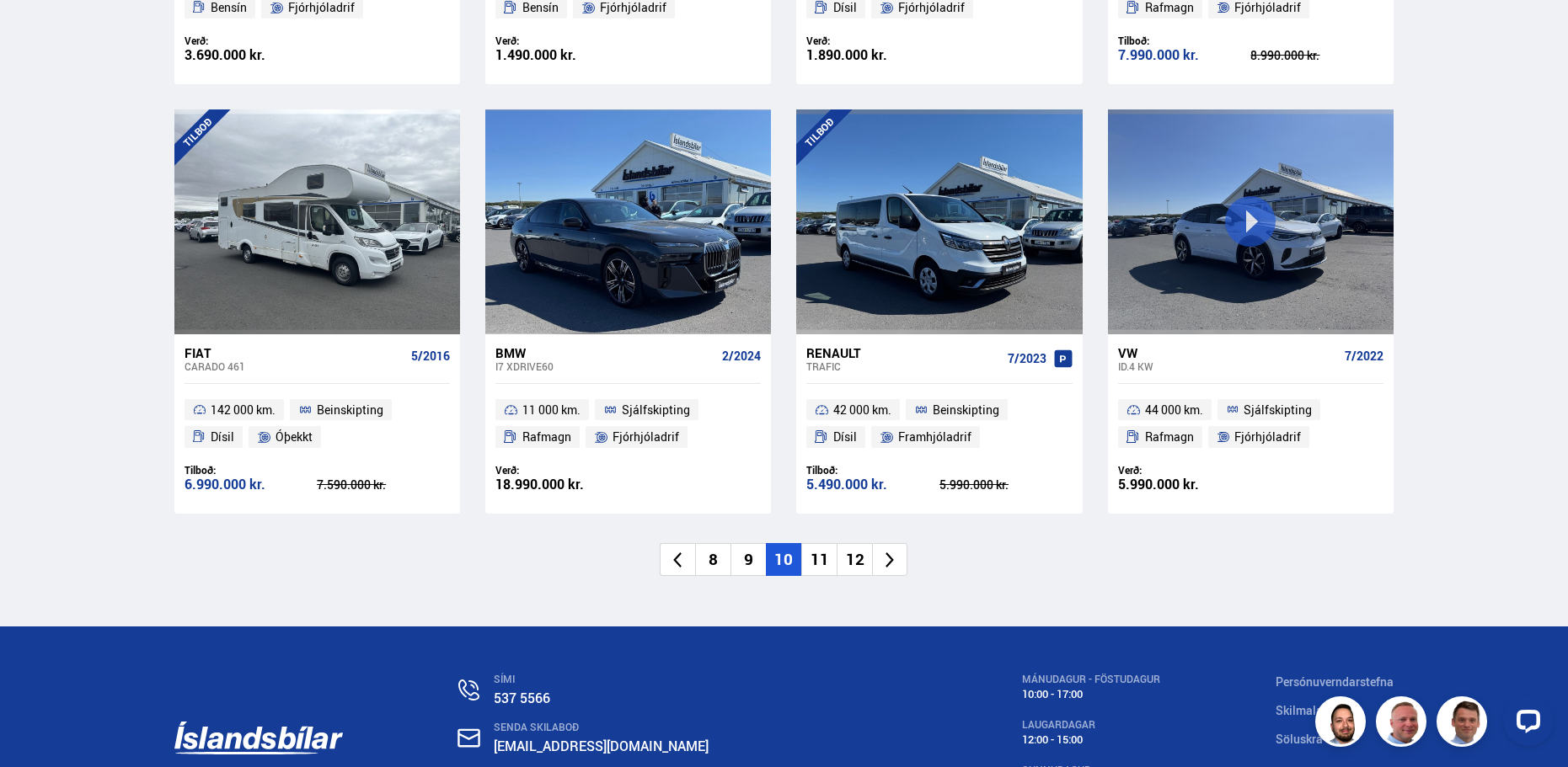
scroll to position [2588, 0]
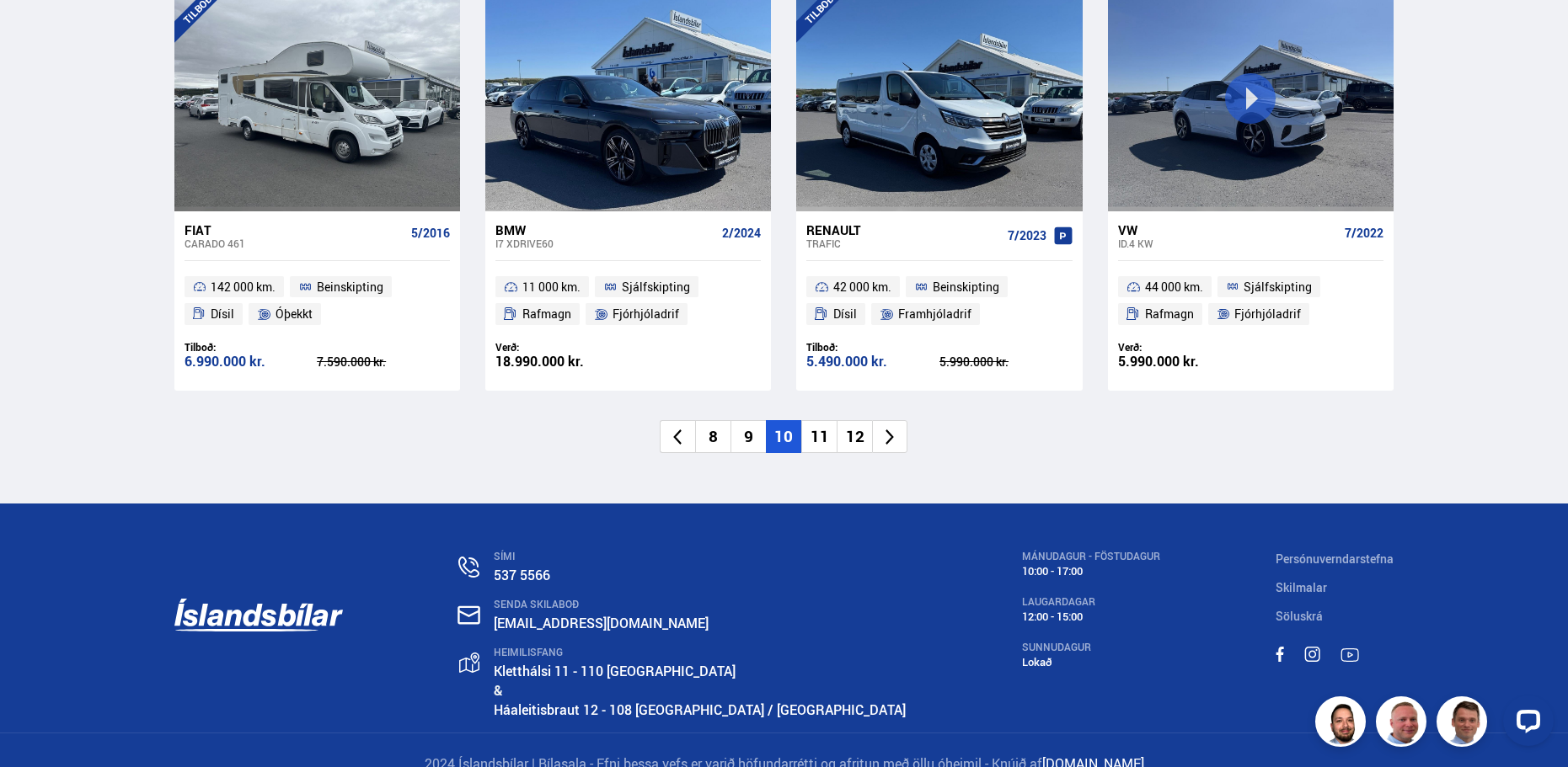
click at [894, 428] on icon at bounding box center [890, 437] width 19 height 19
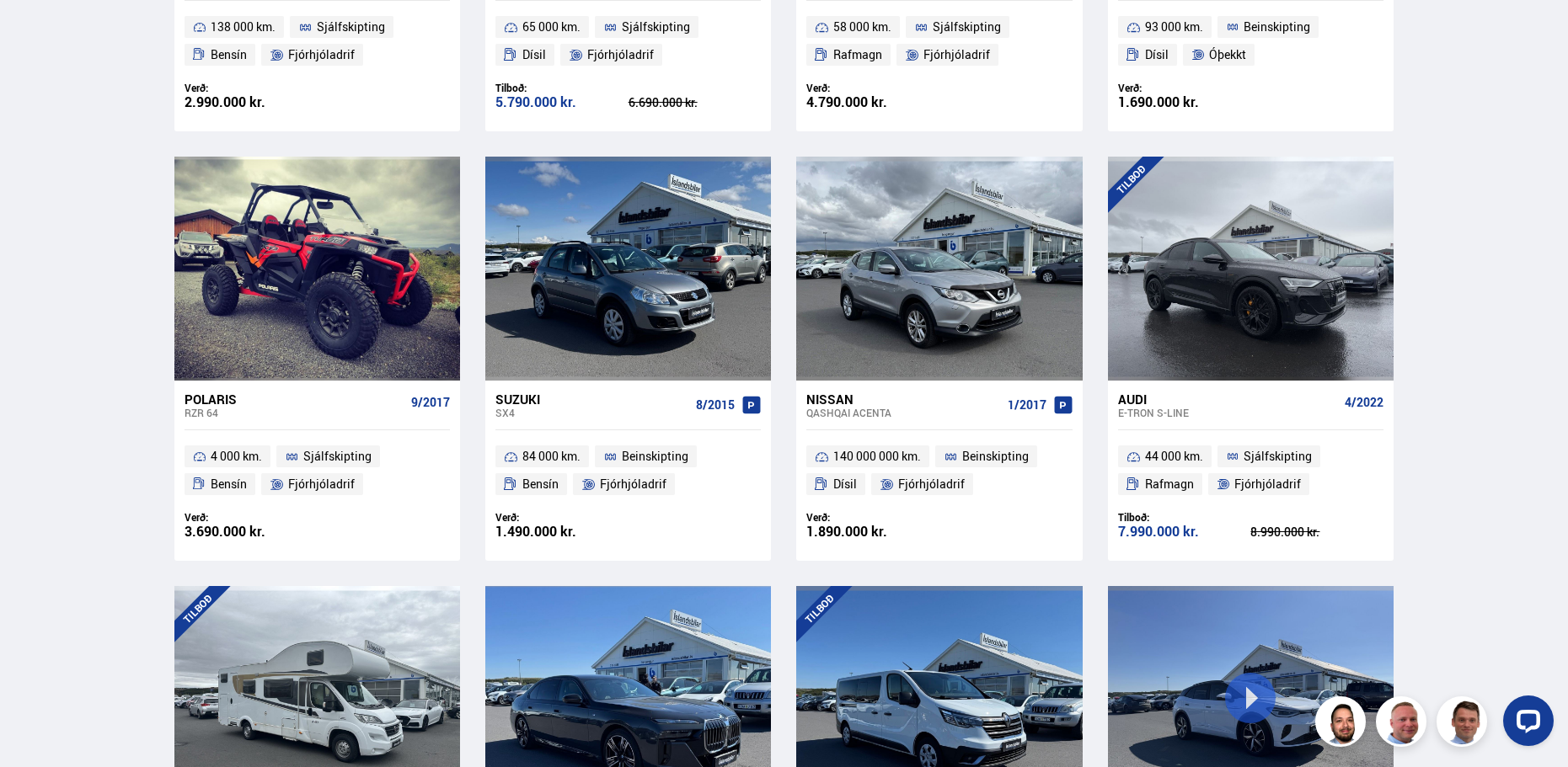
scroll to position [1294, 0]
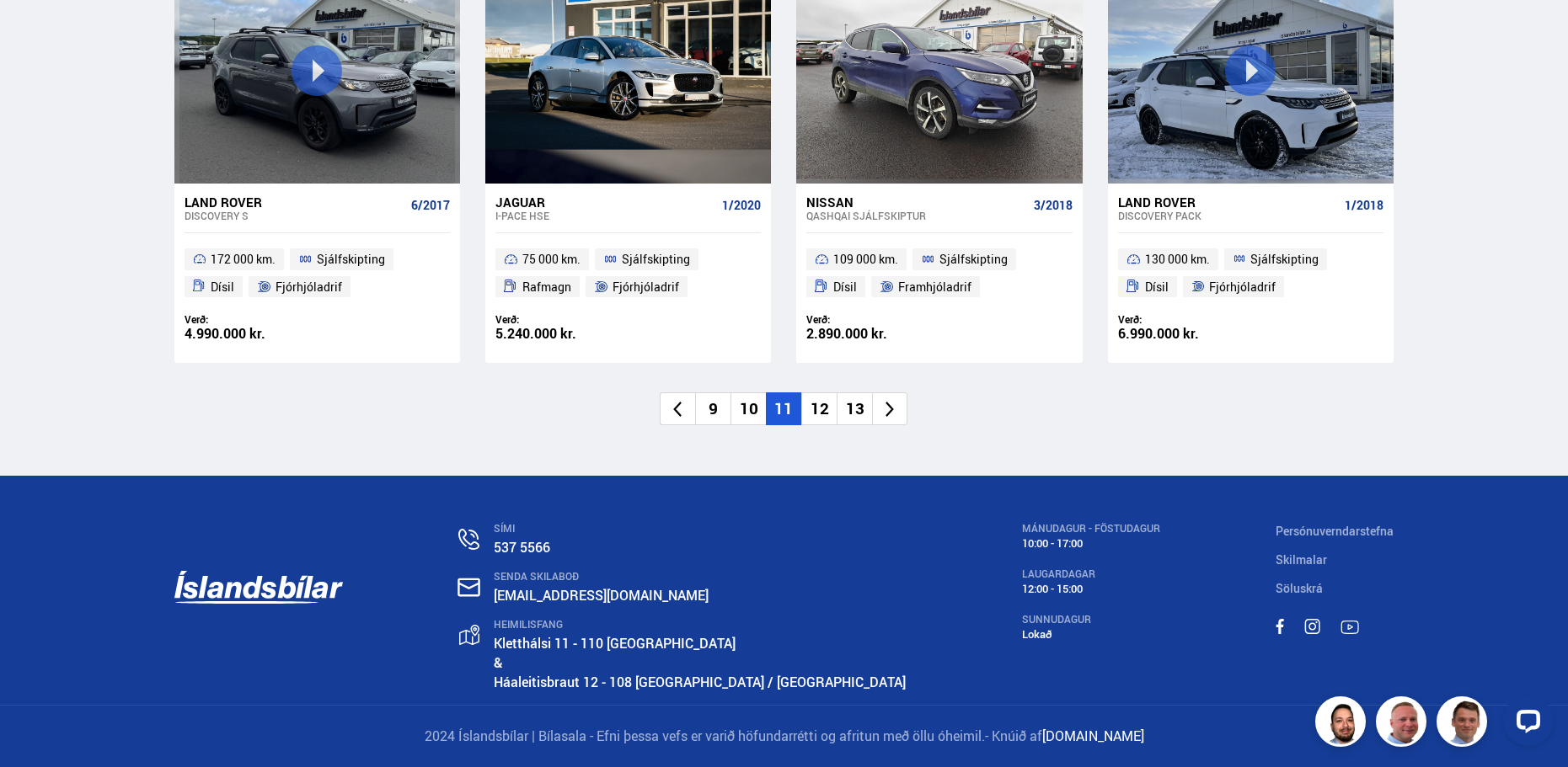
click at [895, 409] on icon at bounding box center [890, 409] width 19 height 19
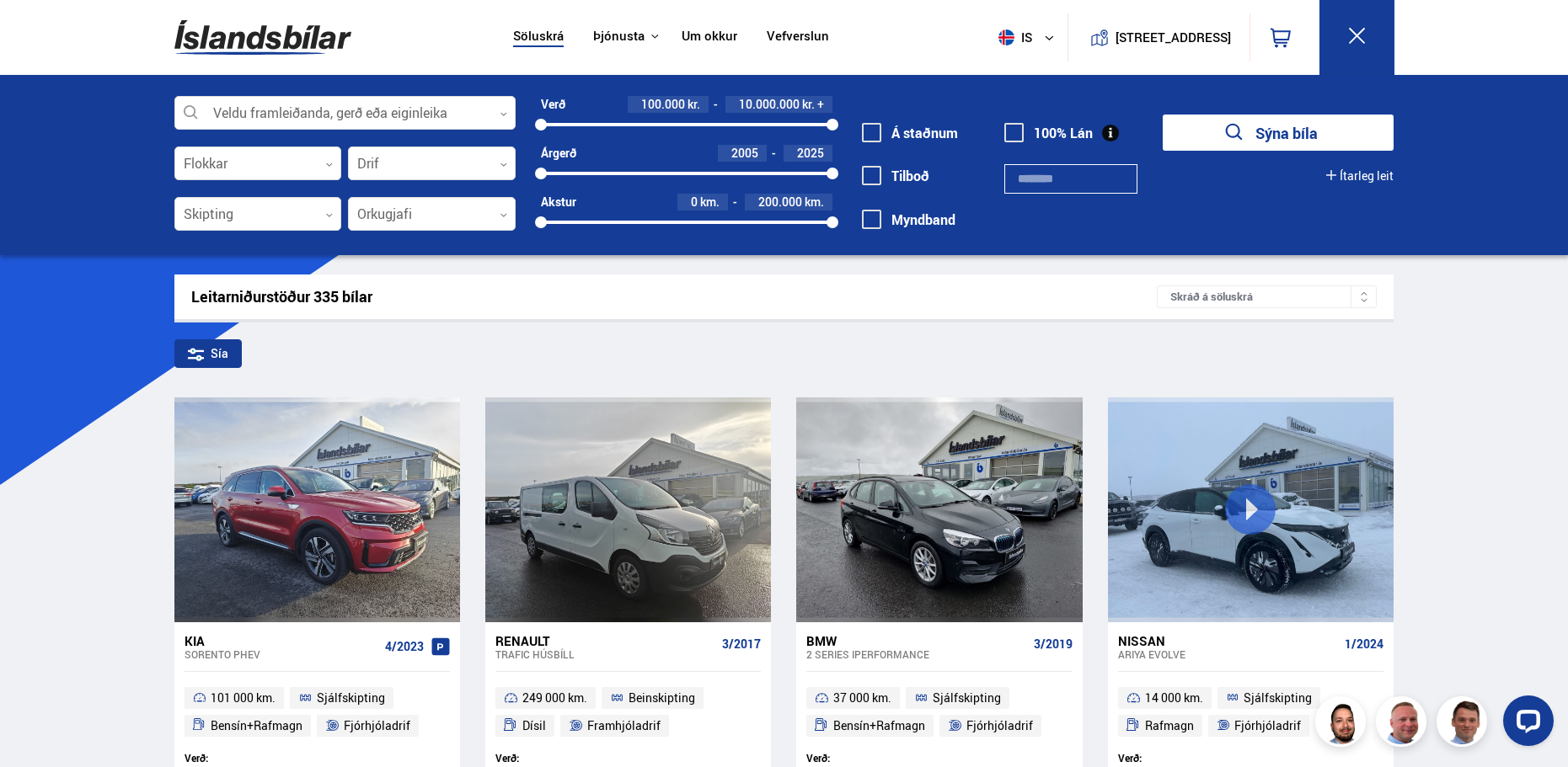
click at [1377, 170] on button "Ítarleg leit" at bounding box center [1360, 176] width 68 height 14
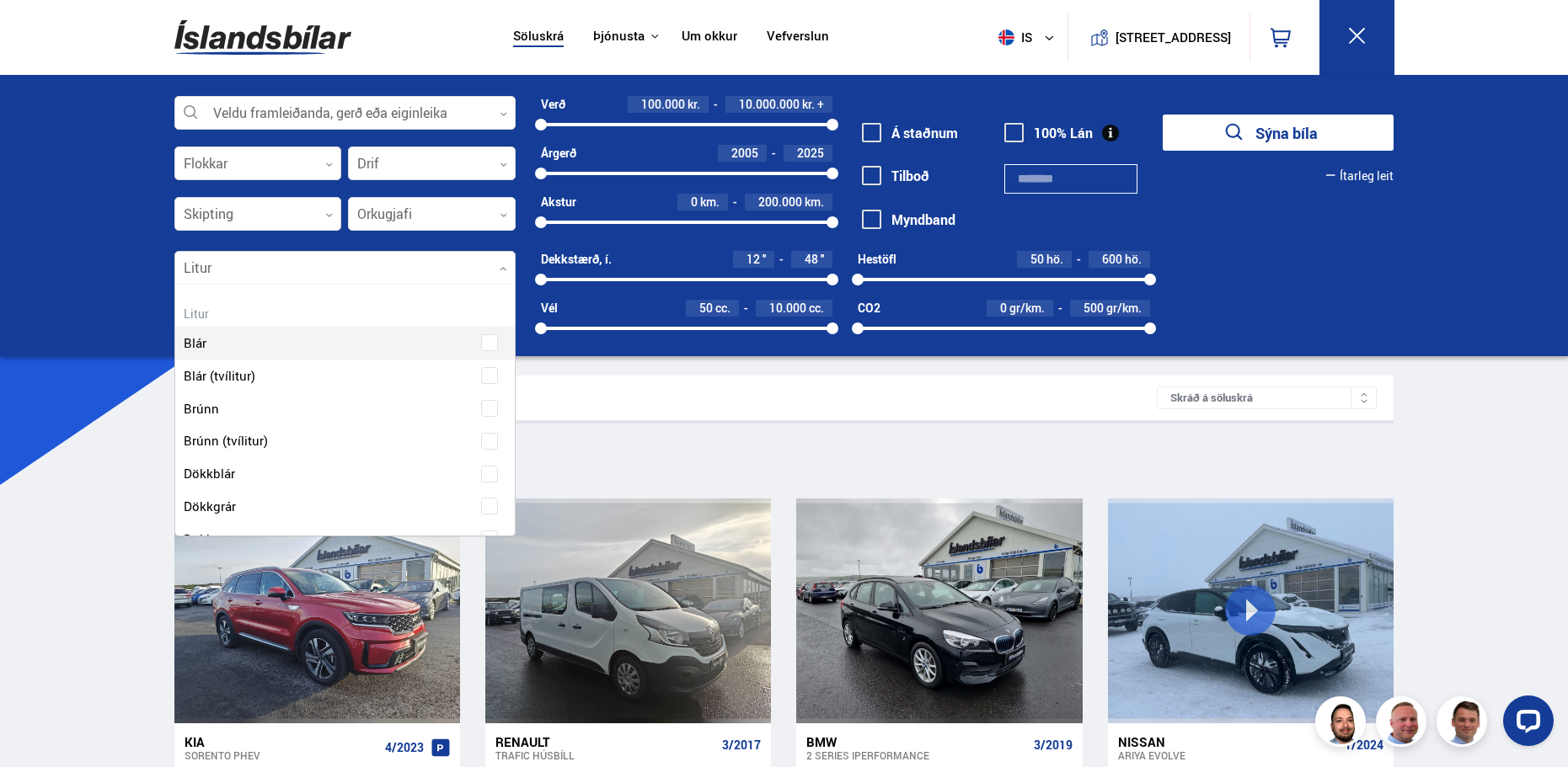
click at [506, 263] on div at bounding box center [344, 268] width 342 height 33
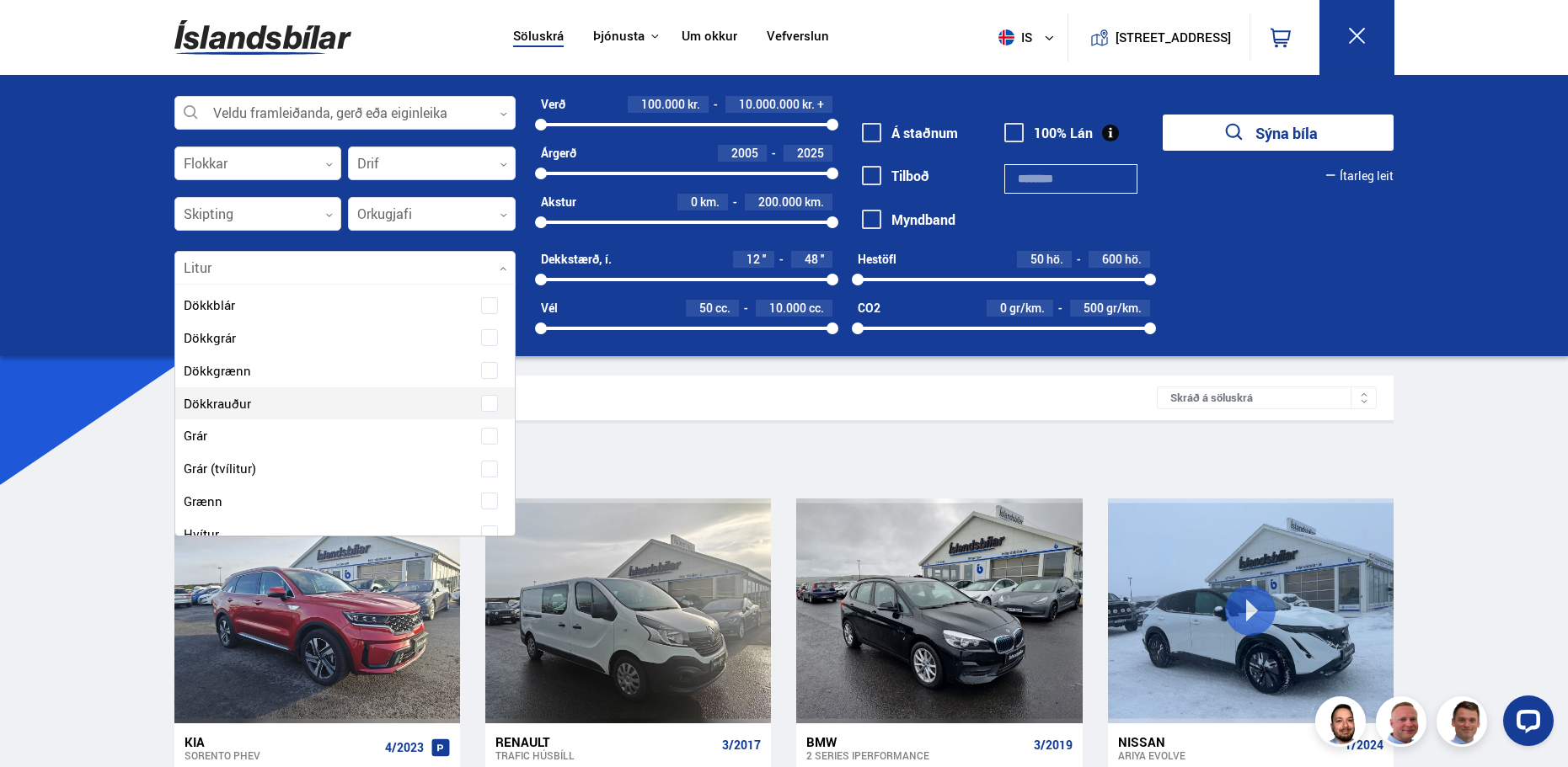
click at [225, 397] on span "Dökkrauður" at bounding box center [217, 404] width 68 height 24
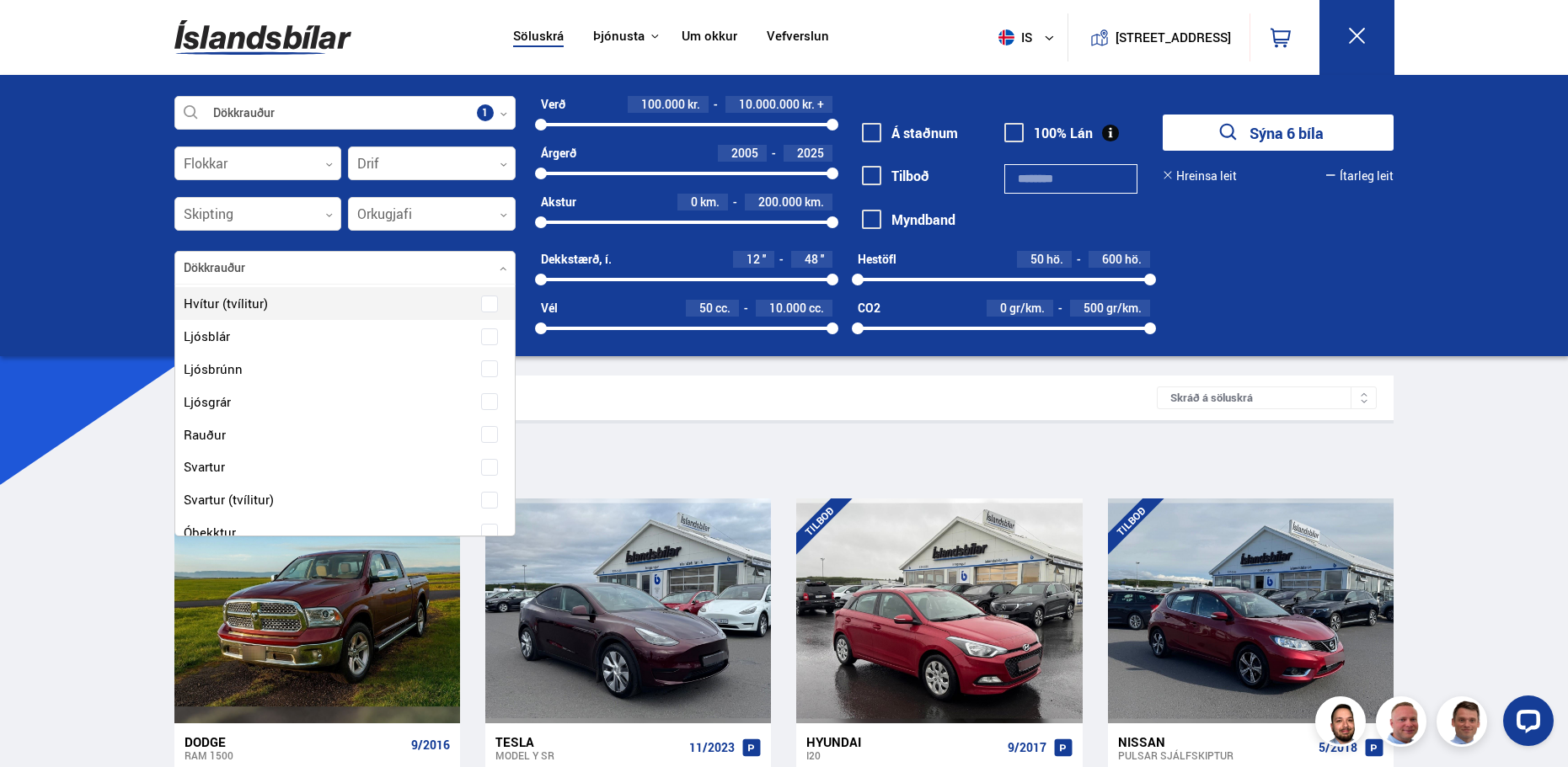
scroll to position [495, 0]
click at [219, 406] on span "Rauður" at bounding box center [205, 405] width 42 height 24
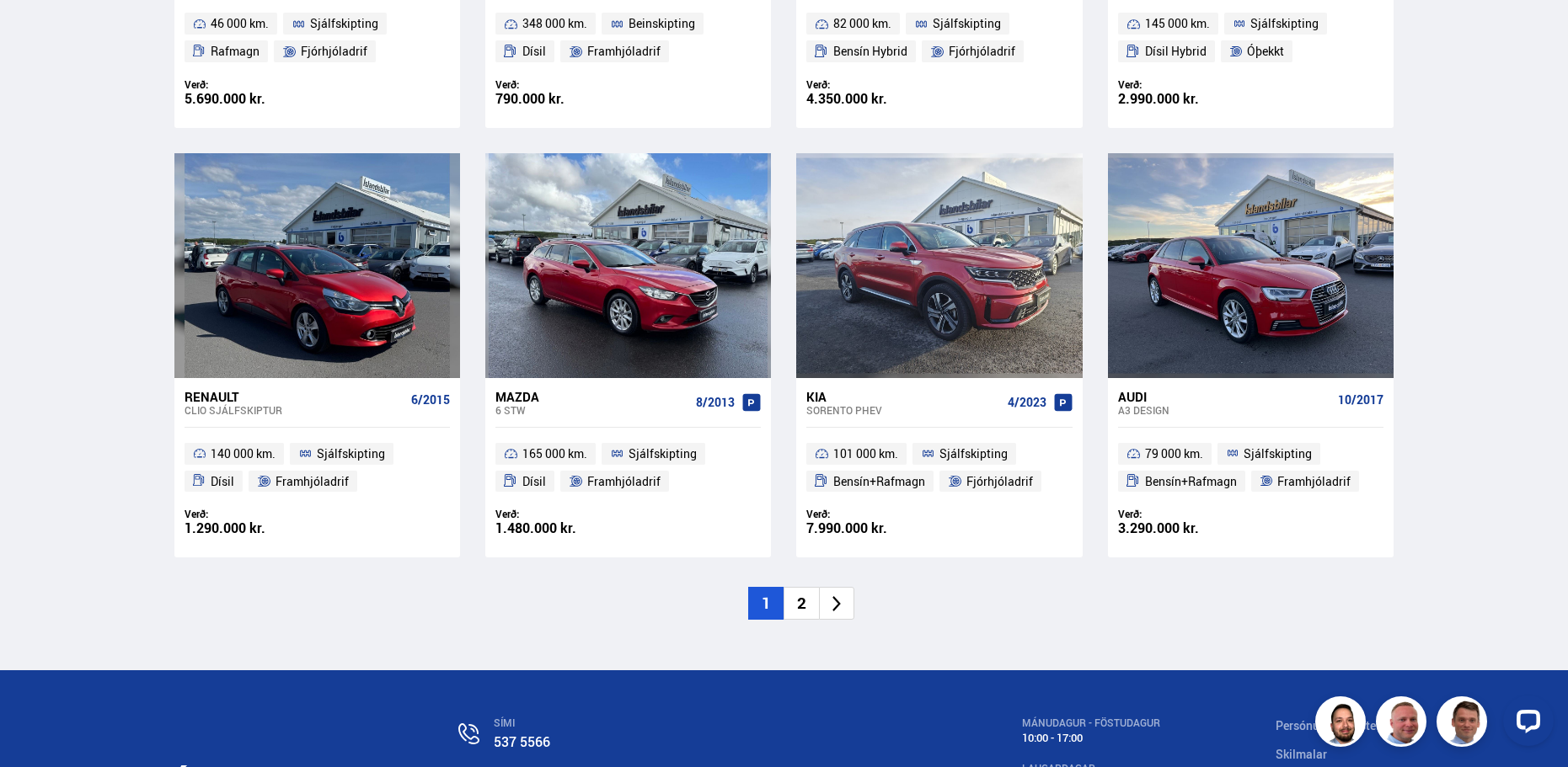
scroll to position [2689, 0]
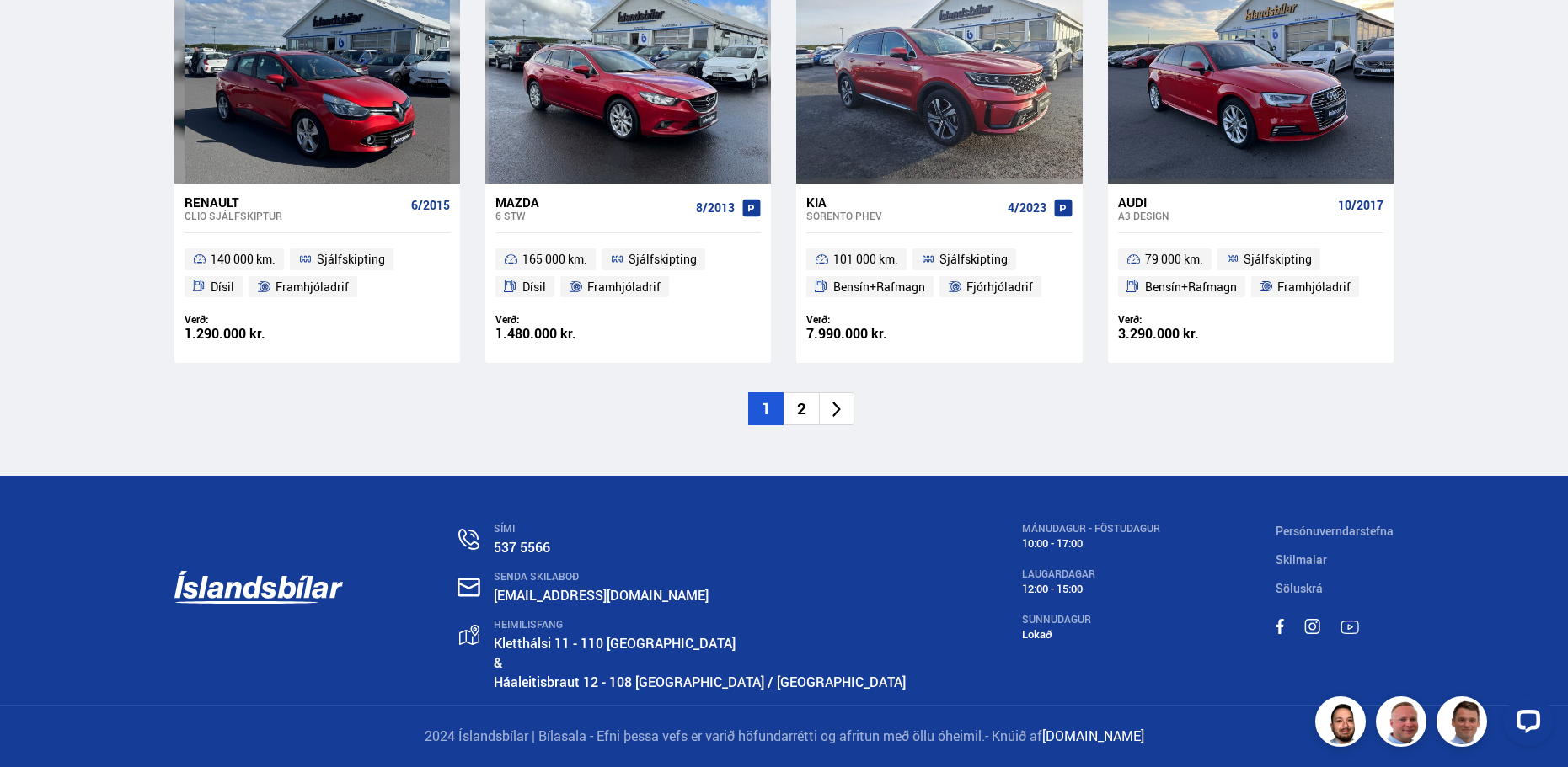
click at [839, 408] on icon at bounding box center [836, 410] width 8 height 16
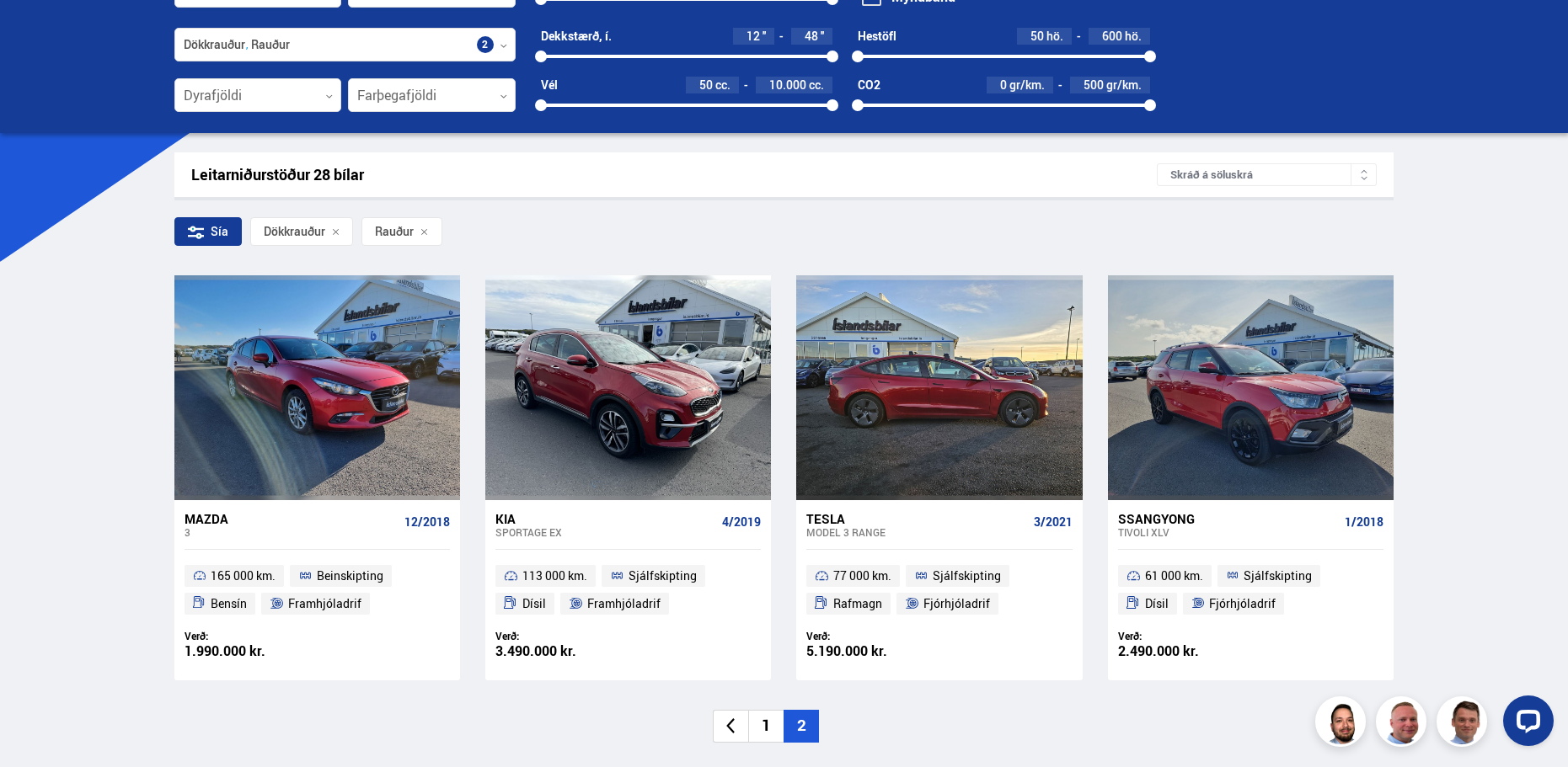
scroll to position [506, 0]
